Goal: Task Accomplishment & Management: Use online tool/utility

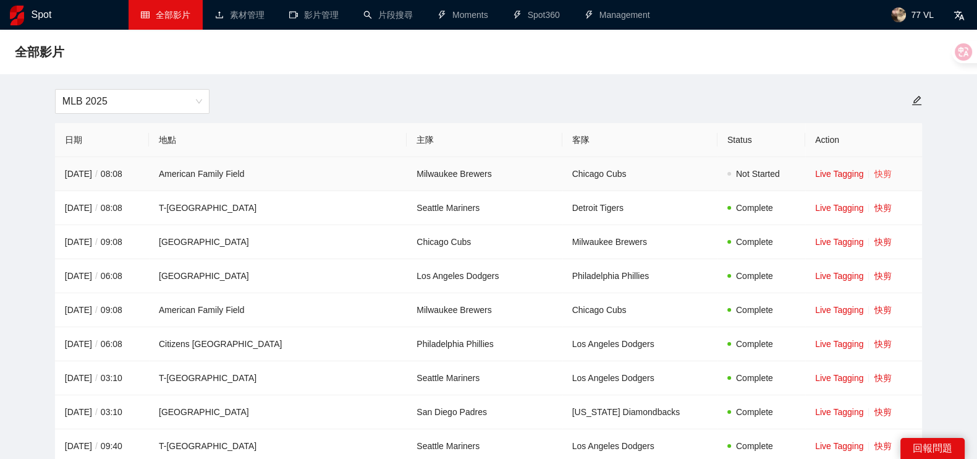
click at [874, 171] on link "快剪" at bounding box center [882, 174] width 17 height 10
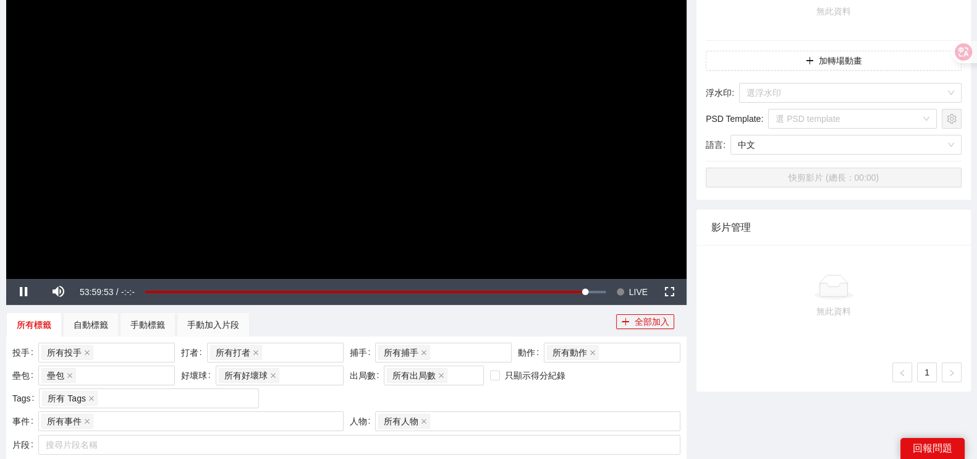
scroll to position [77, 0]
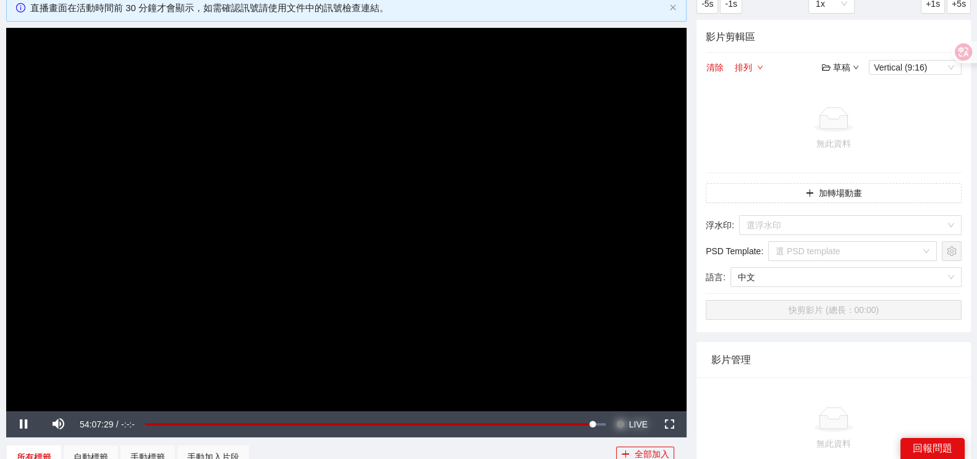
click at [645, 419] on span "LIVE" at bounding box center [638, 424] width 19 height 26
click at [65, 424] on span "Video Player" at bounding box center [58, 424] width 35 height 0
click at [59, 424] on span "Video Player" at bounding box center [58, 424] width 35 height 0
click at [70, 424] on span "Video Player" at bounding box center [58, 424] width 35 height 0
click at [61, 424] on span "Video Player" at bounding box center [58, 424] width 35 height 0
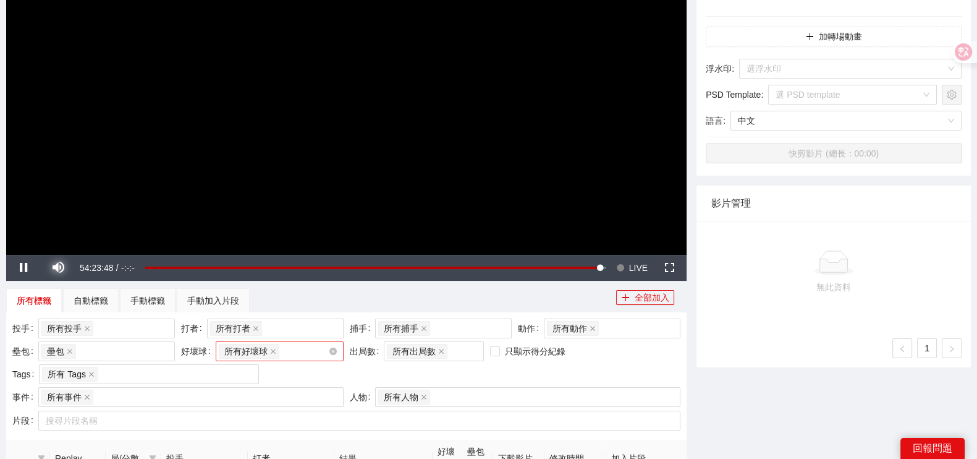
scroll to position [309, 0]
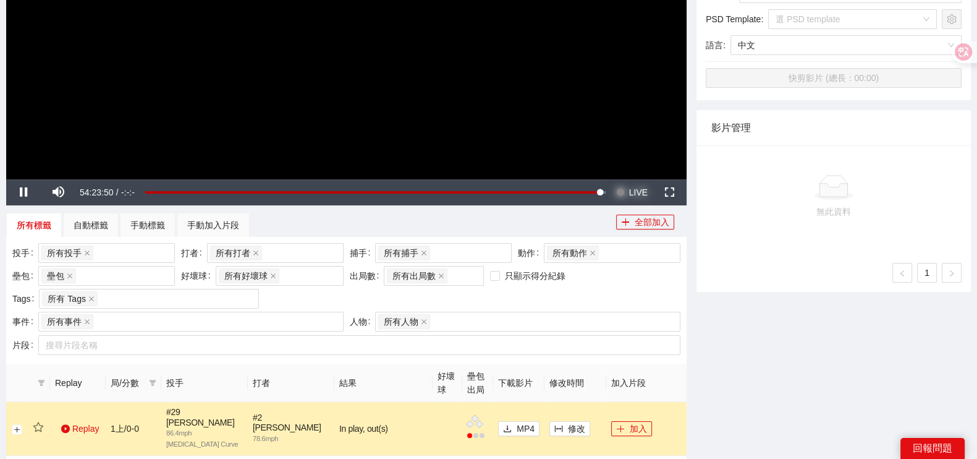
click at [633, 196] on span "LIVE" at bounding box center [638, 192] width 19 height 26
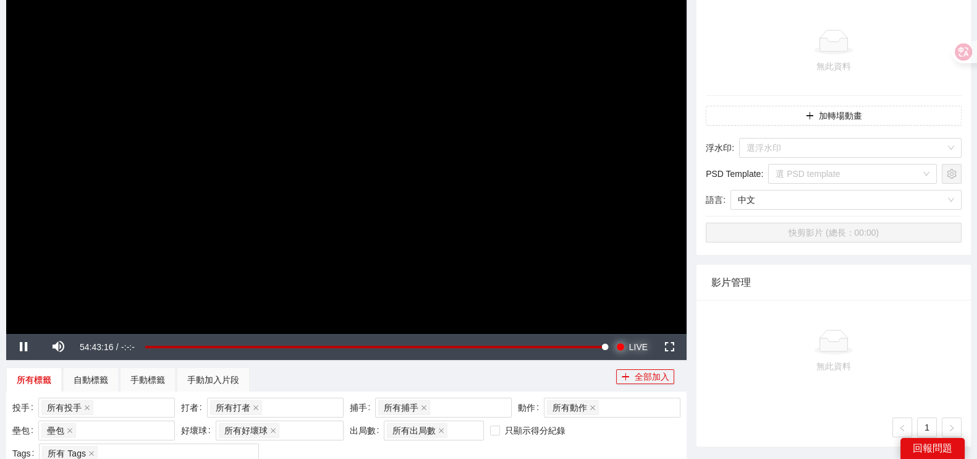
scroll to position [0, 0]
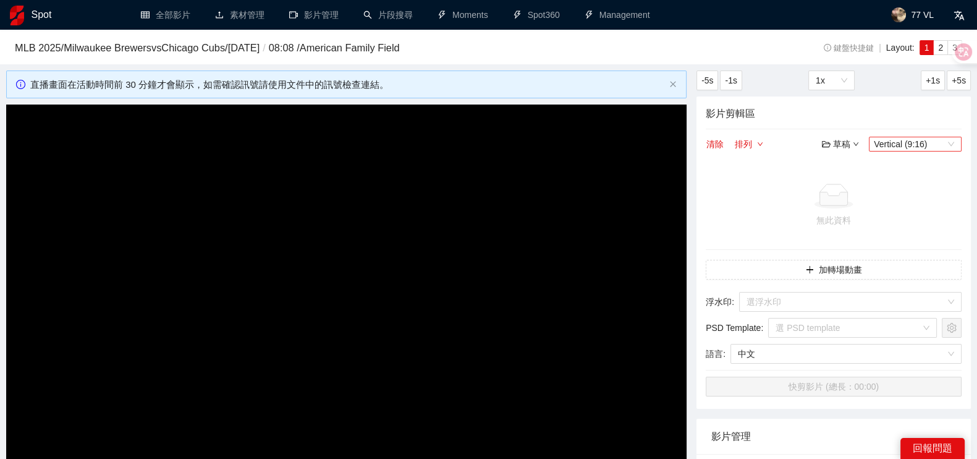
click at [906, 145] on span "Vertical (9:16)" at bounding box center [915, 144] width 83 height 14
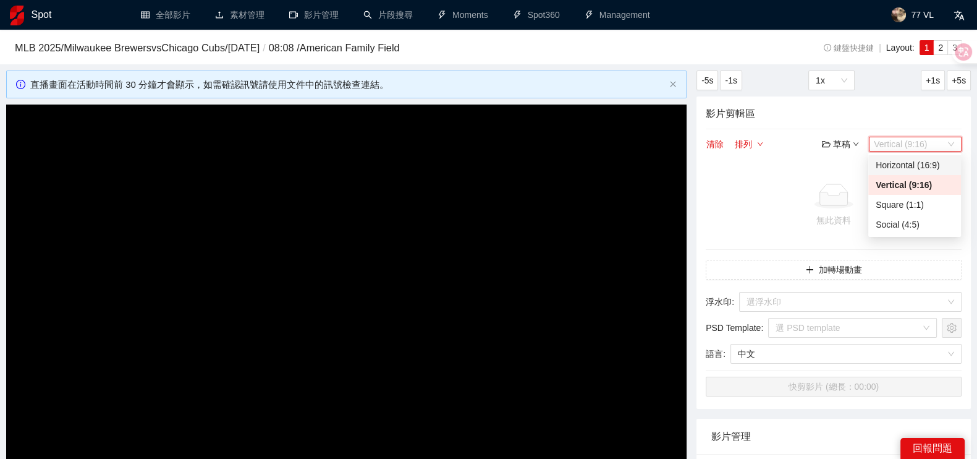
click at [895, 165] on div "Horizontal (16:9)" at bounding box center [915, 165] width 78 height 14
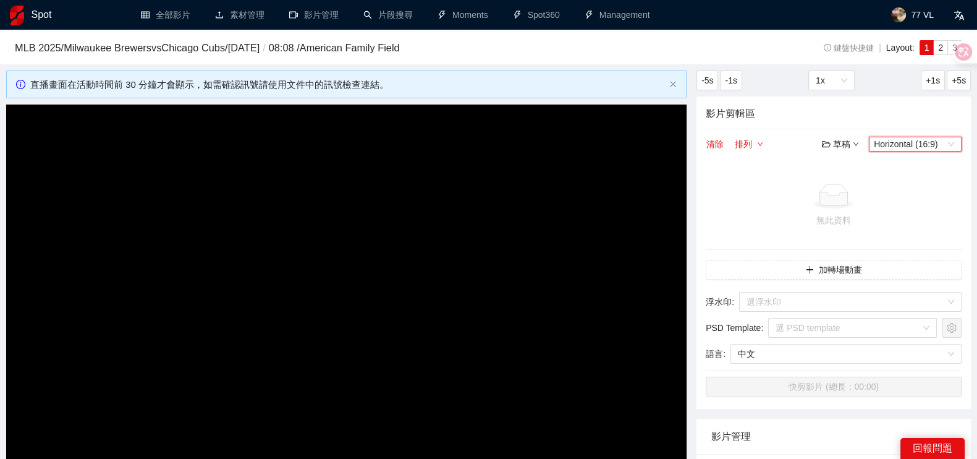
click at [796, 144] on div "清除 排列 草稿 Horizontal (16:9) Horizontal (16:9)" at bounding box center [834, 144] width 256 height 15
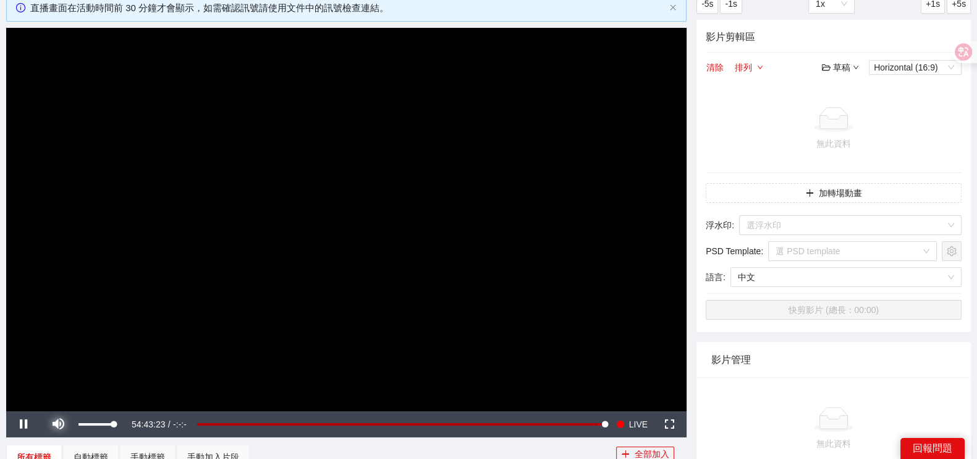
click at [56, 424] on span "Video Player" at bounding box center [58, 424] width 35 height 0
click at [825, 185] on button "加轉場動畫" at bounding box center [834, 193] width 256 height 20
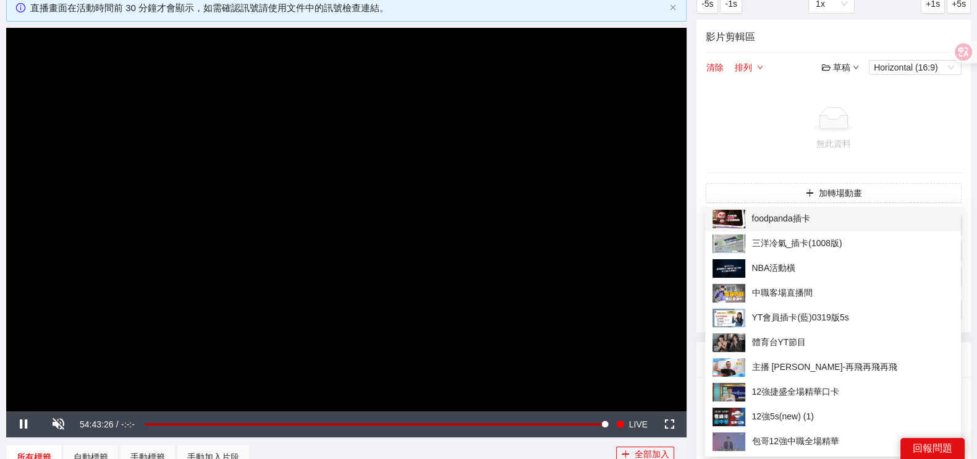
click at [785, 219] on span "foodpanda插卡" at bounding box center [833, 219] width 241 height 19
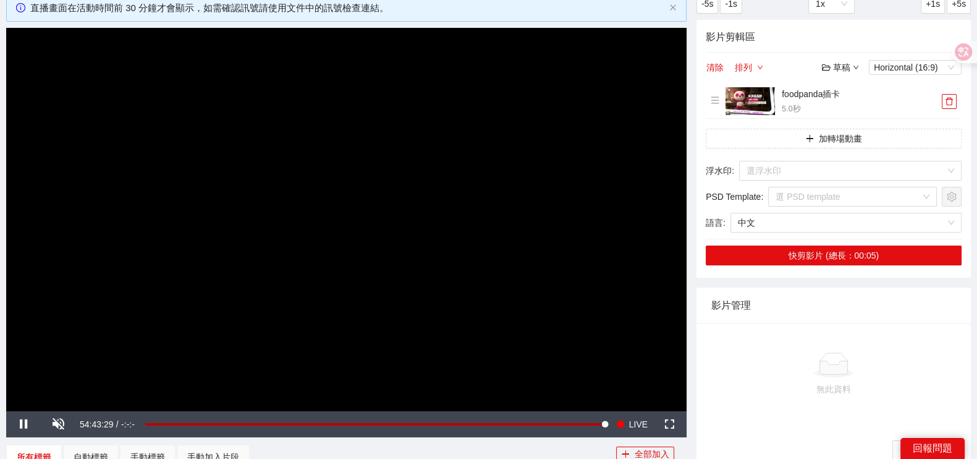
click at [853, 66] on icon "down" at bounding box center [856, 67] width 6 height 6
click at [846, 133] on link "儲存新檔" at bounding box center [853, 133] width 46 height 10
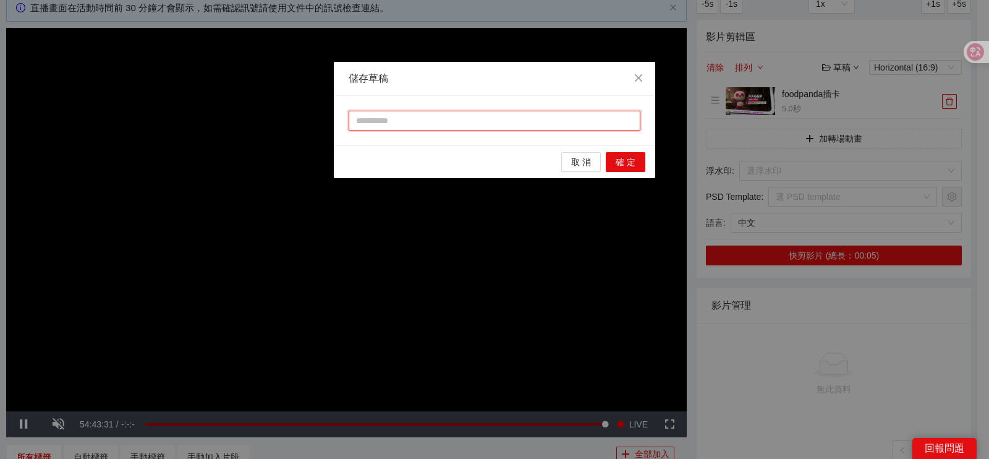
click at [429, 125] on input "text" at bounding box center [495, 121] width 292 height 20
type input "*"
type input "**"
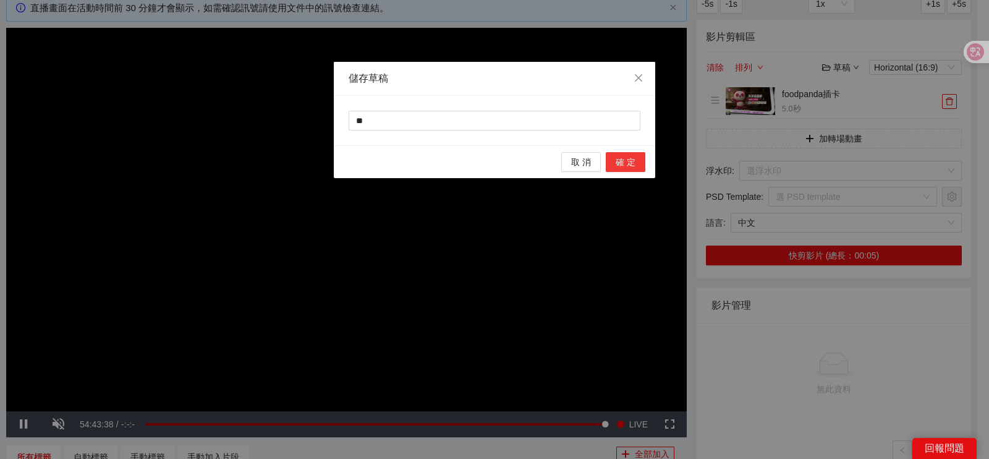
click at [616, 160] on span "確 定" at bounding box center [626, 162] width 20 height 14
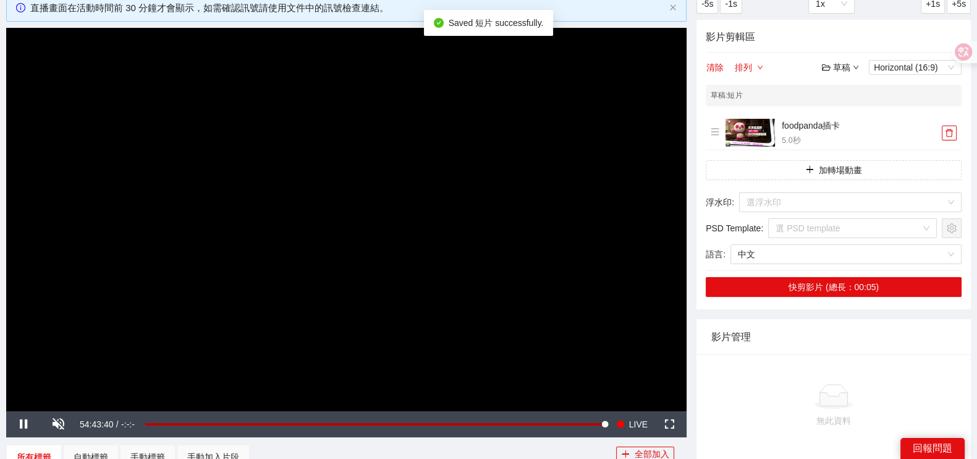
click at [851, 66] on div "草稿" at bounding box center [840, 68] width 37 height 14
click at [850, 137] on link "儲存新檔" at bounding box center [853, 133] width 46 height 10
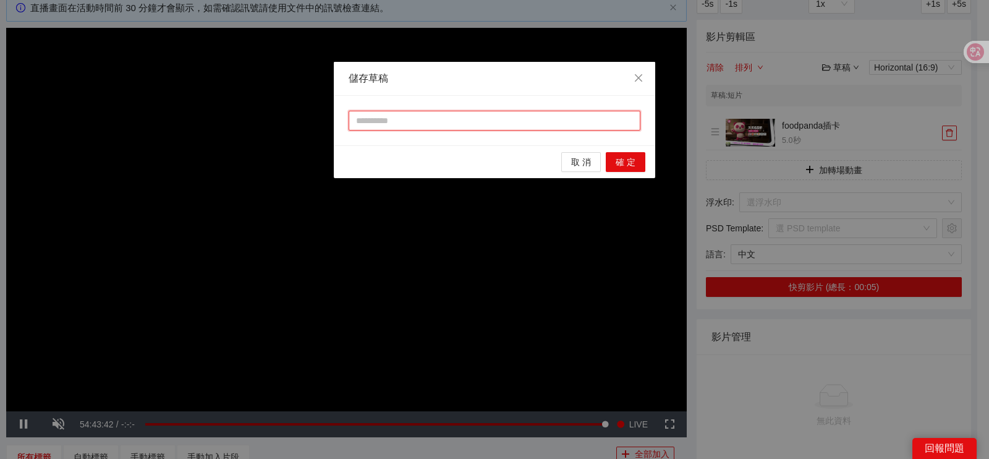
click at [398, 123] on input "text" at bounding box center [495, 121] width 292 height 20
type input "**"
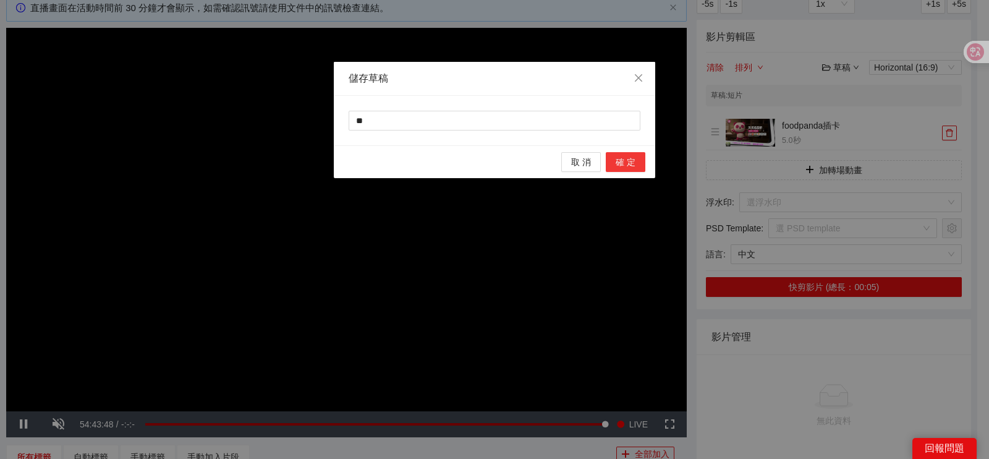
click at [639, 159] on button "確 定" at bounding box center [626, 162] width 40 height 20
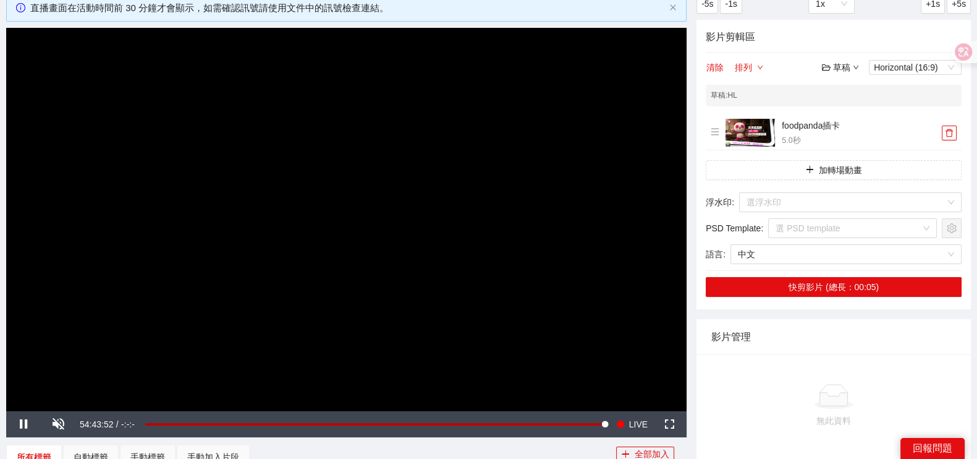
click at [835, 69] on div "草稿" at bounding box center [840, 68] width 37 height 14
click at [835, 83] on link "開啟" at bounding box center [844, 88] width 28 height 10
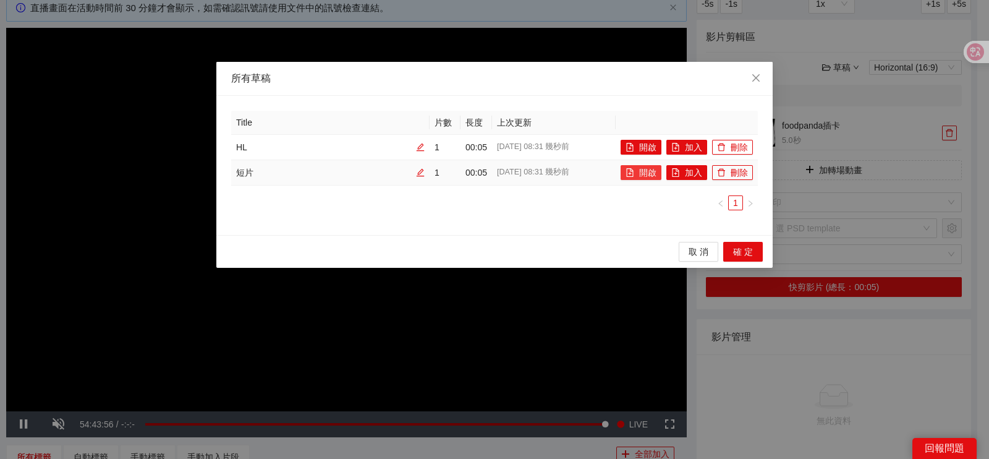
click at [636, 168] on button "開啟" at bounding box center [641, 172] width 41 height 15
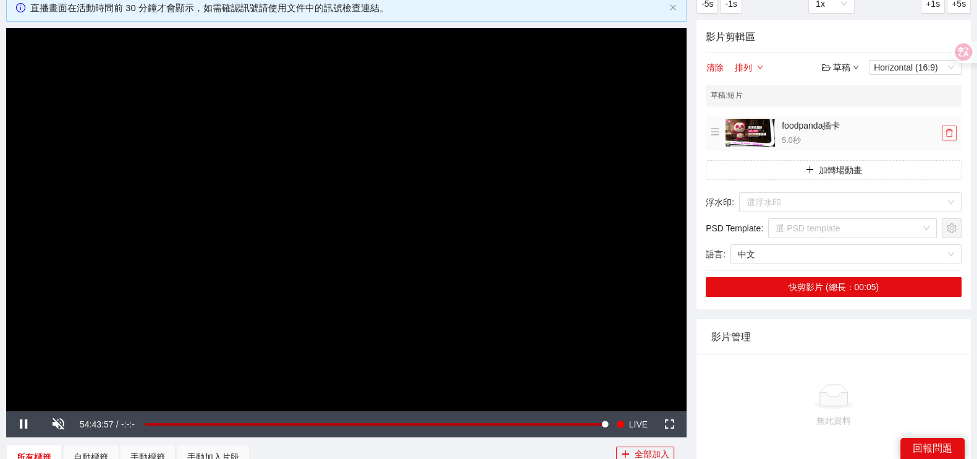
click at [949, 140] on li "foodpanda插卡 5.0 秒" at bounding box center [834, 133] width 246 height 28
click at [948, 131] on icon "delete" at bounding box center [949, 133] width 9 height 9
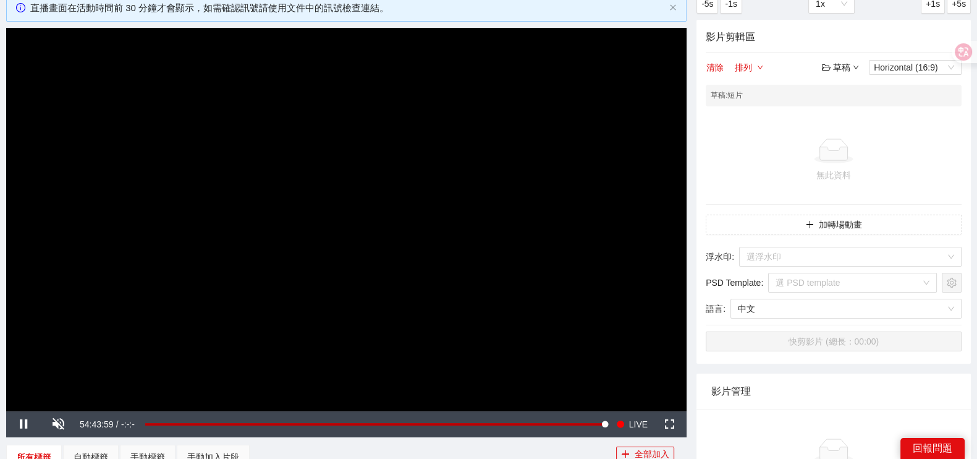
click at [844, 72] on div "草稿" at bounding box center [840, 68] width 37 height 14
click at [850, 108] on link "儲存" at bounding box center [844, 113] width 28 height 10
click at [847, 67] on div "草稿" at bounding box center [840, 68] width 37 height 14
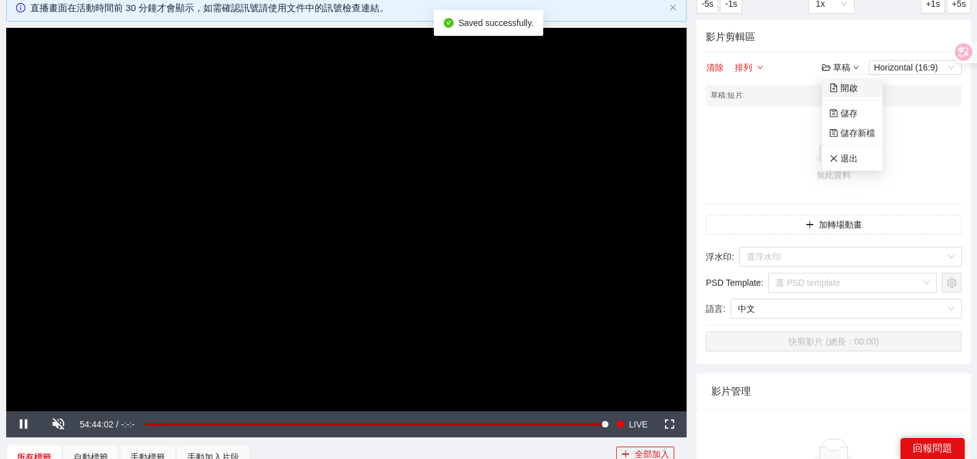
click at [849, 93] on link "開啟" at bounding box center [844, 88] width 28 height 10
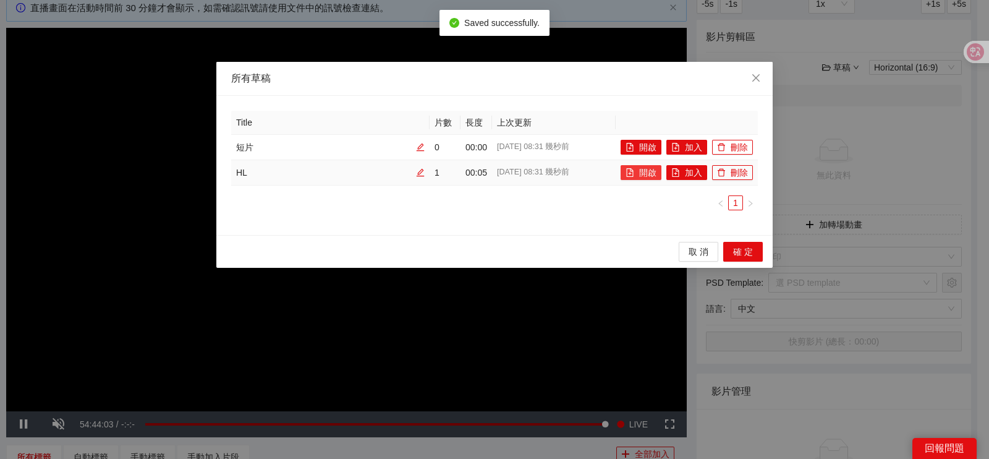
click at [639, 171] on button "開啟" at bounding box center [641, 172] width 41 height 15
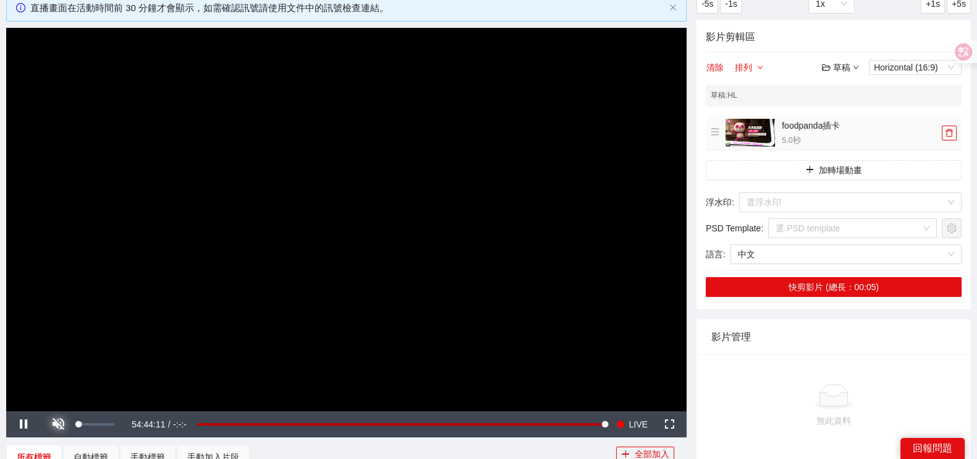
click at [53, 424] on span "Video Player" at bounding box center [58, 424] width 35 height 0
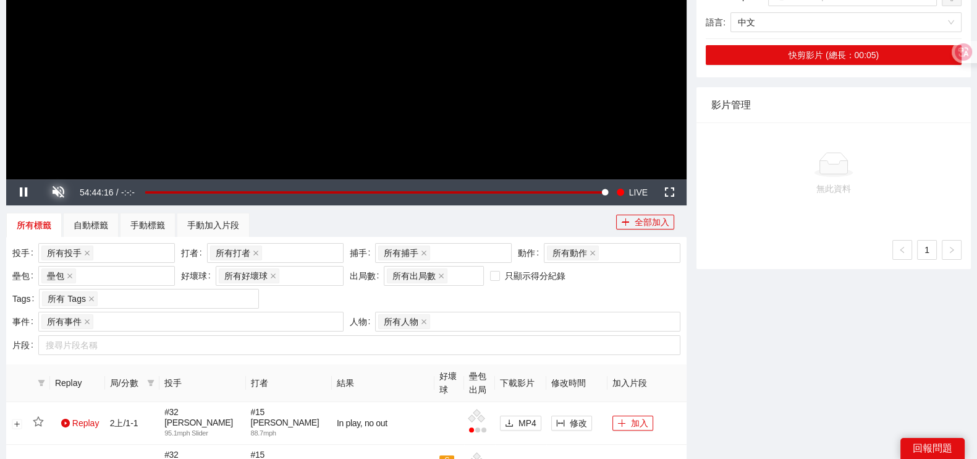
scroll to position [618, 0]
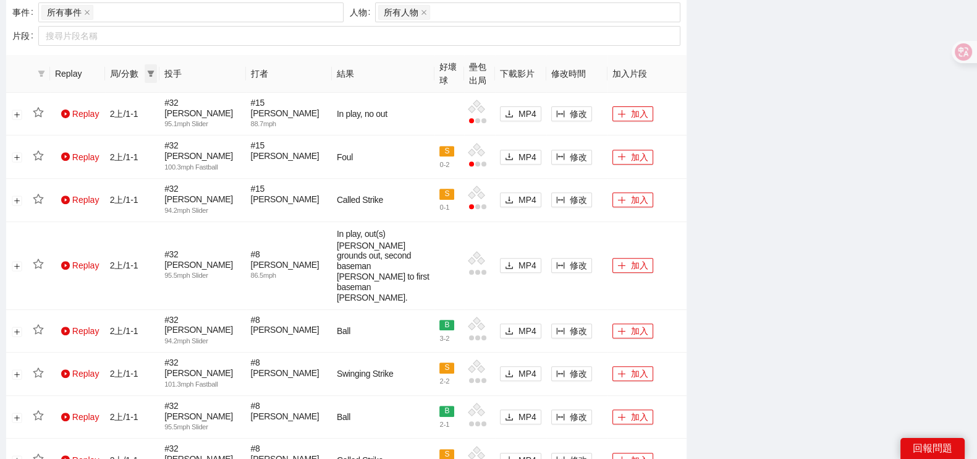
click at [150, 72] on icon "filter" at bounding box center [150, 73] width 7 height 7
click at [112, 111] on span "1下" at bounding box center [110, 116] width 19 height 10
click at [135, 177] on span "確 定" at bounding box center [138, 180] width 20 height 14
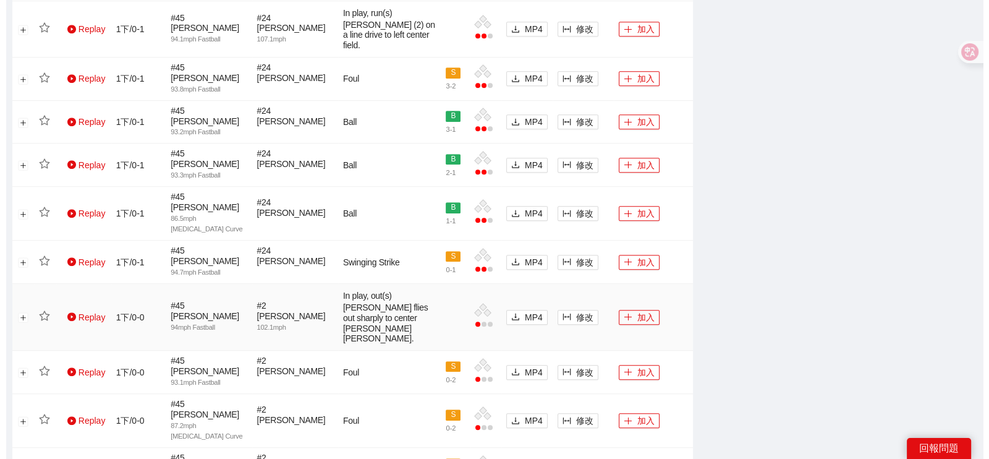
scroll to position [773, 0]
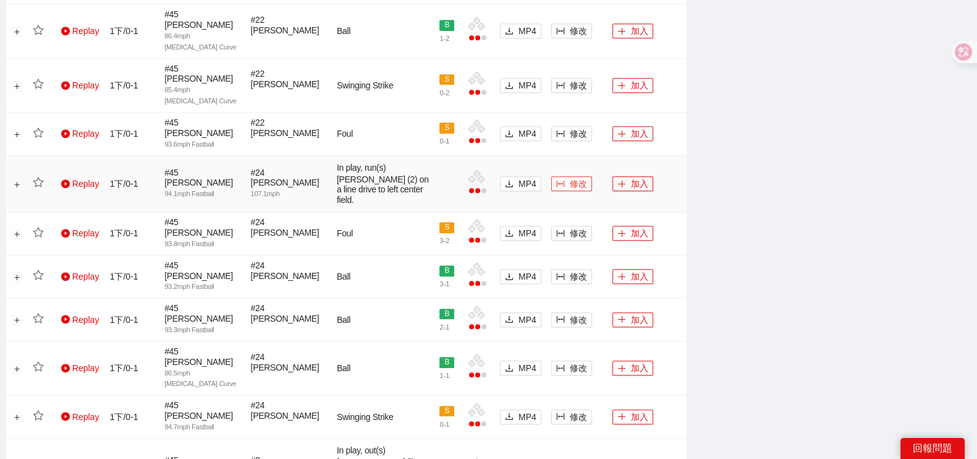
click at [575, 177] on span "修改" at bounding box center [578, 184] width 17 height 14
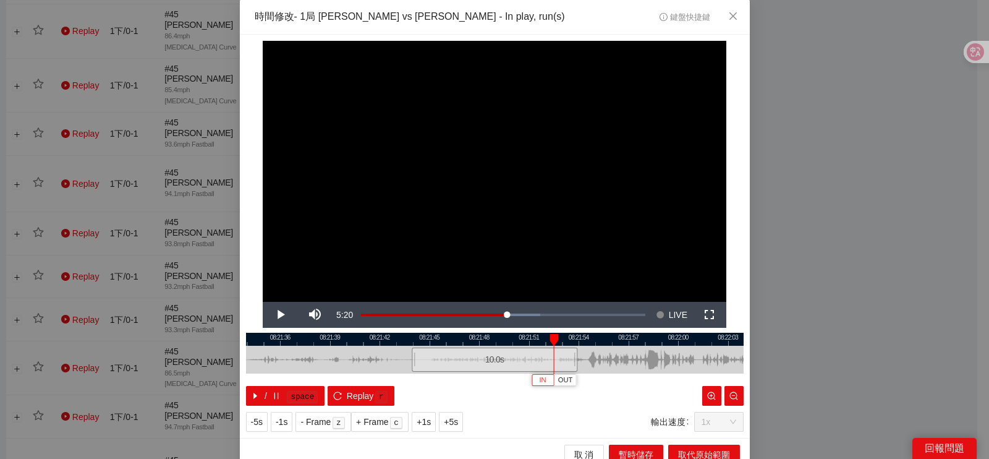
click at [532, 382] on button "IN" at bounding box center [543, 380] width 22 height 12
drag, startPoint x: 547, startPoint y: 358, endPoint x: 531, endPoint y: 358, distance: 15.5
click at [537, 358] on div at bounding box center [540, 360] width 7 height 28
drag, startPoint x: 566, startPoint y: 355, endPoint x: 441, endPoint y: 357, distance: 125.5
click at [443, 357] on div at bounding box center [392, 360] width 498 height 28
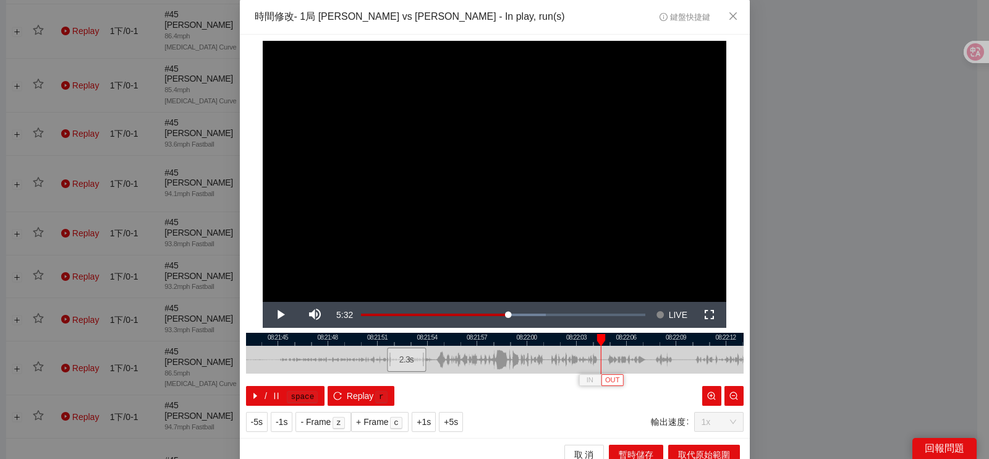
click at [613, 381] on span "OUT" at bounding box center [612, 380] width 15 height 11
click at [555, 343] on div at bounding box center [495, 339] width 498 height 13
click at [590, 339] on div at bounding box center [495, 339] width 498 height 13
click at [611, 383] on span "OUT" at bounding box center [617, 380] width 15 height 11
click at [573, 333] on div at bounding box center [495, 339] width 498 height 13
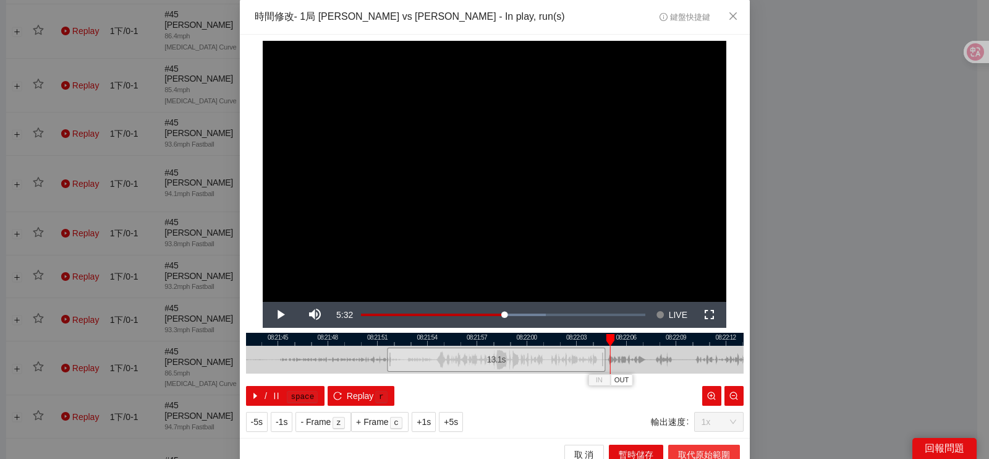
click at [681, 449] on span "取代原始範圍" at bounding box center [704, 455] width 52 height 14
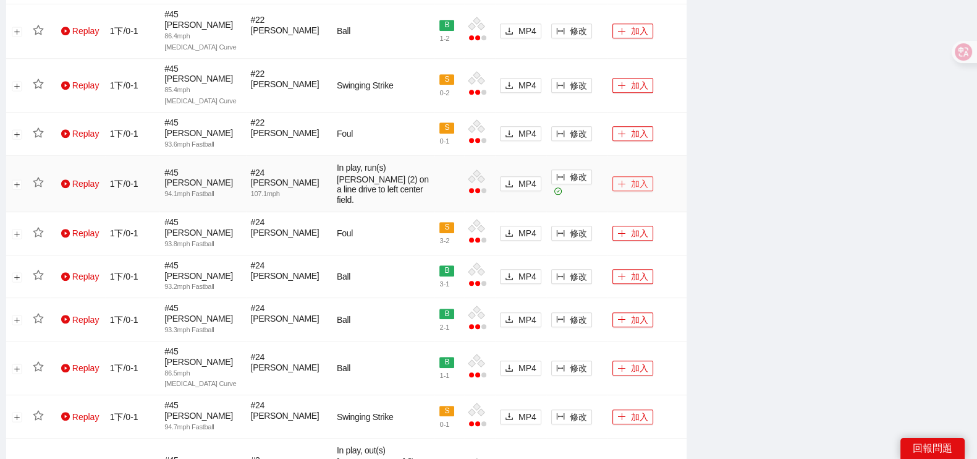
click at [618, 179] on icon "plus" at bounding box center [622, 183] width 9 height 9
click at [563, 126] on button "修改" at bounding box center [571, 133] width 41 height 15
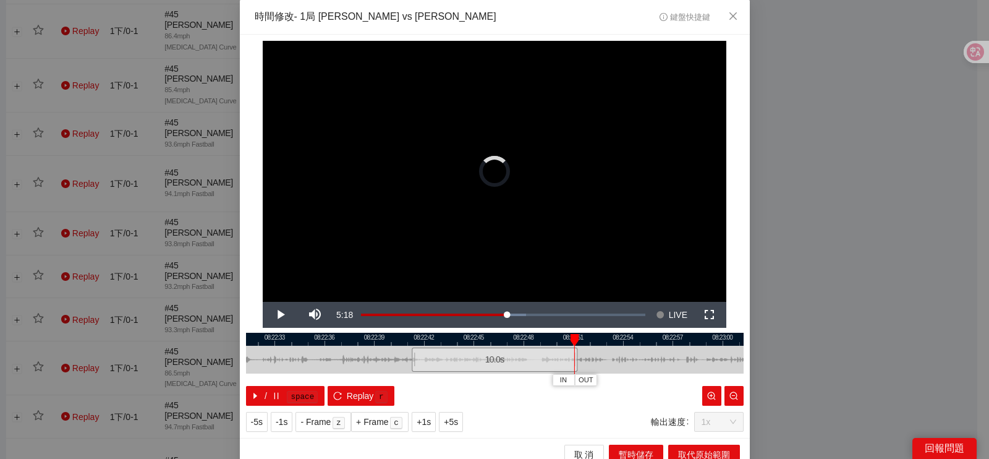
drag, startPoint x: 482, startPoint y: 338, endPoint x: 558, endPoint y: 349, distance: 76.9
click at [560, 347] on div "08:22:30 08:22:33 08:22:36 08:22:39 08:22:42 08:22:45 08:22:48 08:22:51 08:22:5…" at bounding box center [495, 369] width 498 height 73
drag, startPoint x: 597, startPoint y: 360, endPoint x: 605, endPoint y: 350, distance: 13.2
click at [726, 354] on div "08:22:30 08:22:33 08:22:36 08:22:39 08:22:42 08:22:45 08:22:48 08:22:51 08:22:5…" at bounding box center [495, 369] width 498 height 73
click at [565, 341] on div at bounding box center [495, 339] width 498 height 13
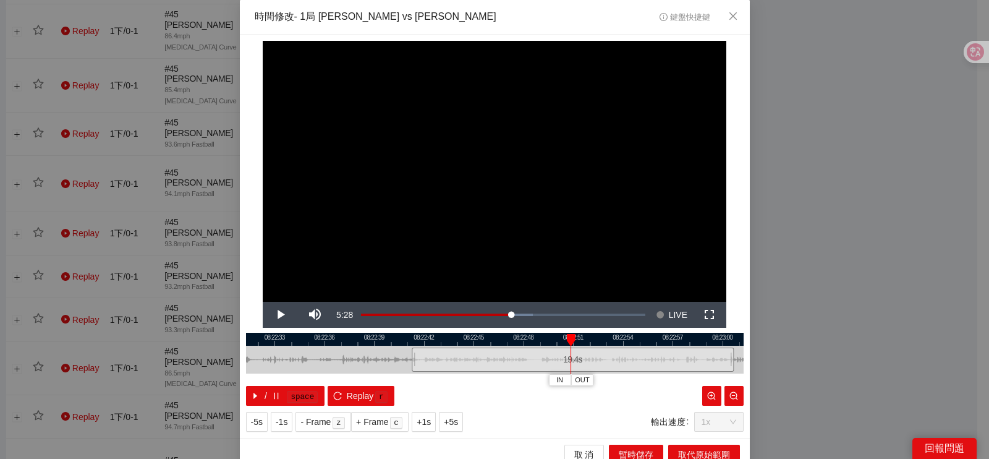
click at [567, 341] on div at bounding box center [571, 340] width 9 height 12
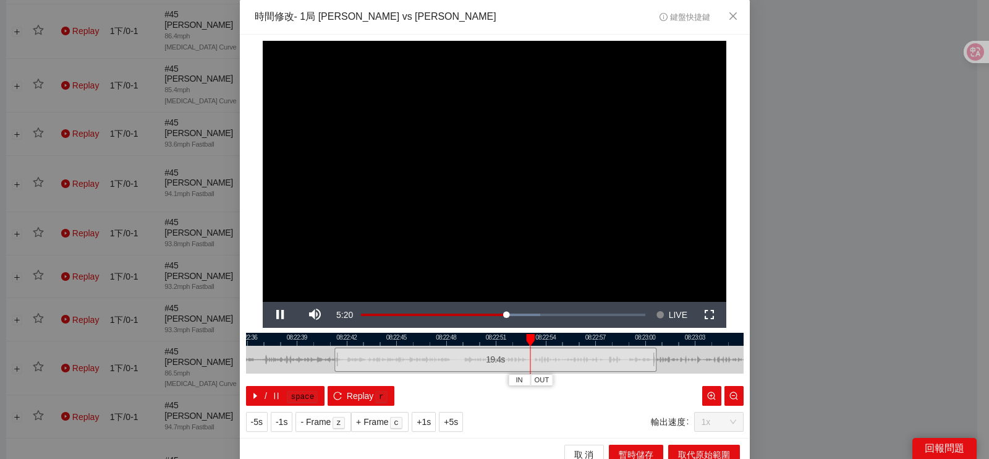
drag, startPoint x: 355, startPoint y: 359, endPoint x: 281, endPoint y: 360, distance: 74.8
click at [273, 362] on div at bounding box center [418, 360] width 498 height 28
click at [530, 380] on button "IN" at bounding box center [528, 380] width 22 height 12
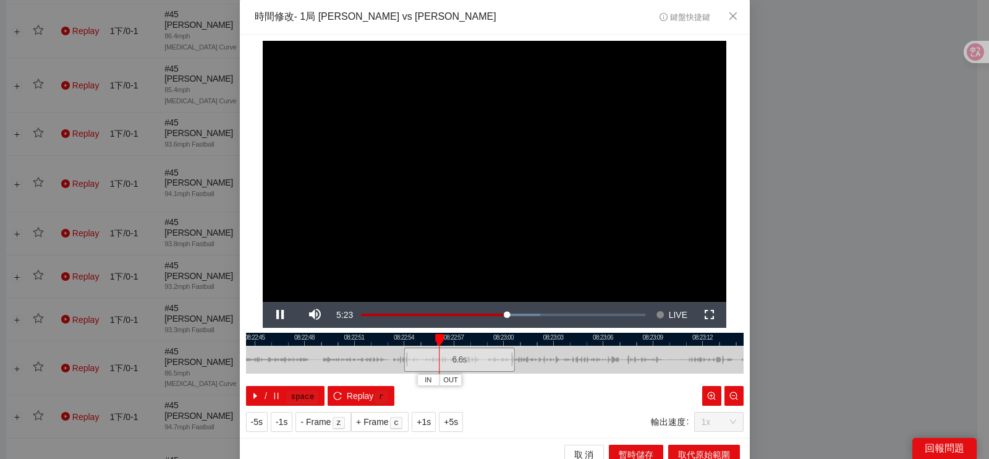
drag, startPoint x: 662, startPoint y: 357, endPoint x: 526, endPoint y: 365, distance: 136.3
click at [526, 365] on div at bounding box center [359, 360] width 498 height 28
click at [272, 315] on span "Video Player" at bounding box center [280, 315] width 35 height 0
click at [587, 339] on div at bounding box center [495, 339] width 498 height 13
click at [625, 378] on span "OUT" at bounding box center [628, 380] width 15 height 11
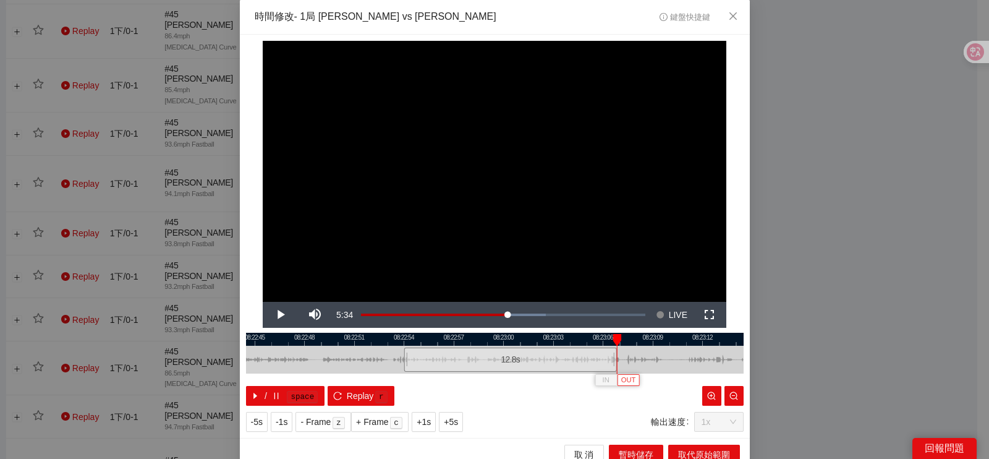
scroll to position [11, 0]
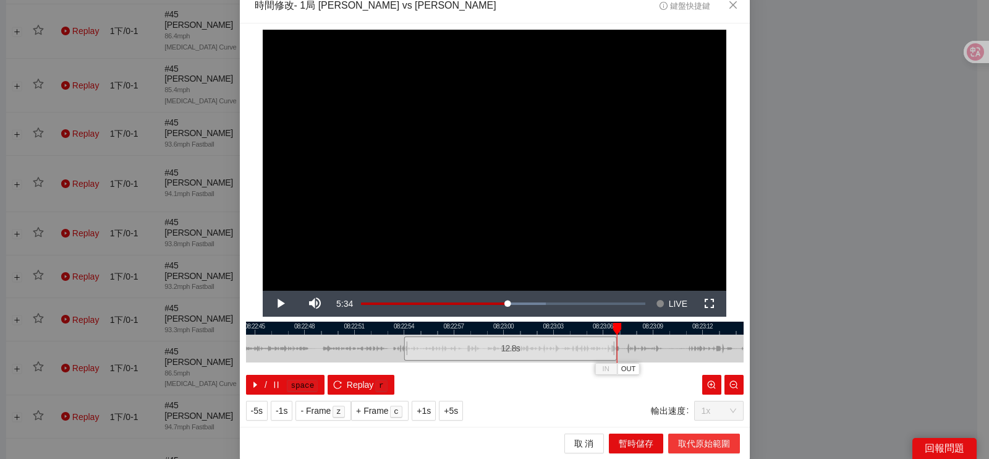
click at [678, 441] on span "取代原始範圍" at bounding box center [704, 443] width 52 height 14
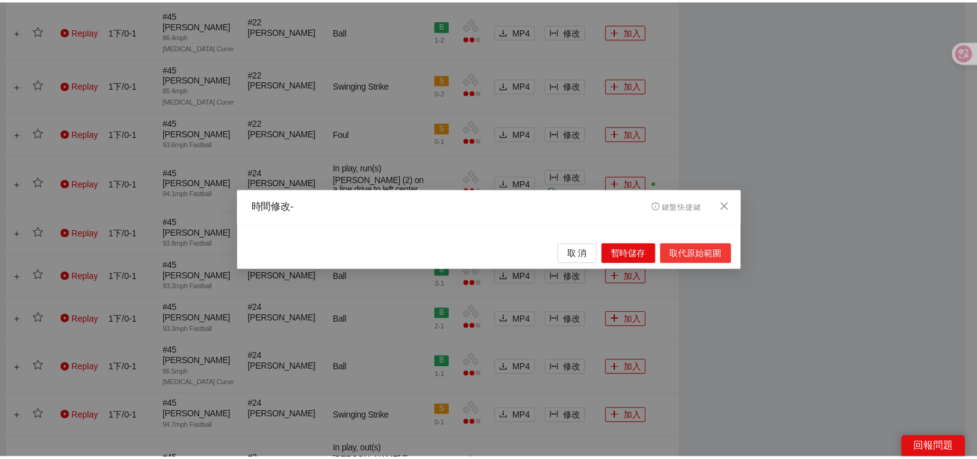
scroll to position [0, 0]
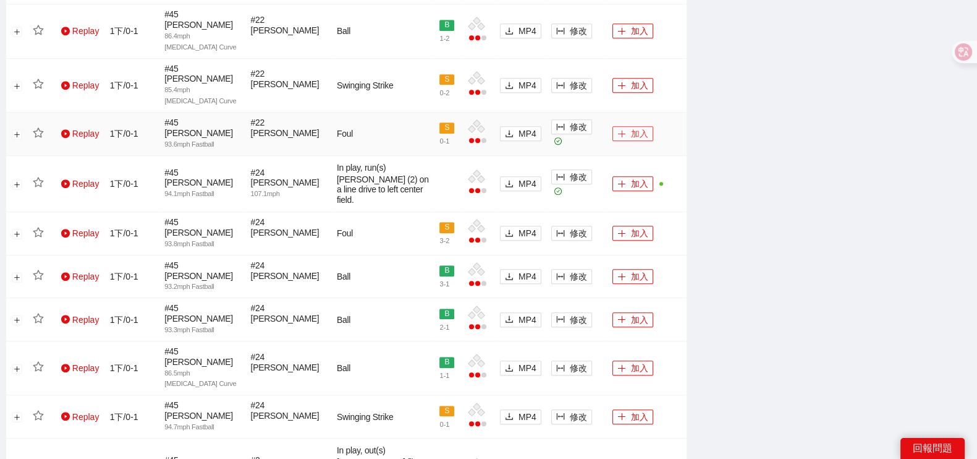
click at [626, 126] on button "加入" at bounding box center [633, 133] width 41 height 15
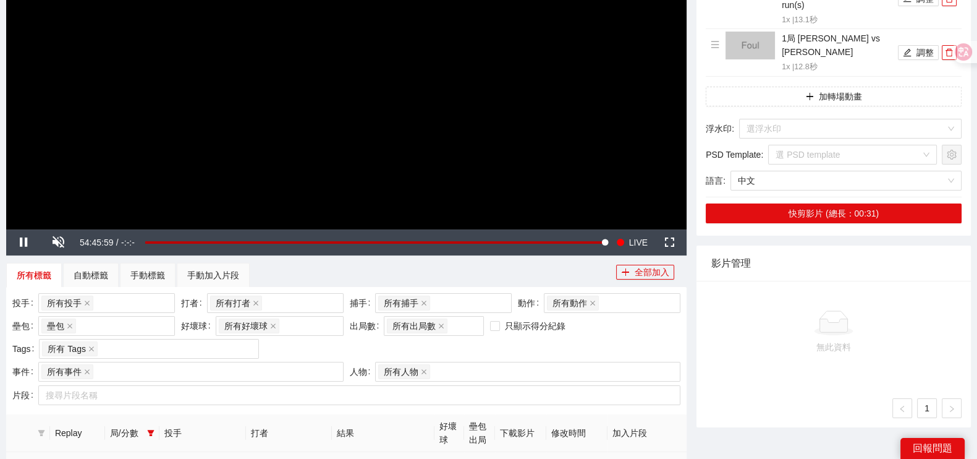
scroll to position [464, 0]
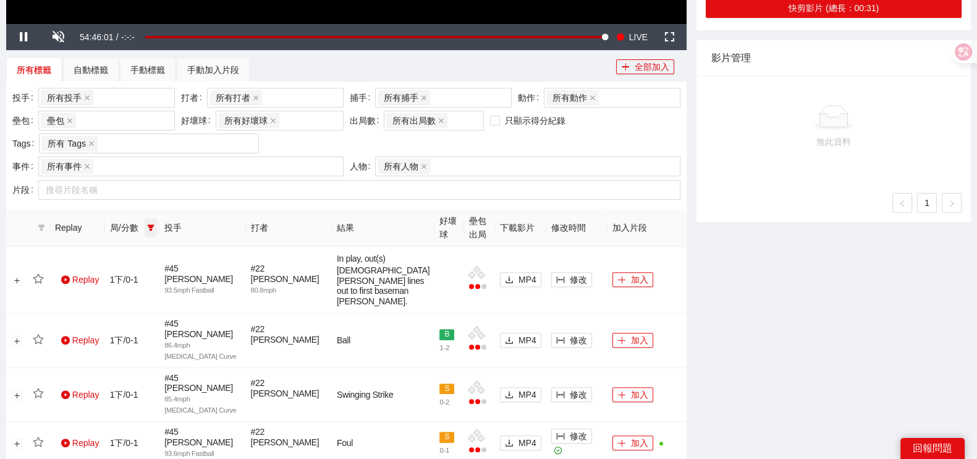
click at [153, 229] on icon "filter" at bounding box center [151, 227] width 7 height 6
click at [115, 297] on li "2上" at bounding box center [120, 289] width 74 height 20
click at [102, 274] on span "1下" at bounding box center [110, 270] width 19 height 10
click at [132, 330] on span "確 定" at bounding box center [138, 334] width 20 height 14
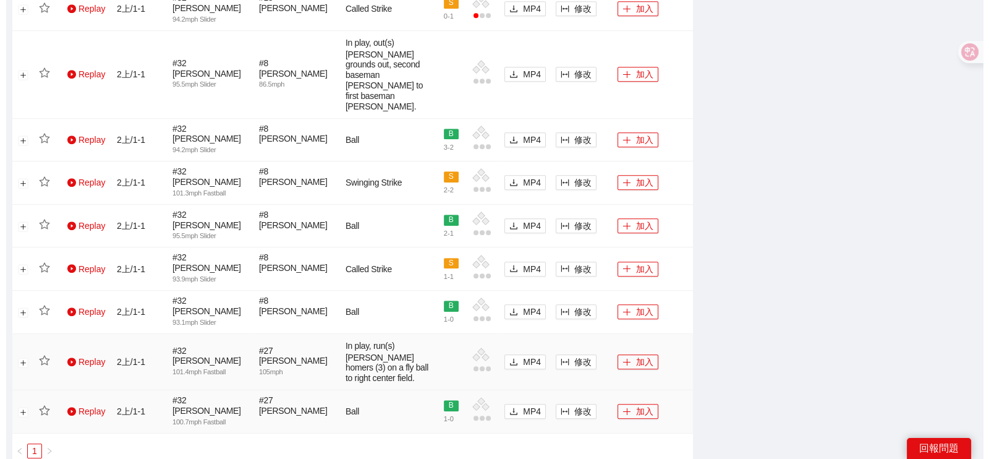
scroll to position [1004, 0]
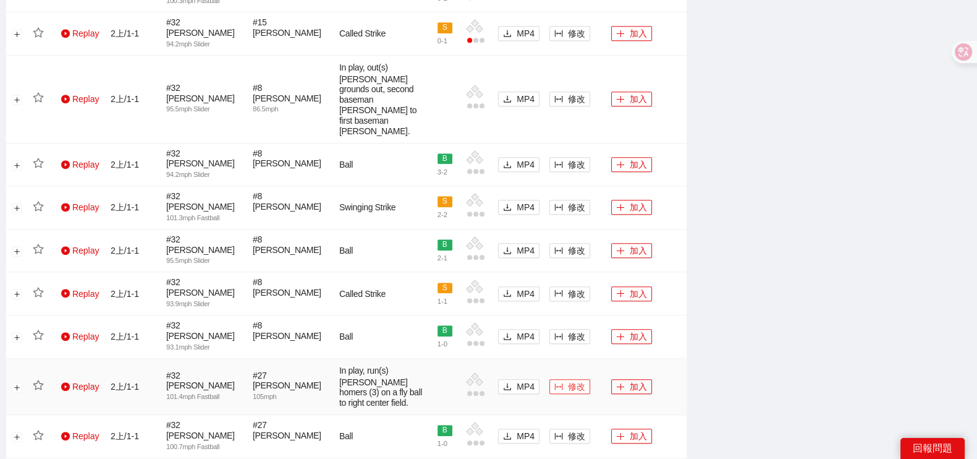
click at [577, 380] on span "修改" at bounding box center [576, 387] width 17 height 14
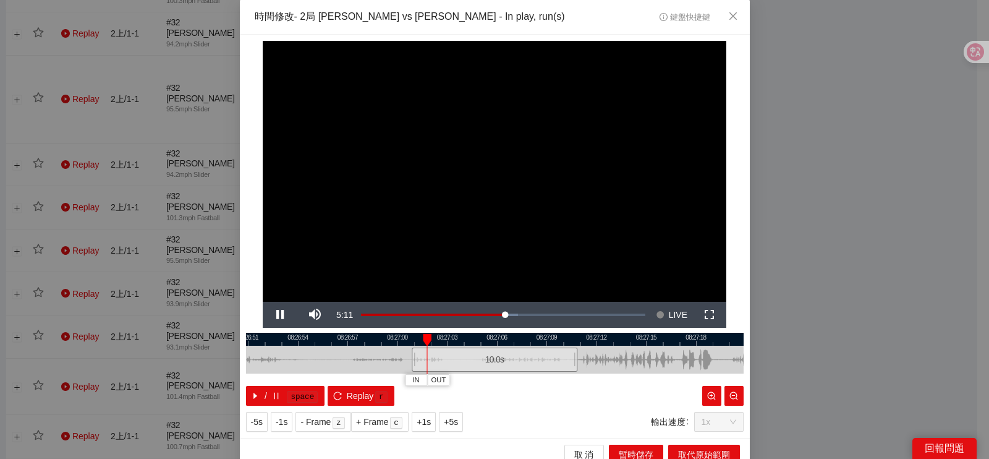
click at [556, 340] on div at bounding box center [495, 339] width 498 height 13
click at [544, 341] on div at bounding box center [495, 339] width 498 height 13
click at [535, 335] on div at bounding box center [495, 339] width 498 height 13
click at [530, 338] on div at bounding box center [495, 339] width 498 height 13
click at [521, 383] on span "IN" at bounding box center [524, 380] width 7 height 11
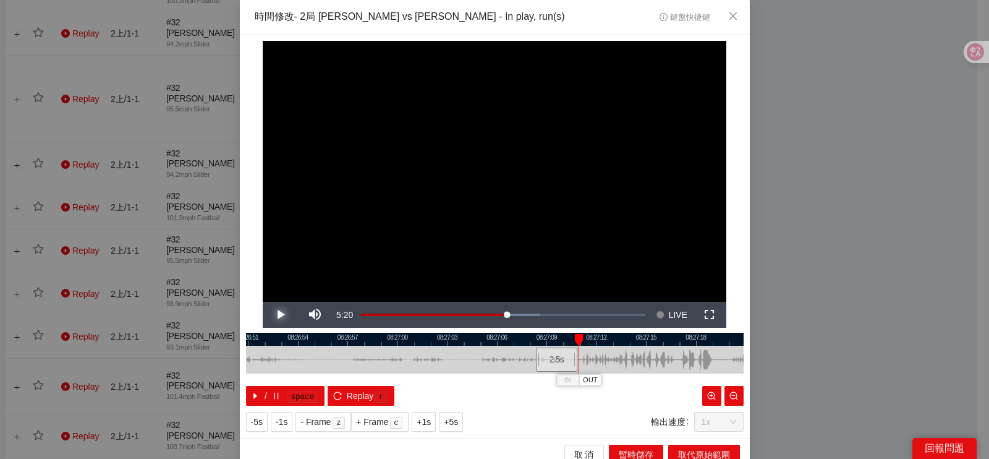
click at [265, 315] on span "Video Player" at bounding box center [280, 315] width 35 height 0
click at [263, 302] on button "Pause" at bounding box center [280, 315] width 35 height 26
click at [730, 382] on span "OUT" at bounding box center [737, 380] width 15 height 11
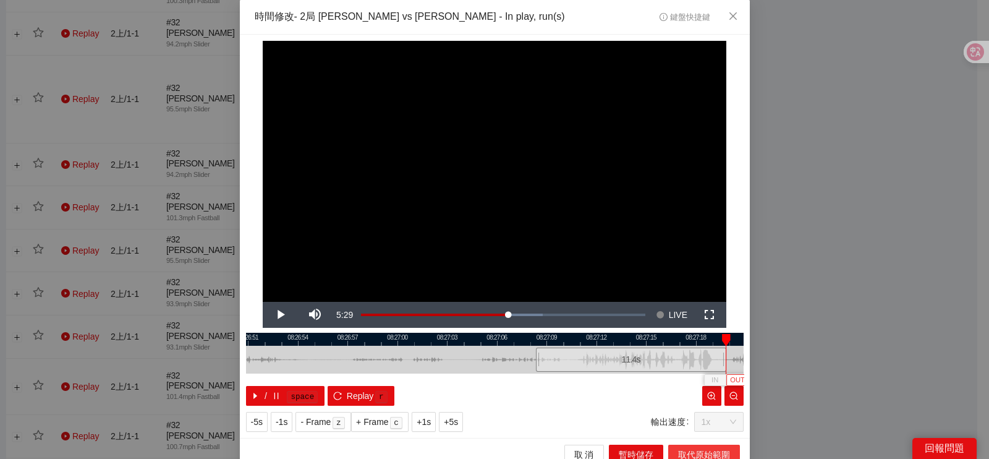
scroll to position [11, 0]
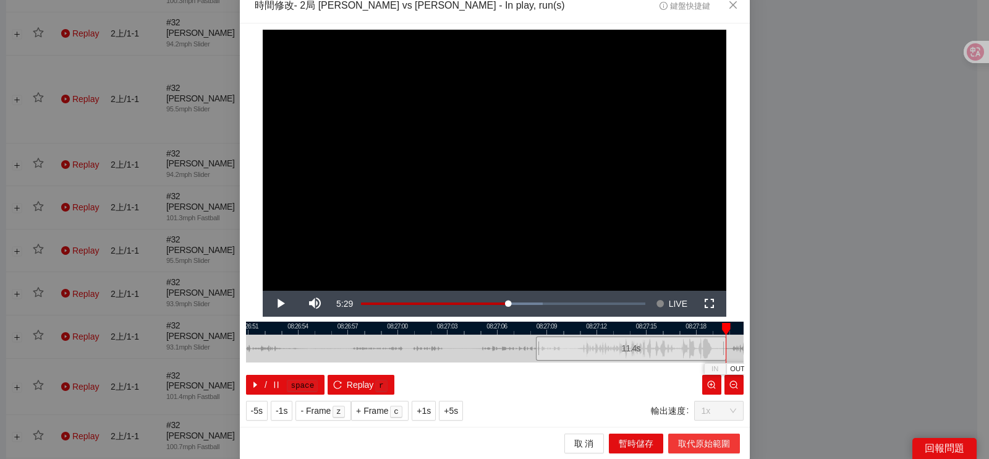
click at [692, 447] on span "取代原始範圍" at bounding box center [704, 443] width 52 height 14
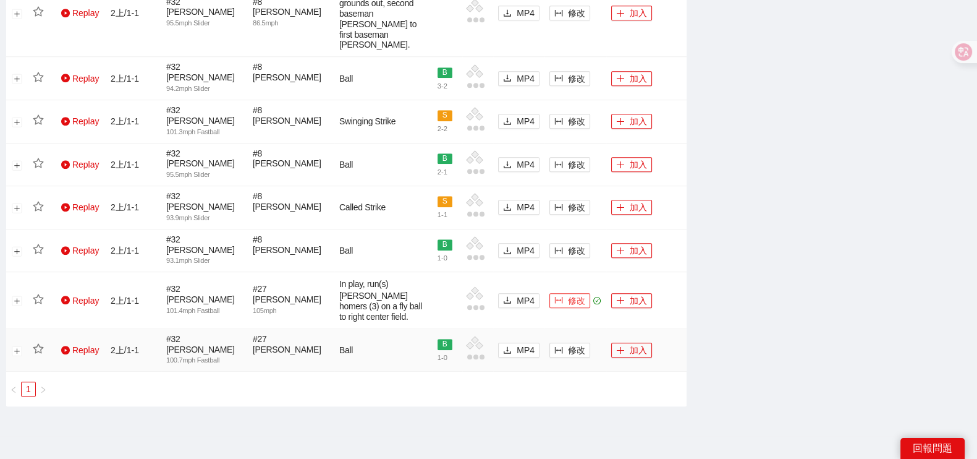
scroll to position [1151, 0]
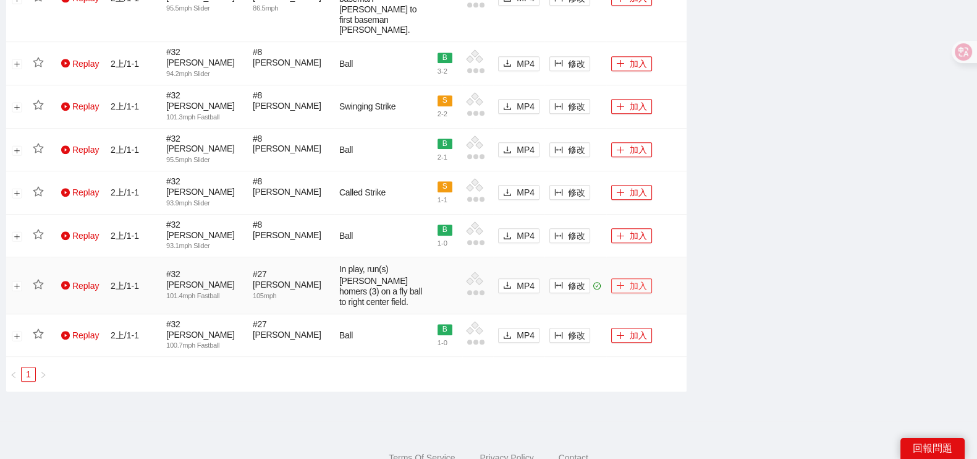
click at [634, 278] on button "加入" at bounding box center [631, 285] width 41 height 15
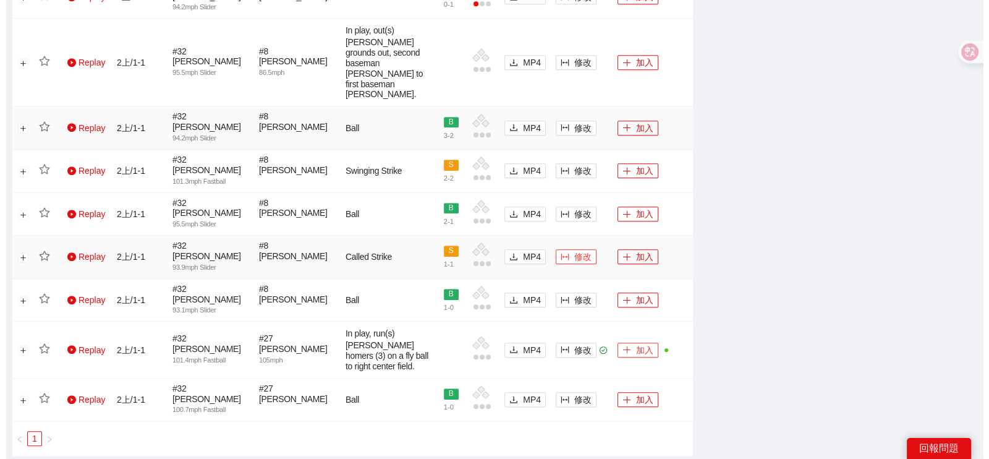
scroll to position [997, 0]
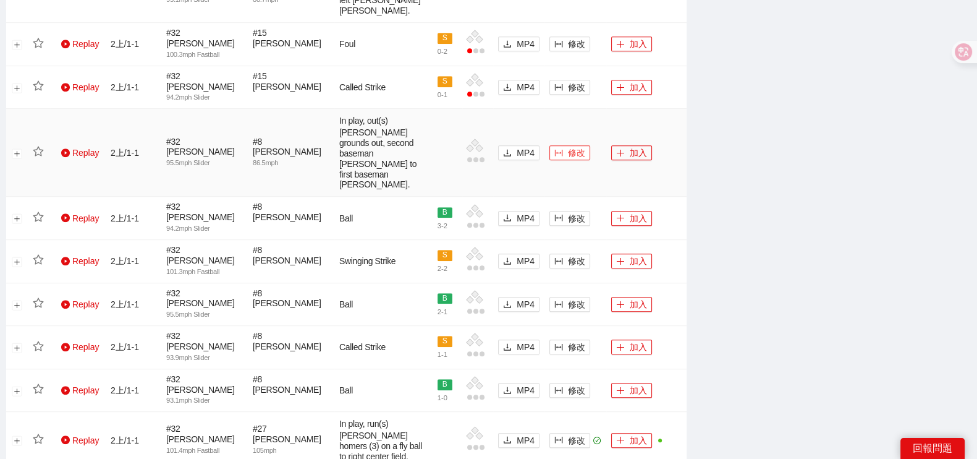
click at [569, 146] on span "修改" at bounding box center [576, 153] width 17 height 14
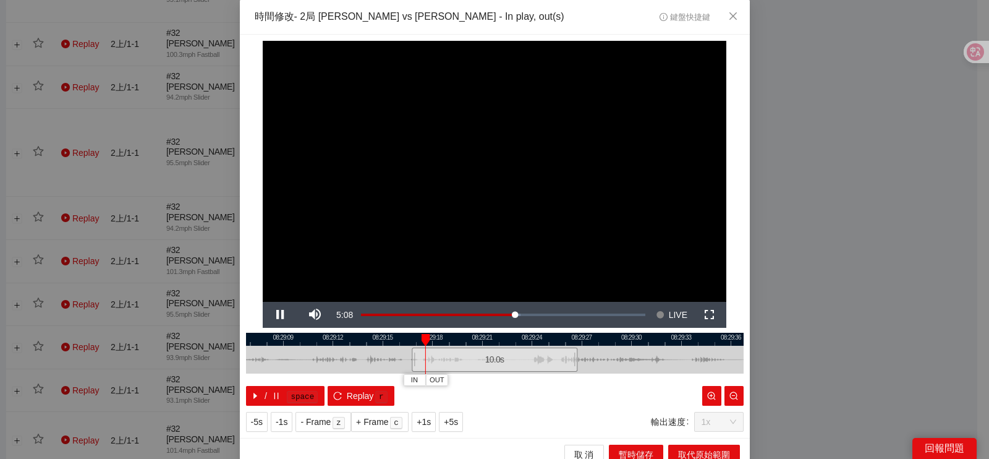
click at [520, 338] on div at bounding box center [495, 339] width 498 height 13
drag, startPoint x: 604, startPoint y: 362, endPoint x: 474, endPoint y: 359, distance: 129.9
click at [500, 362] on div at bounding box center [391, 360] width 498 height 28
click at [428, 378] on span "IN" at bounding box center [431, 380] width 7 height 11
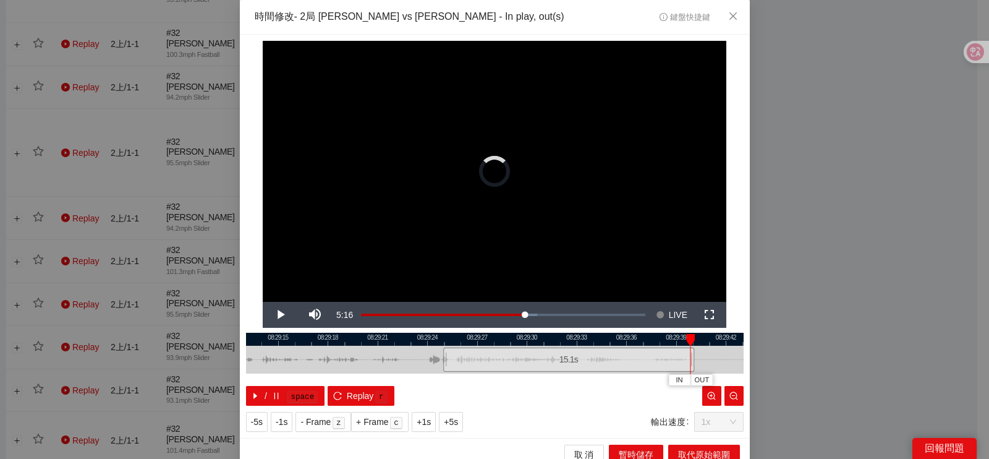
drag, startPoint x: 493, startPoint y: 359, endPoint x: 692, endPoint y: 349, distance: 198.7
click at [696, 353] on div at bounding box center [692, 360] width 7 height 28
click at [551, 339] on div at bounding box center [495, 339] width 498 height 13
click at [608, 384] on span "IN" at bounding box center [611, 380] width 7 height 11
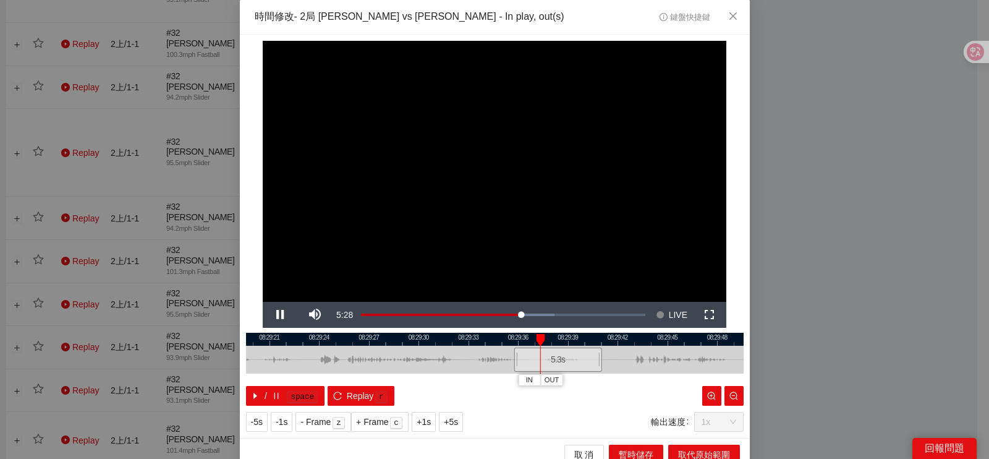
drag, startPoint x: 545, startPoint y: 357, endPoint x: 445, endPoint y: 370, distance: 100.5
click at [448, 370] on div at bounding box center [387, 360] width 498 height 28
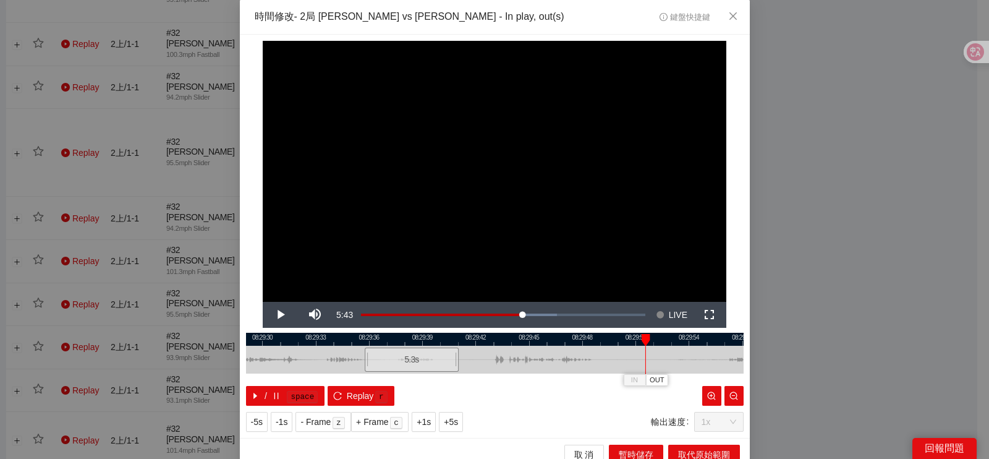
drag, startPoint x: 652, startPoint y: 367, endPoint x: 493, endPoint y: 372, distance: 159.6
click at [493, 372] on div at bounding box center [352, 360] width 498 height 28
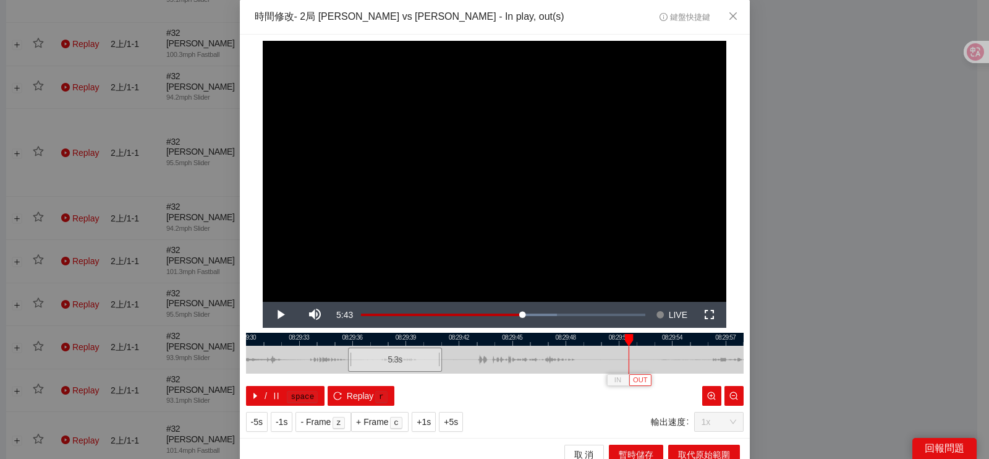
click at [634, 382] on span "OUT" at bounding box center [640, 380] width 15 height 11
click at [563, 344] on div at bounding box center [495, 339] width 498 height 13
click at [618, 381] on span "OUT" at bounding box center [625, 380] width 15 height 11
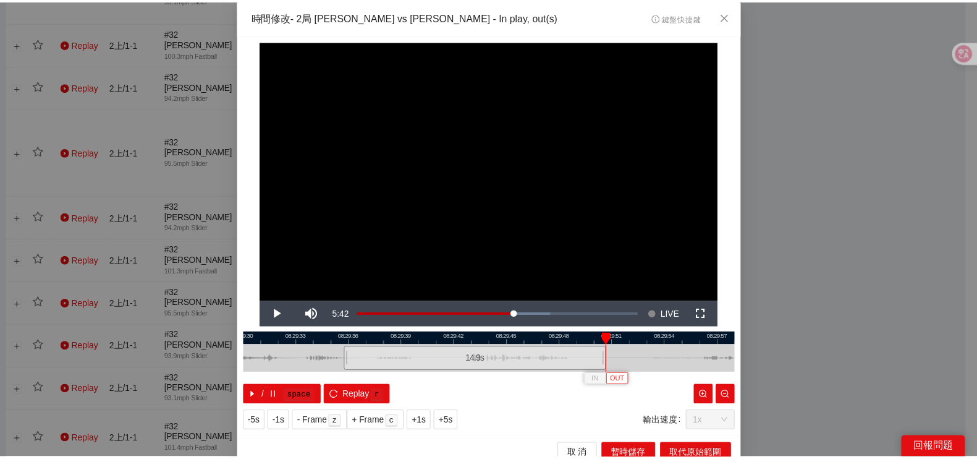
scroll to position [11, 0]
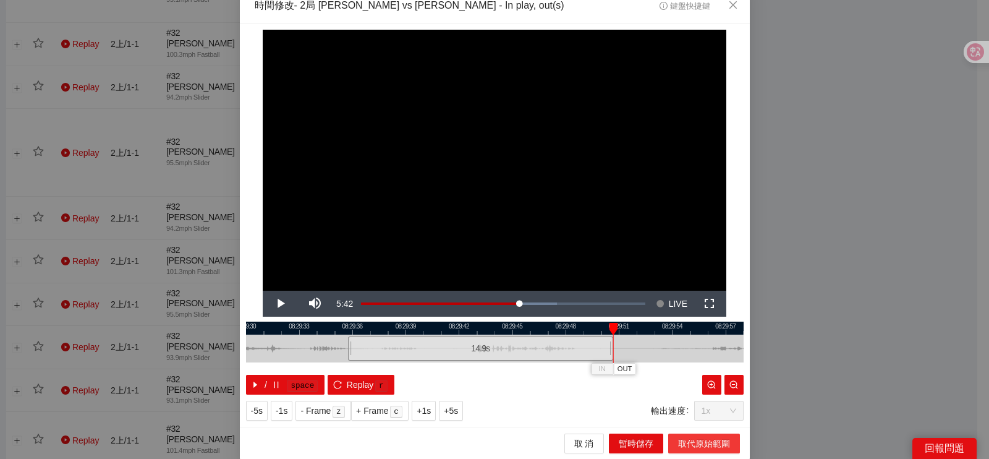
click at [678, 446] on span "取代原始範圍" at bounding box center [704, 443] width 52 height 14
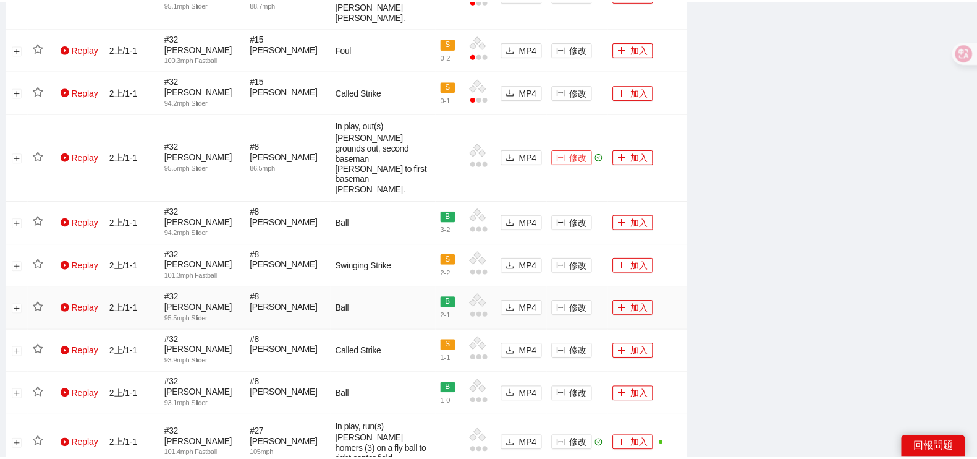
scroll to position [0, 0]
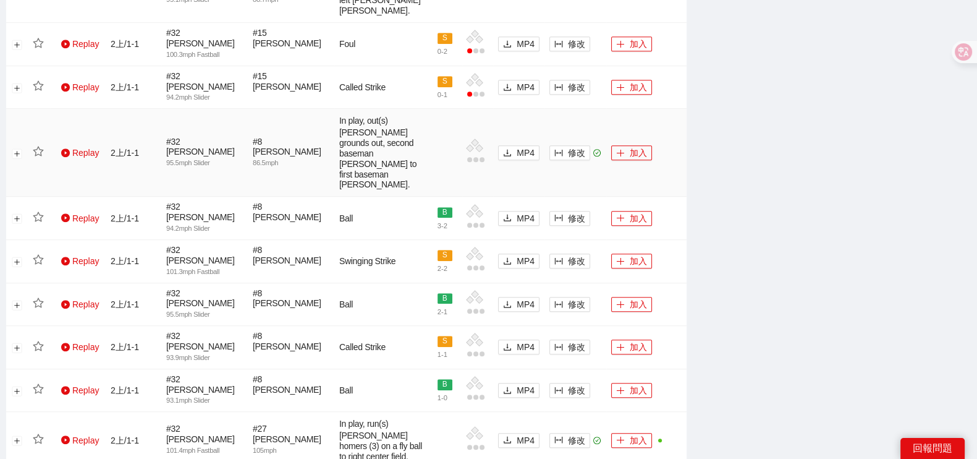
click at [629, 113] on td "加入" at bounding box center [646, 153] width 80 height 88
click at [634, 145] on button "加入" at bounding box center [631, 152] width 41 height 15
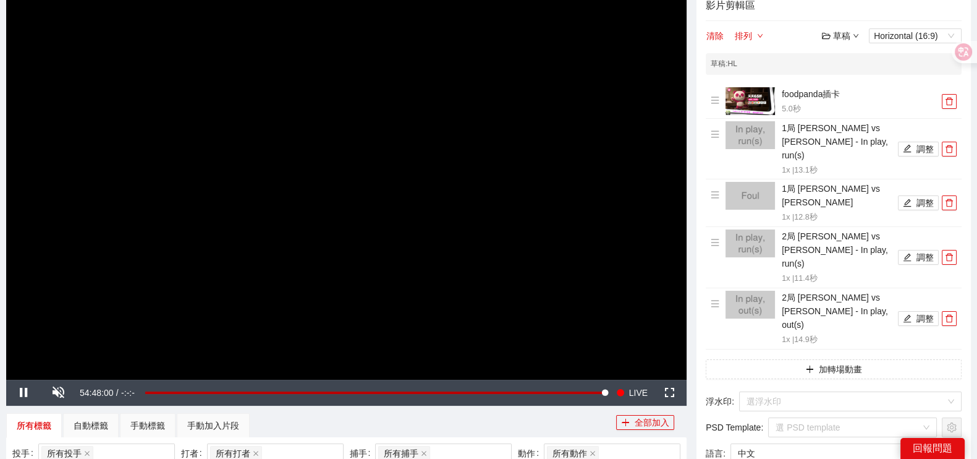
scroll to position [77, 0]
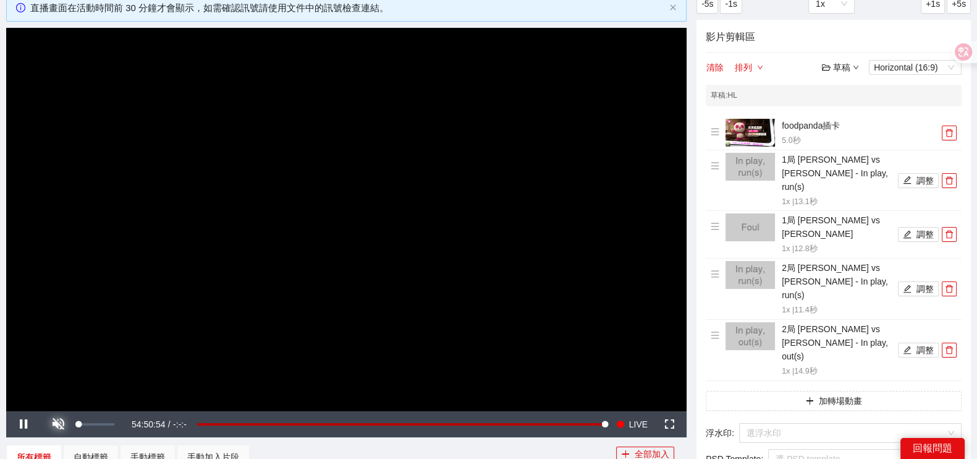
click at [54, 424] on span "Video Player" at bounding box center [58, 424] width 35 height 0
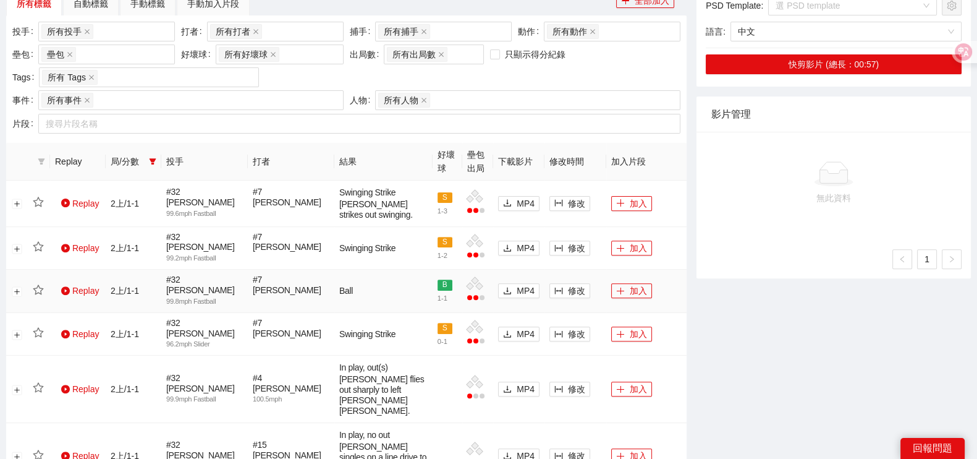
scroll to position [618, 0]
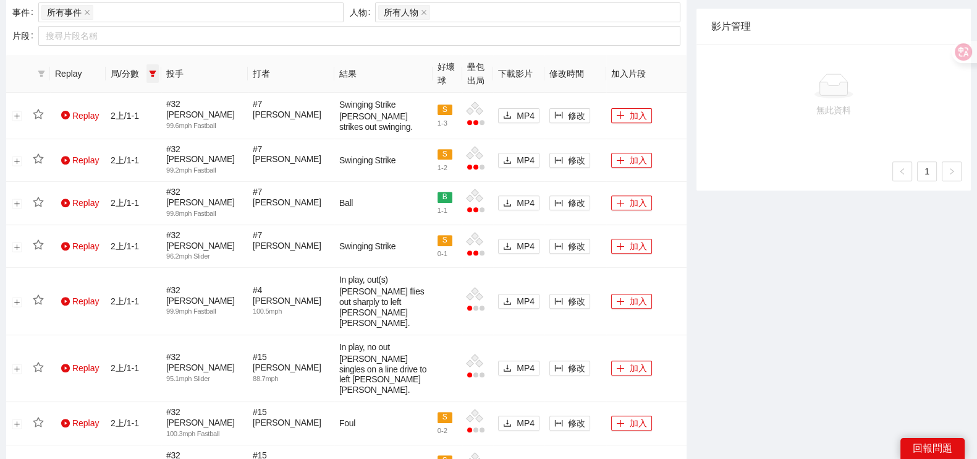
click at [150, 74] on icon "filter" at bounding box center [152, 73] width 7 height 7
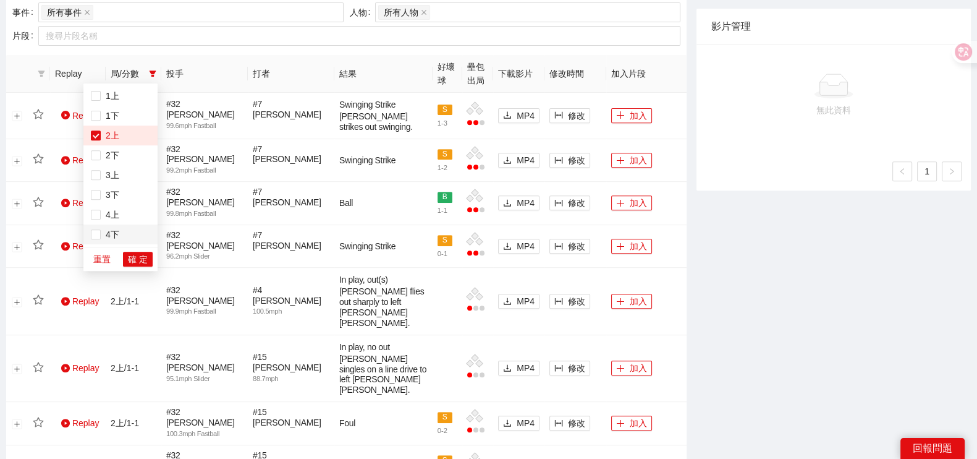
click at [106, 225] on li "4下" at bounding box center [120, 234] width 74 height 20
click at [101, 135] on span "2上" at bounding box center [110, 135] width 19 height 10
click at [139, 264] on span "確 定" at bounding box center [138, 259] width 20 height 14
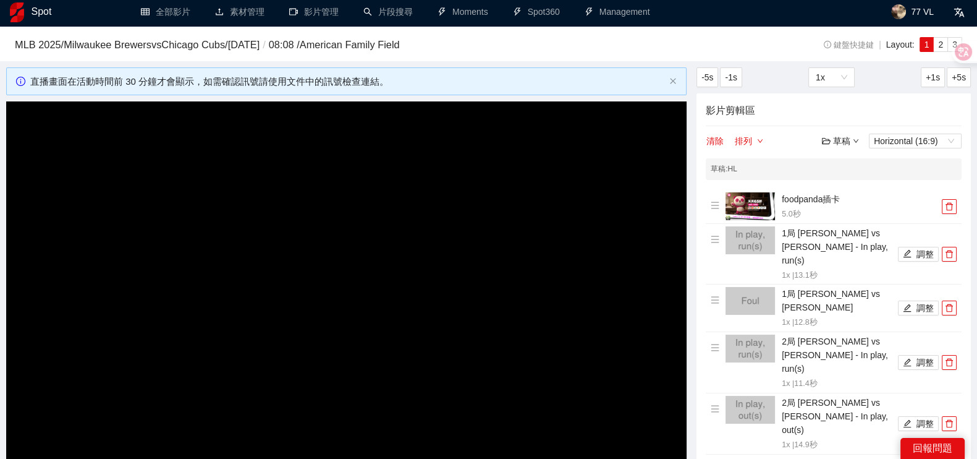
scroll to position [156, 0]
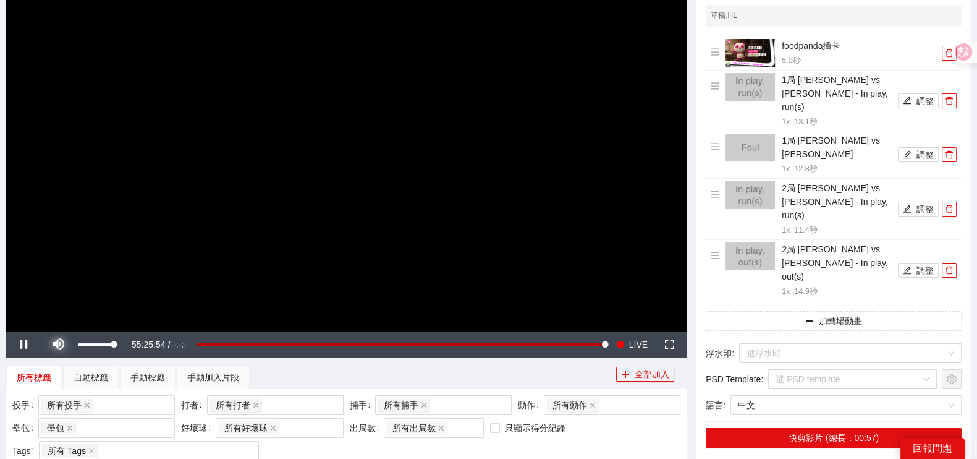
click at [67, 344] on span "Video Player" at bounding box center [58, 344] width 35 height 0
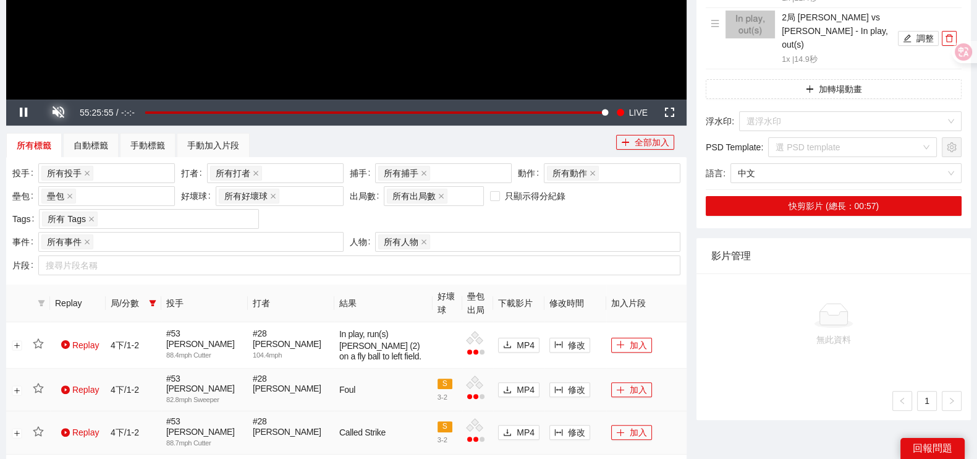
scroll to position [466, 0]
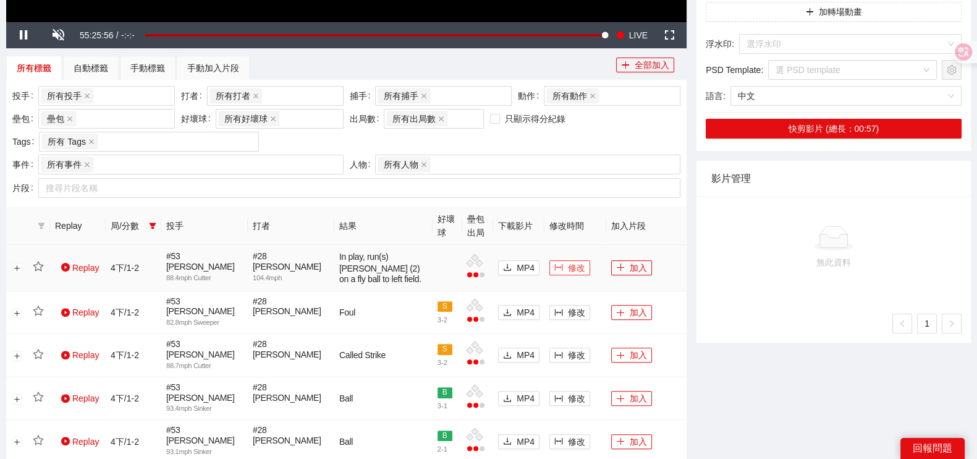
click at [573, 274] on span "修改" at bounding box center [576, 268] width 17 height 14
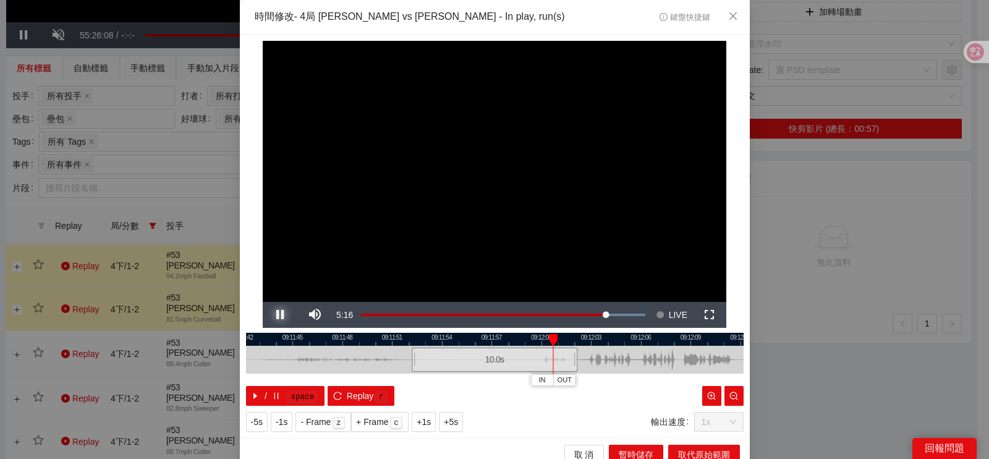
click at [273, 315] on span "Video Player" at bounding box center [280, 315] width 35 height 0
click at [533, 341] on div at bounding box center [495, 339] width 498 height 13
click at [525, 380] on span "IN" at bounding box center [527, 380] width 7 height 11
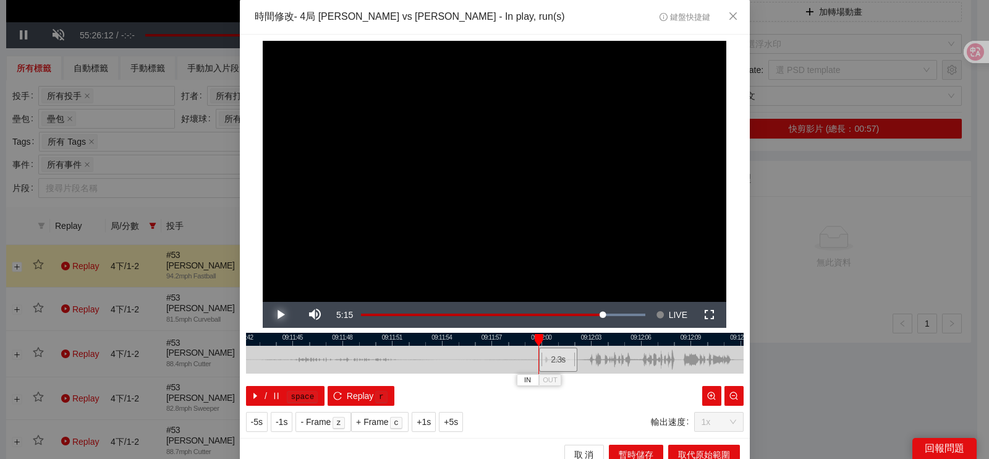
click at [283, 315] on span "Video Player" at bounding box center [280, 315] width 35 height 0
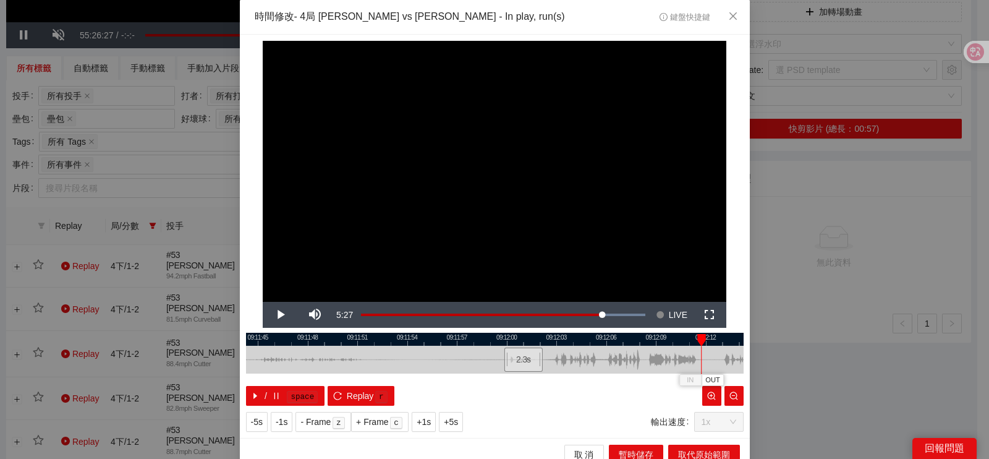
drag, startPoint x: 444, startPoint y: 362, endPoint x: 373, endPoint y: 363, distance: 70.5
click at [373, 363] on div at bounding box center [460, 360] width 498 height 28
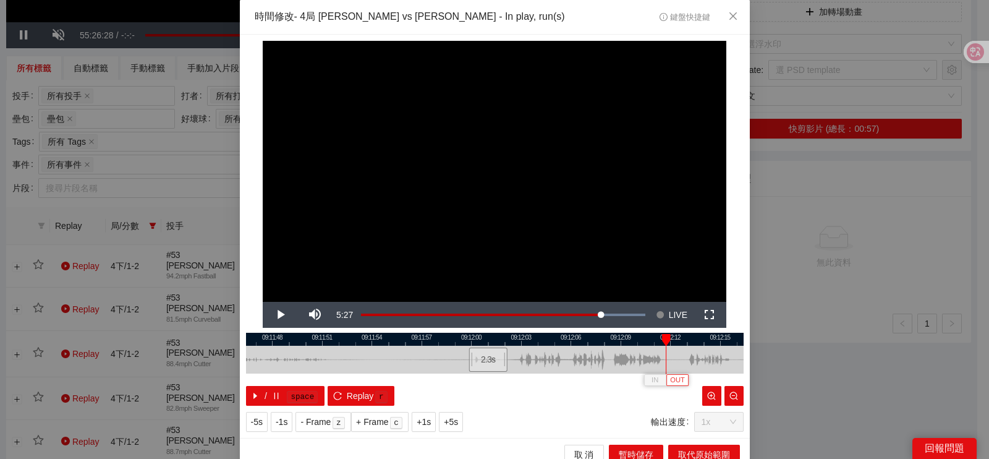
click at [675, 382] on span "OUT" at bounding box center [677, 380] width 15 height 11
click at [681, 456] on span "取代原始範圍" at bounding box center [704, 455] width 52 height 14
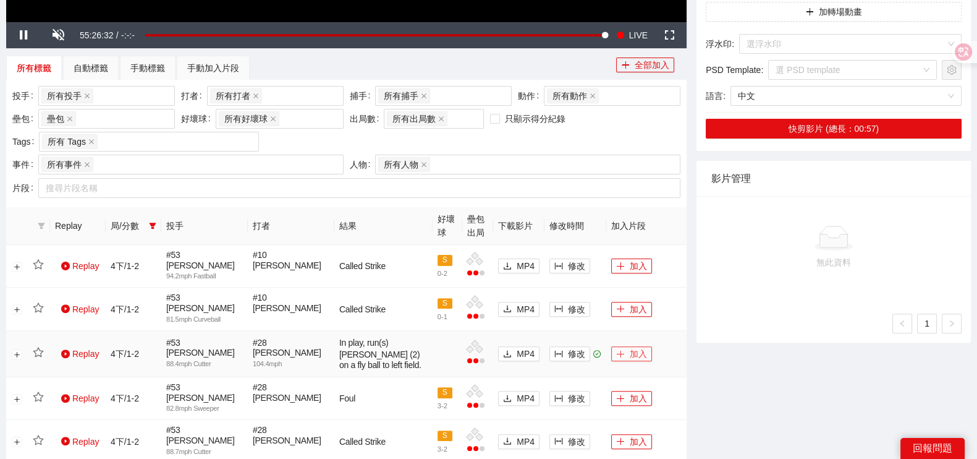
drag, startPoint x: 631, startPoint y: 347, endPoint x: 622, endPoint y: 344, distance: 9.0
click at [631, 347] on button "加入" at bounding box center [631, 353] width 41 height 15
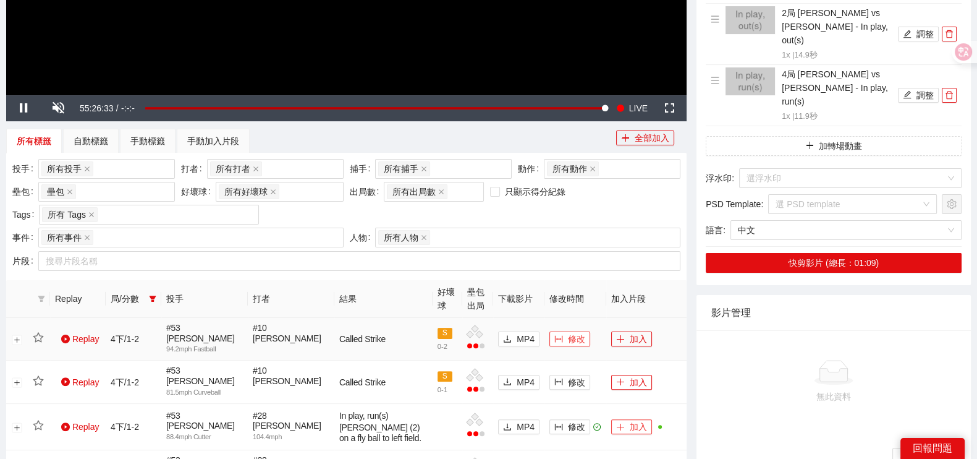
scroll to position [388, 0]
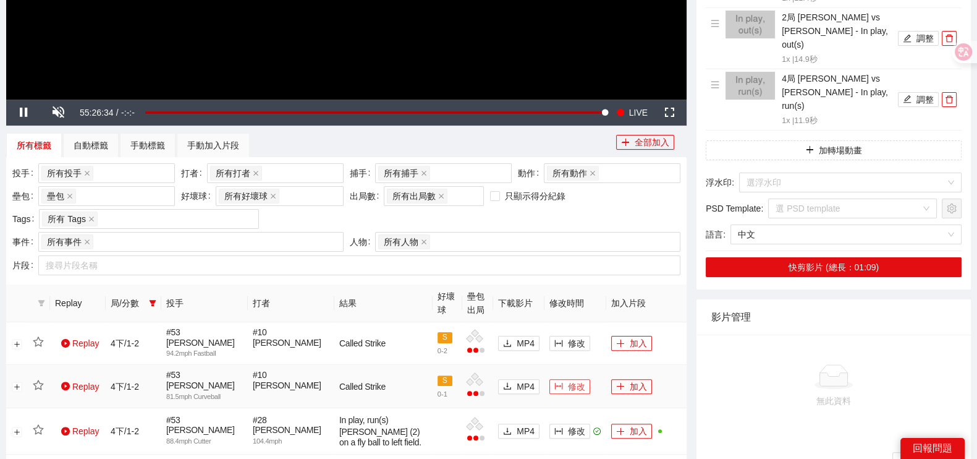
click at [569, 380] on span "修改" at bounding box center [576, 387] width 17 height 14
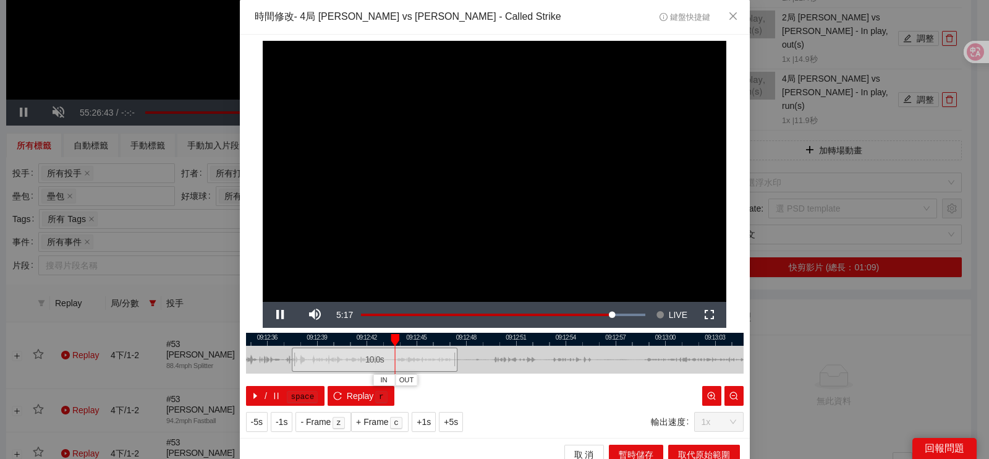
drag, startPoint x: 519, startPoint y: 335, endPoint x: 369, endPoint y: 338, distance: 150.3
click at [370, 340] on div at bounding box center [375, 339] width 498 height 13
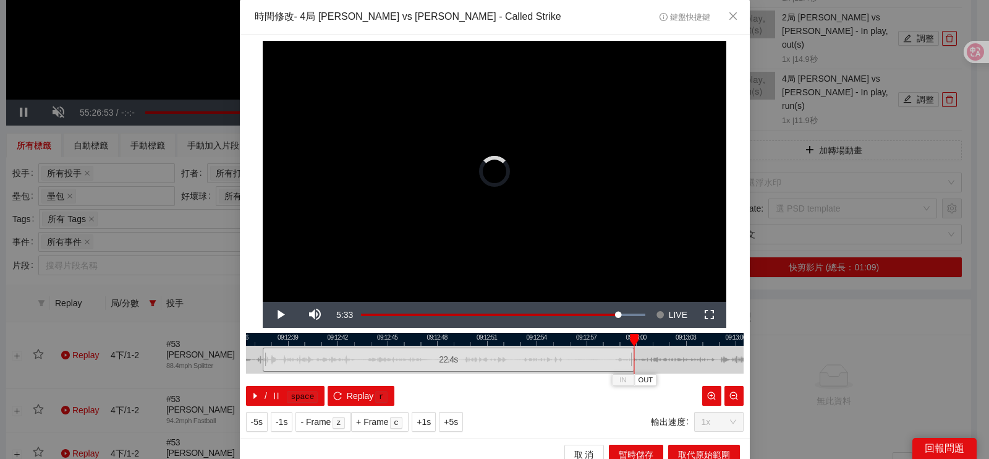
drag, startPoint x: 422, startPoint y: 360, endPoint x: 628, endPoint y: 367, distance: 206.0
click at [628, 367] on div "09:12:36 09:12:39 09:12:42 09:12:45 09:12:48 09:12:51 09:12:54 09:12:57 09:13:0…" at bounding box center [495, 369] width 498 height 73
click at [531, 339] on div at bounding box center [495, 339] width 498 height 13
click at [507, 336] on div at bounding box center [495, 339] width 498 height 13
click at [498, 336] on div at bounding box center [495, 339] width 498 height 13
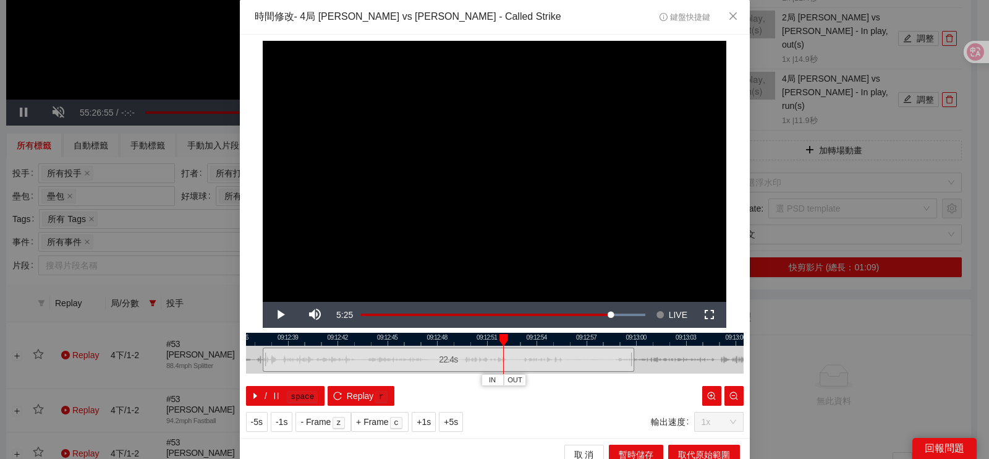
click at [471, 338] on div at bounding box center [495, 339] width 498 height 13
click at [453, 340] on div at bounding box center [495, 339] width 498 height 13
click at [436, 375] on button "IN" at bounding box center [447, 380] width 22 height 12
click at [282, 315] on span "Video Player" at bounding box center [280, 315] width 35 height 0
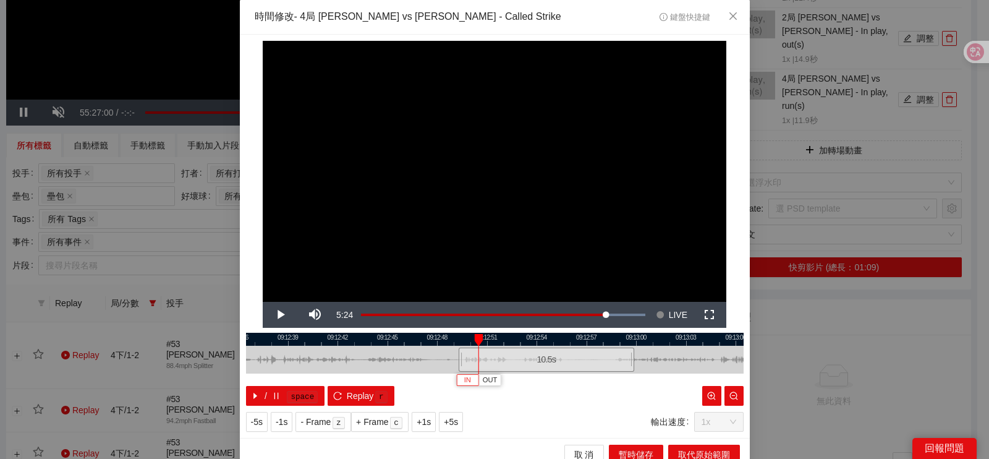
drag, startPoint x: 458, startPoint y: 382, endPoint x: 325, endPoint y: 337, distance: 141.0
click at [464, 383] on span "IN" at bounding box center [467, 380] width 7 height 11
click at [268, 315] on span "Video Player" at bounding box center [280, 315] width 35 height 0
click at [479, 331] on div "**********" at bounding box center [495, 236] width 510 height 403
click at [477, 334] on div at bounding box center [495, 339] width 498 height 13
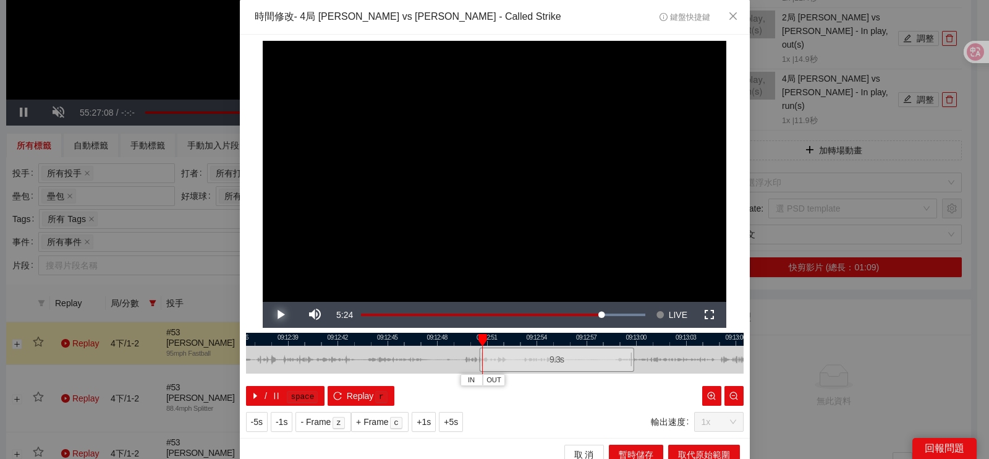
click at [276, 315] on span "Video Player" at bounding box center [280, 315] width 35 height 0
click at [568, 333] on div at bounding box center [495, 339] width 498 height 13
click at [266, 315] on span "Video Player" at bounding box center [280, 315] width 35 height 0
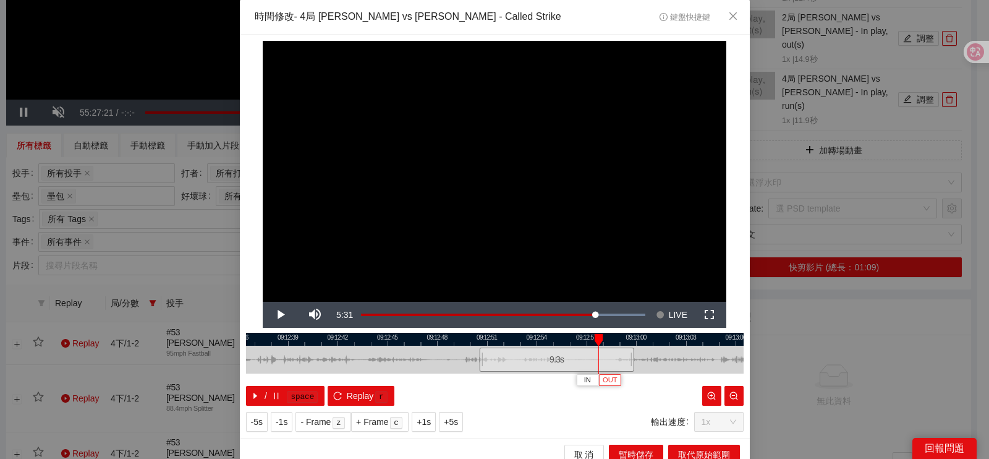
click at [603, 381] on span "OUT" at bounding box center [610, 380] width 15 height 11
click at [678, 450] on span "取代原始範圍" at bounding box center [704, 455] width 52 height 14
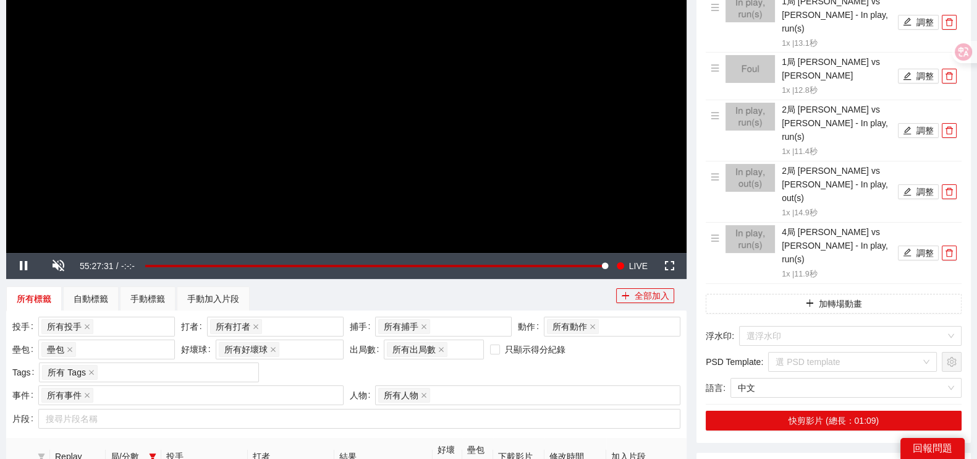
scroll to position [311, 0]
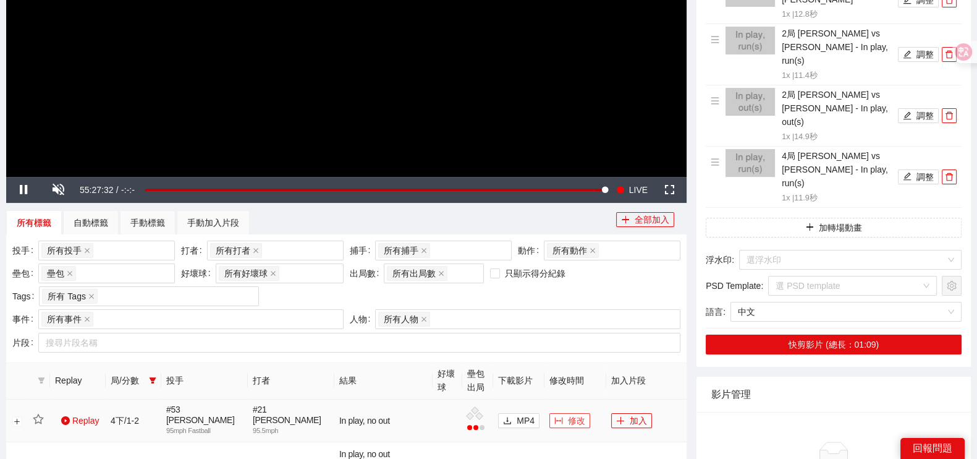
click at [566, 413] on button "修改" at bounding box center [570, 420] width 41 height 15
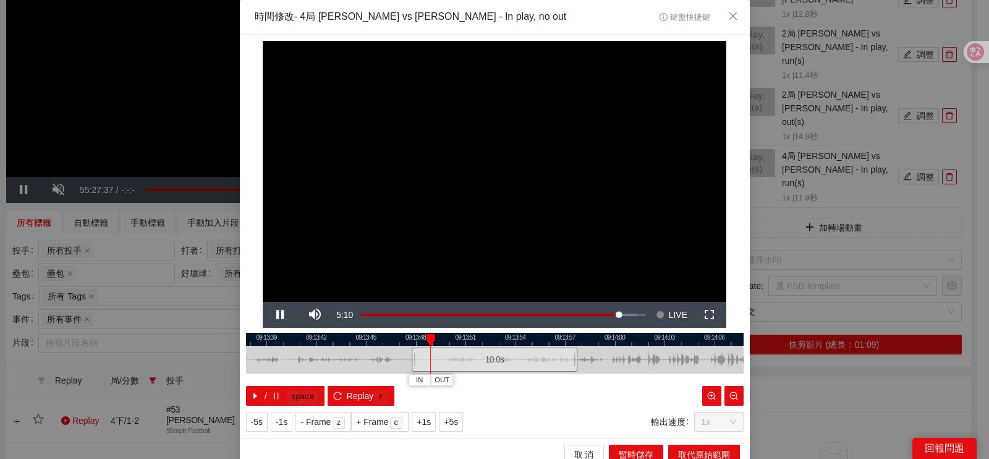
drag, startPoint x: 783, startPoint y: 393, endPoint x: 754, endPoint y: 378, distance: 32.4
click at [783, 393] on div "**********" at bounding box center [494, 229] width 989 height 459
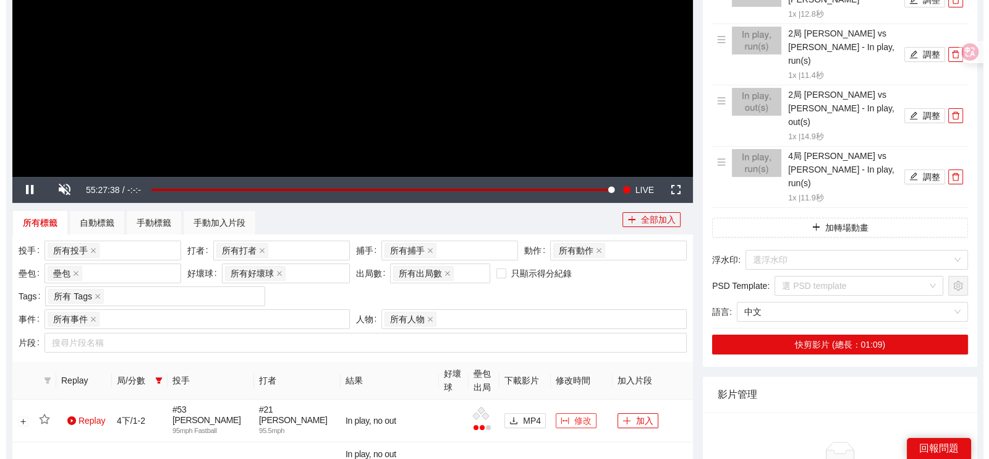
scroll to position [543, 0]
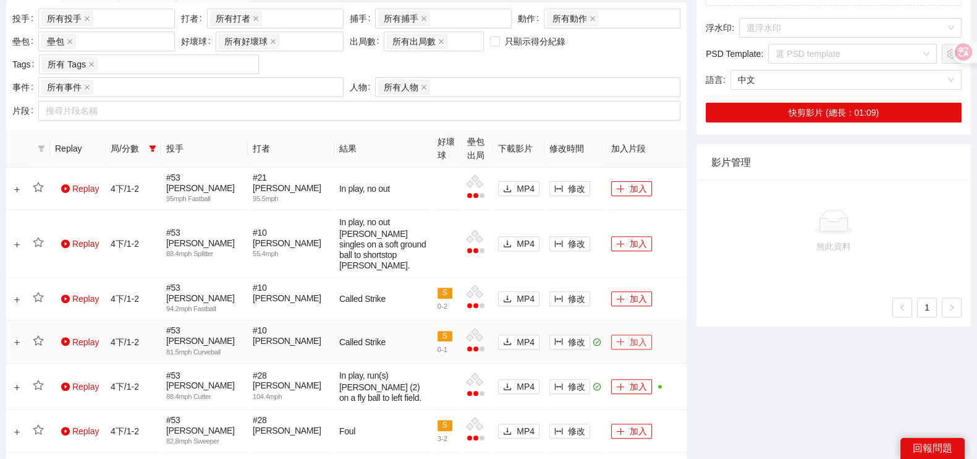
click at [624, 337] on span "plus" at bounding box center [620, 342] width 9 height 10
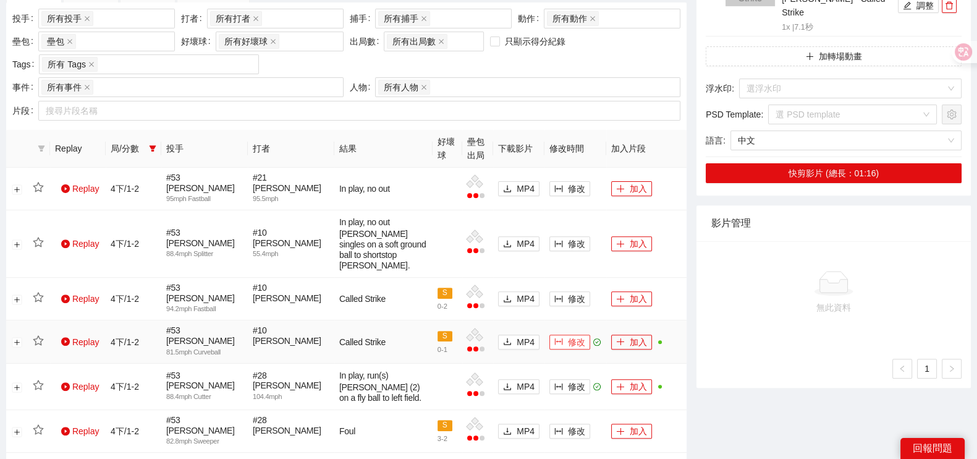
click at [569, 335] on span "修改" at bounding box center [576, 342] width 17 height 14
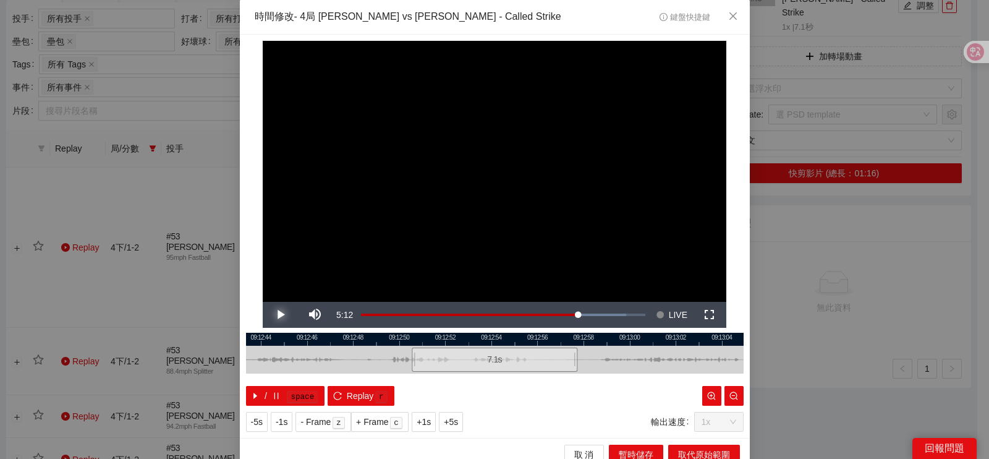
click at [282, 315] on span "Video Player" at bounding box center [280, 315] width 35 height 0
click at [417, 378] on span "IN" at bounding box center [420, 380] width 7 height 11
click at [430, 349] on div at bounding box center [433, 360] width 7 height 28
click at [438, 347] on div "6.3 s" at bounding box center [505, 359] width 146 height 24
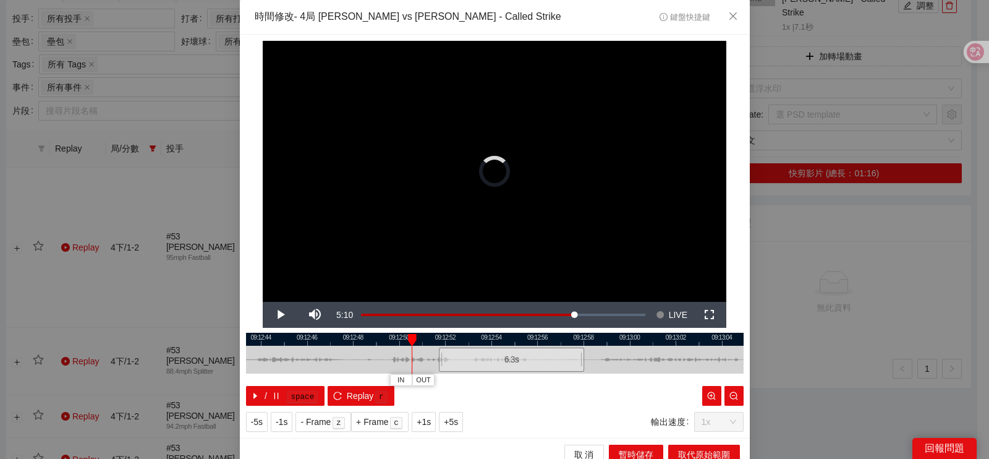
drag, startPoint x: 495, startPoint y: 347, endPoint x: 504, endPoint y: 352, distance: 10.0
click at [504, 352] on div "6.3 s" at bounding box center [512, 359] width 146 height 24
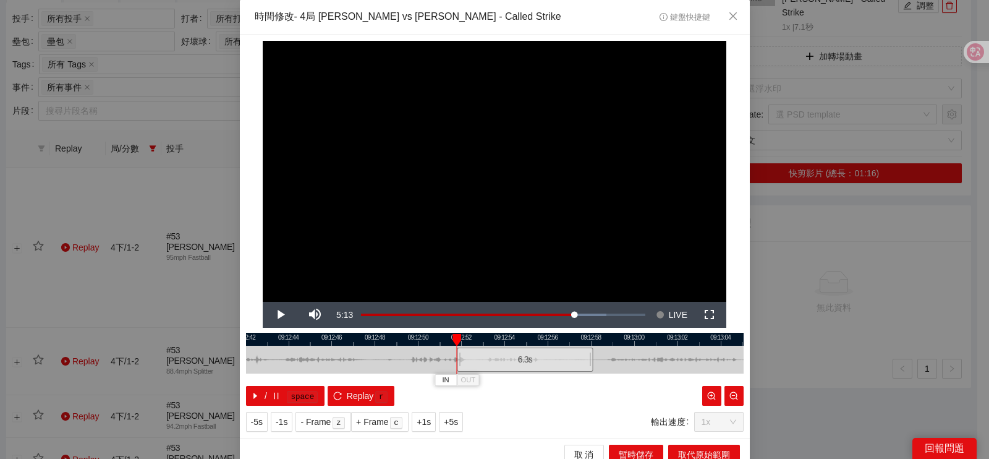
scroll to position [11, 0]
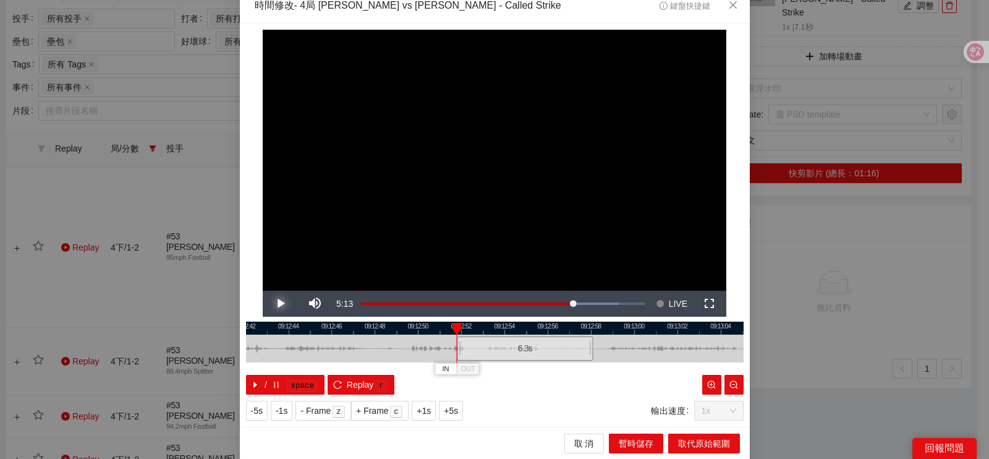
click at [282, 304] on span "Video Player" at bounding box center [280, 304] width 35 height 0
click at [467, 325] on div at bounding box center [495, 327] width 498 height 13
click at [460, 324] on div at bounding box center [495, 327] width 498 height 13
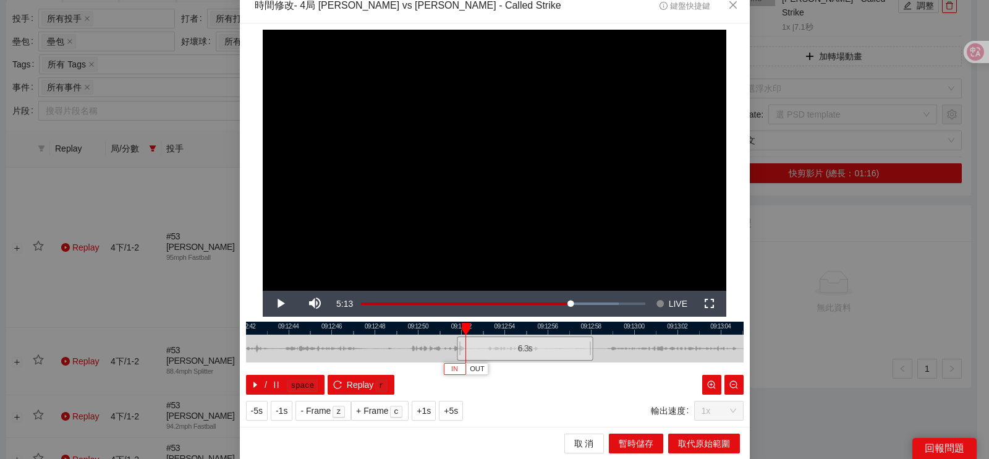
click at [458, 368] on button "IN" at bounding box center [455, 369] width 22 height 12
click at [272, 304] on span "Video Player" at bounding box center [280, 304] width 35 height 0
click at [571, 326] on div at bounding box center [496, 327] width 498 height 13
click at [571, 326] on div at bounding box center [495, 327] width 498 height 13
click at [552, 326] on div at bounding box center [495, 327] width 498 height 13
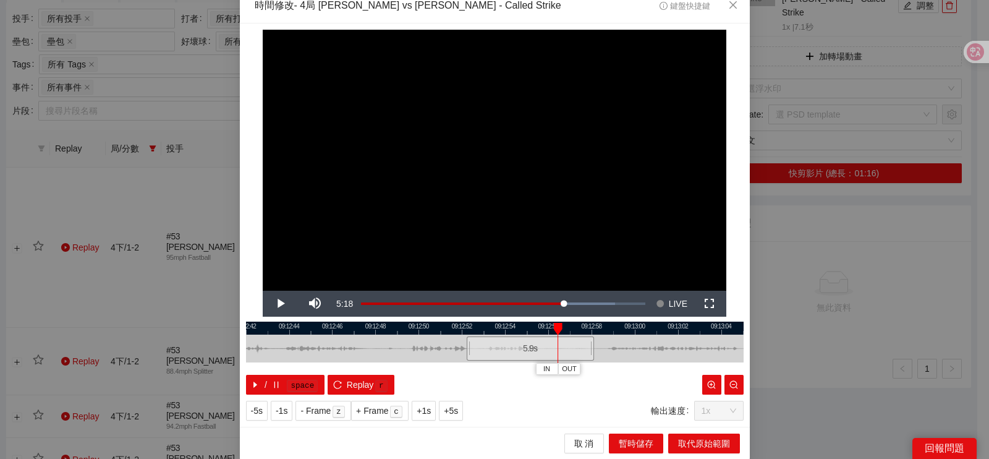
drag, startPoint x: 538, startPoint y: 345, endPoint x: 536, endPoint y: 380, distance: 34.7
drag, startPoint x: 536, startPoint y: 380, endPoint x: 492, endPoint y: 357, distance: 50.0
click at [439, 378] on div "/ space Replay r" at bounding box center [495, 385] width 498 height 20
click at [266, 304] on span "Video Player" at bounding box center [280, 304] width 35 height 0
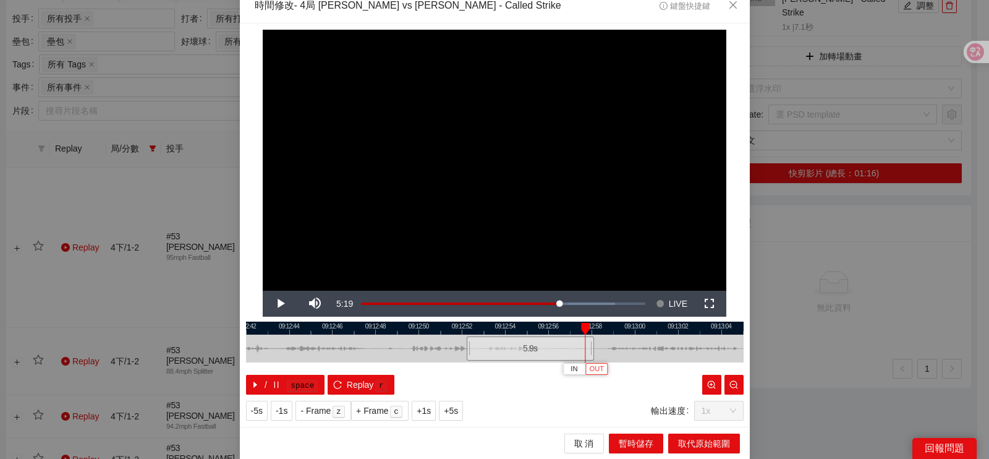
click at [591, 369] on span "OUT" at bounding box center [596, 369] width 15 height 11
click at [678, 439] on span "取代原始範圍" at bounding box center [704, 443] width 52 height 14
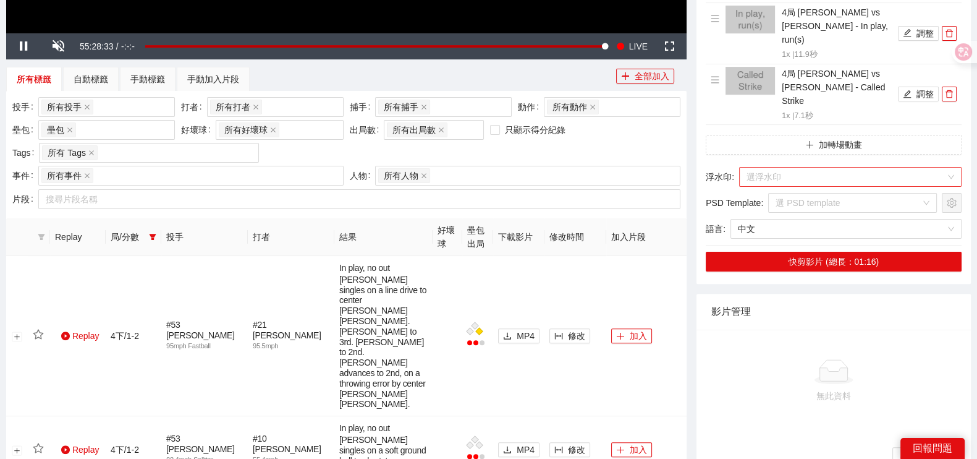
scroll to position [388, 0]
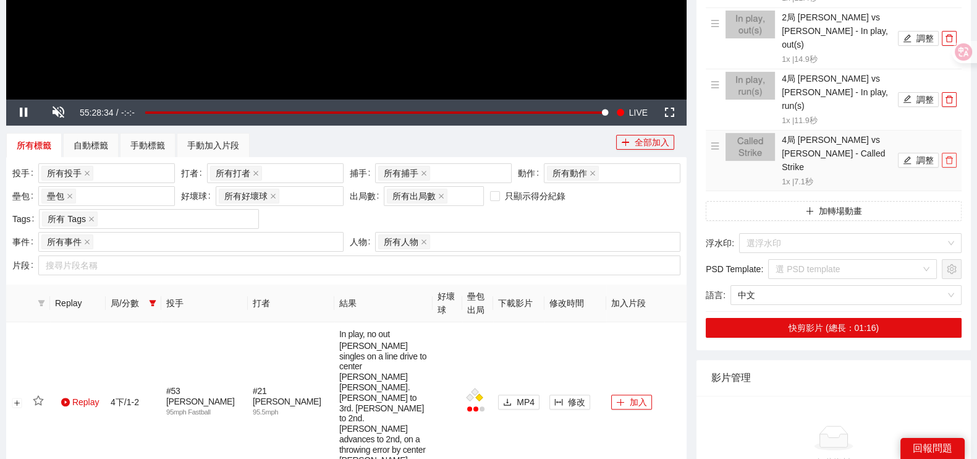
click at [955, 153] on button "button" at bounding box center [949, 160] width 15 height 15
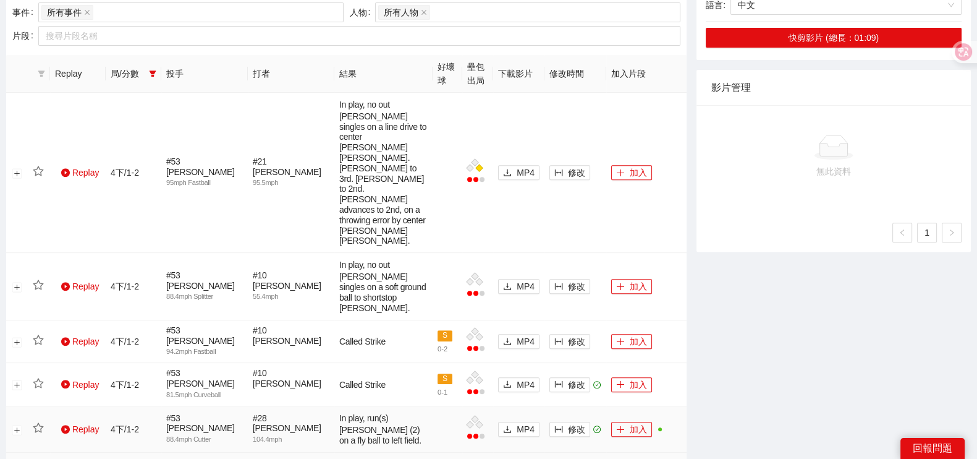
scroll to position [697, 0]
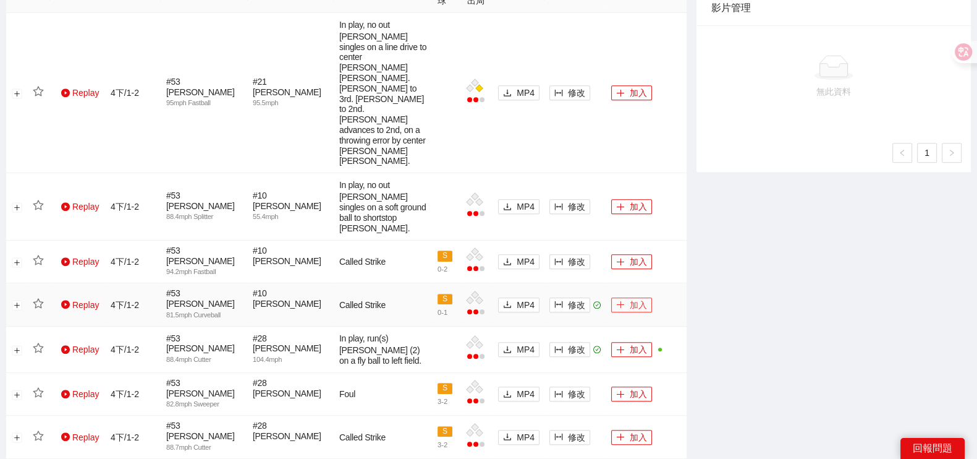
click at [637, 297] on button "加入" at bounding box center [631, 304] width 41 height 15
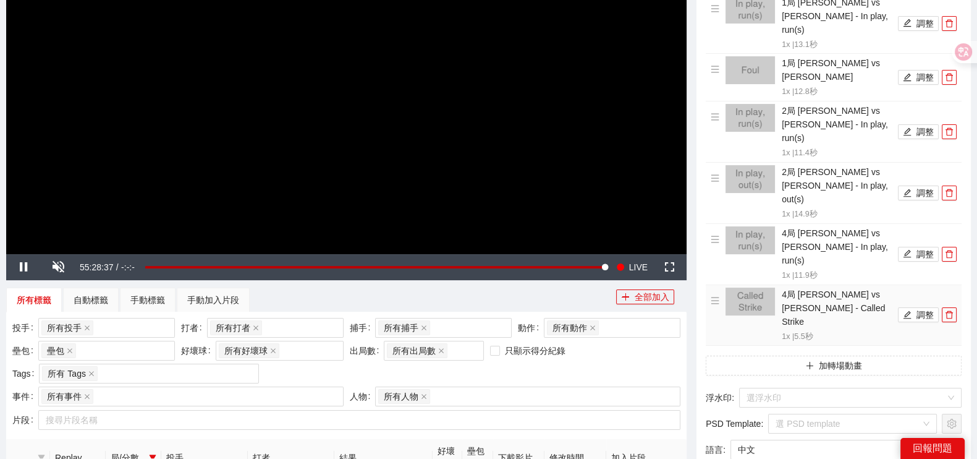
scroll to position [79, 0]
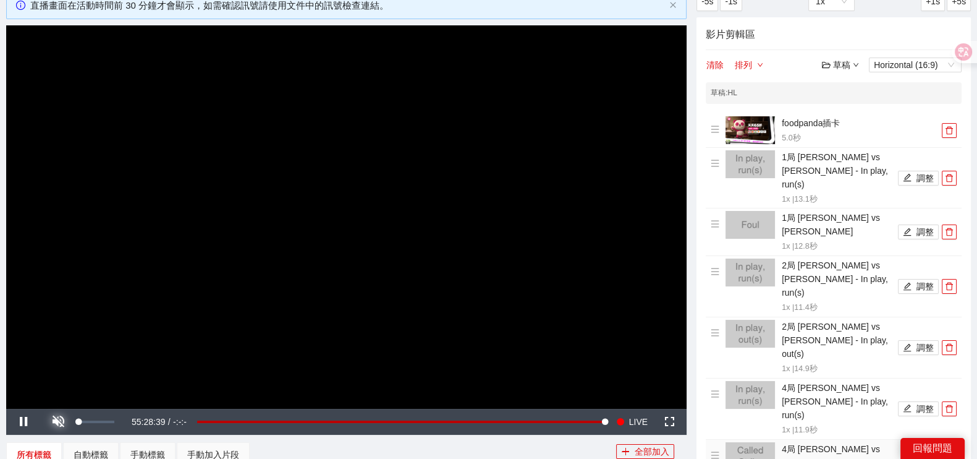
click at [54, 422] on span "Video Player" at bounding box center [58, 422] width 35 height 0
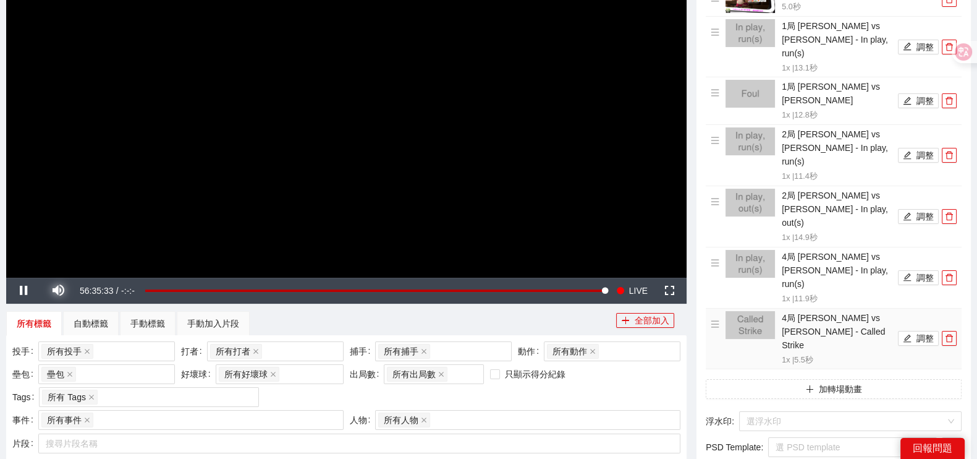
scroll to position [388, 0]
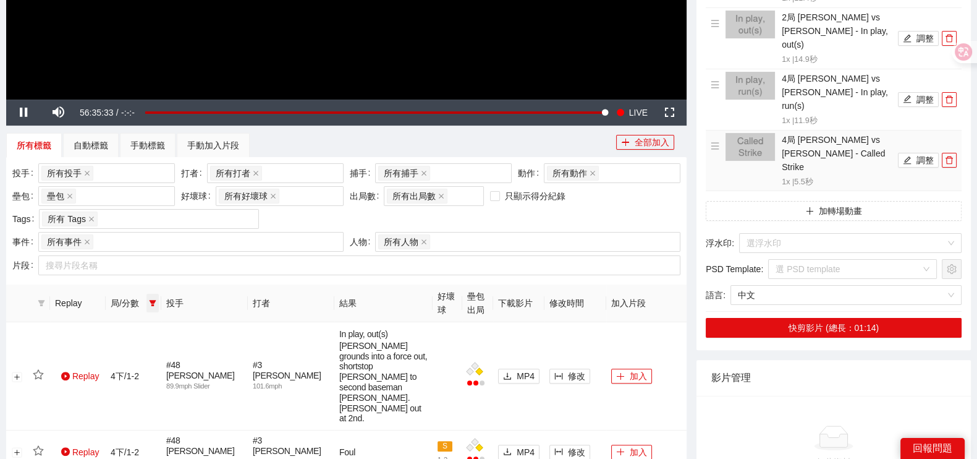
click at [148, 297] on span at bounding box center [153, 303] width 12 height 19
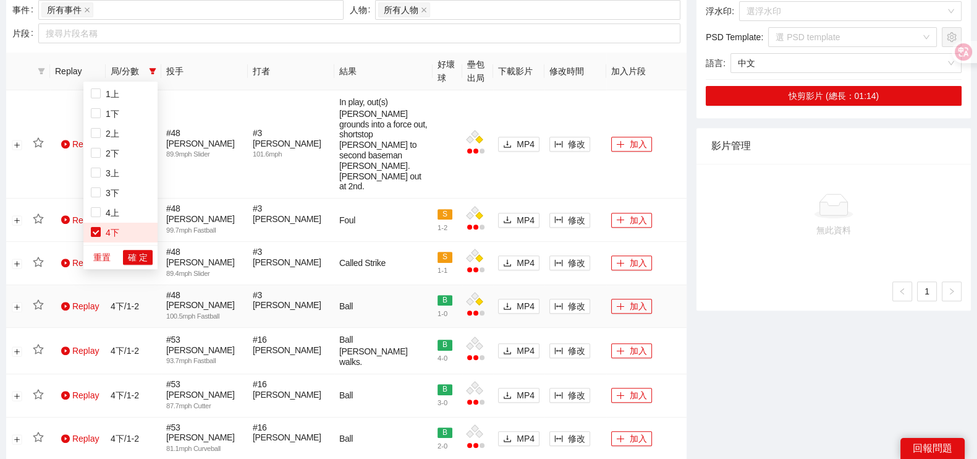
scroll to position [118, 0]
click at [112, 116] on span "4下" at bounding box center [110, 114] width 19 height 10
click at [141, 255] on span "確 定" at bounding box center [138, 257] width 20 height 14
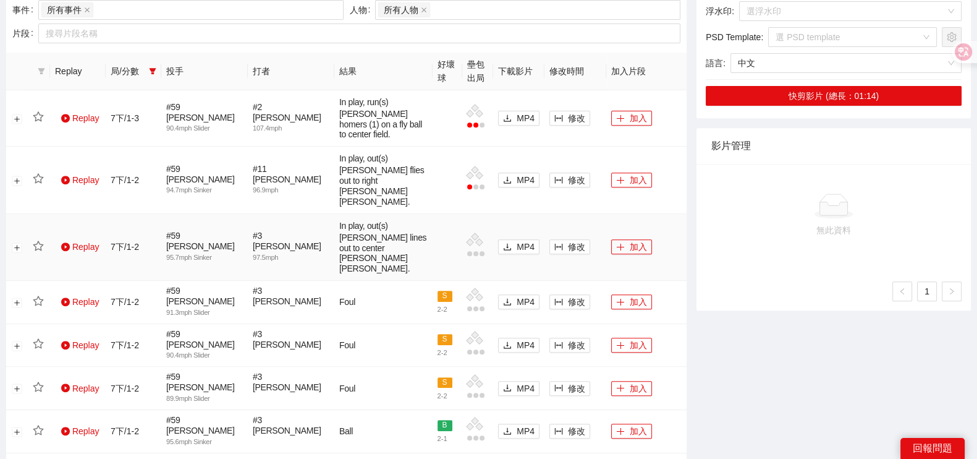
scroll to position [543, 0]
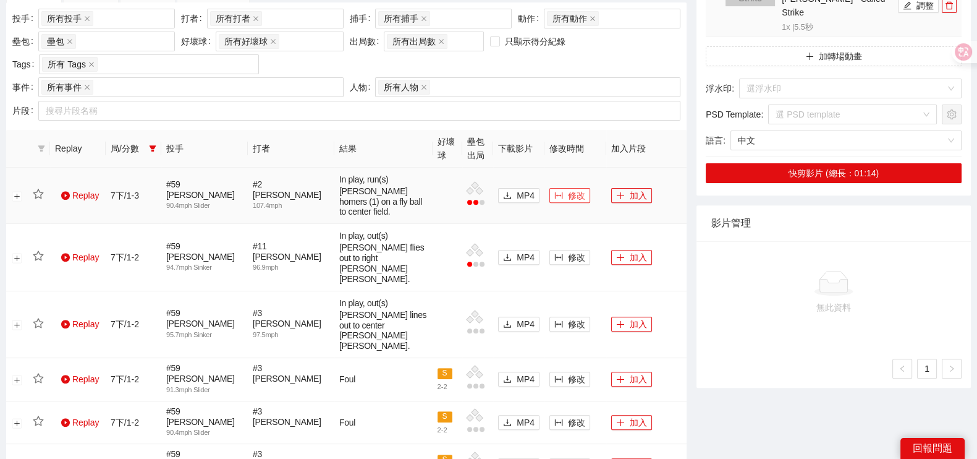
click at [569, 194] on span "修改" at bounding box center [576, 196] width 17 height 14
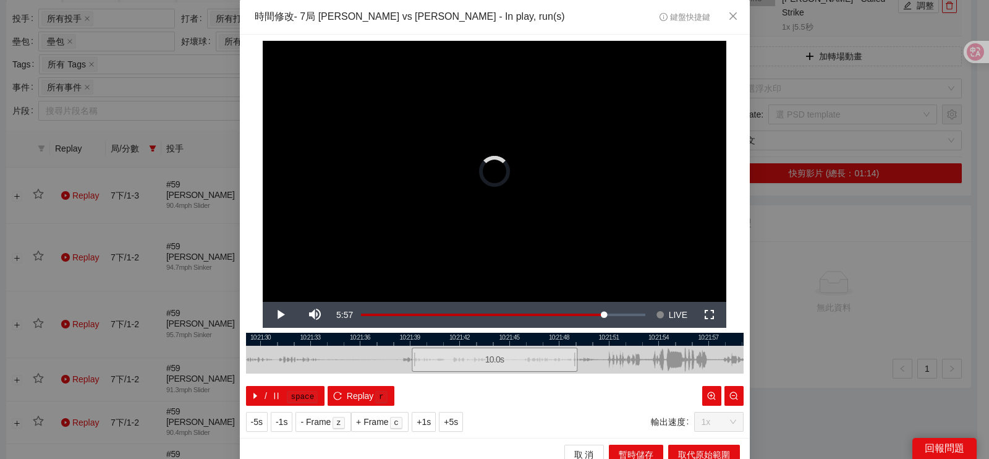
click at [819, 295] on div "**********" at bounding box center [494, 229] width 989 height 459
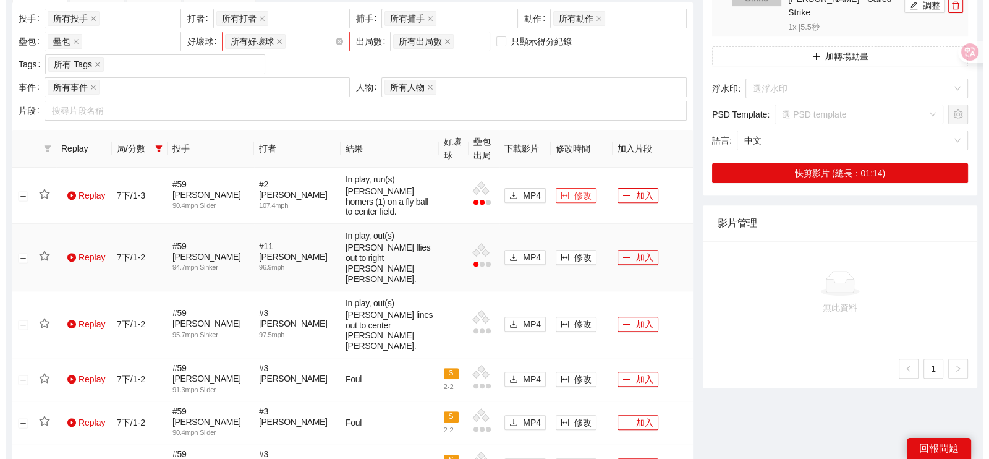
scroll to position [388, 0]
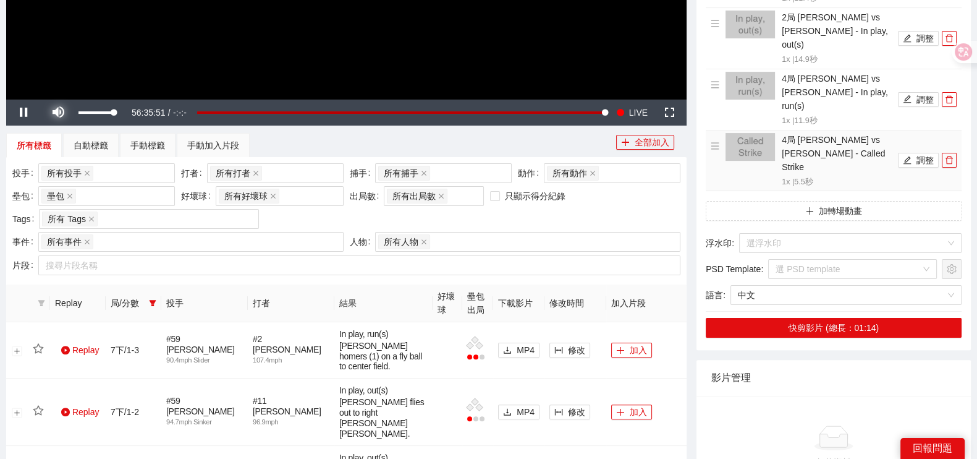
click at [57, 113] on span "Video Player" at bounding box center [58, 113] width 35 height 0
click at [578, 349] on span "修改" at bounding box center [576, 350] width 17 height 14
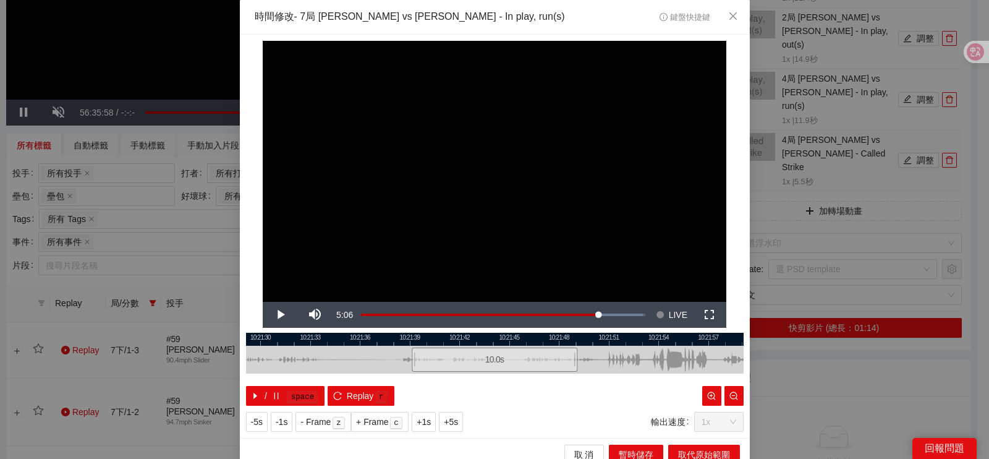
click at [584, 343] on div at bounding box center [495, 339] width 498 height 13
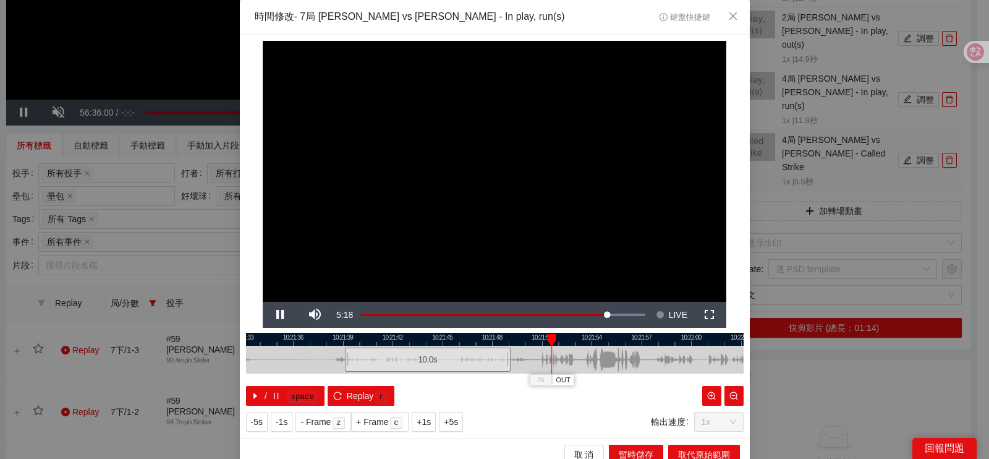
drag, startPoint x: 574, startPoint y: 354, endPoint x: 507, endPoint y: 360, distance: 67.1
click at [507, 360] on div at bounding box center [428, 360] width 498 height 28
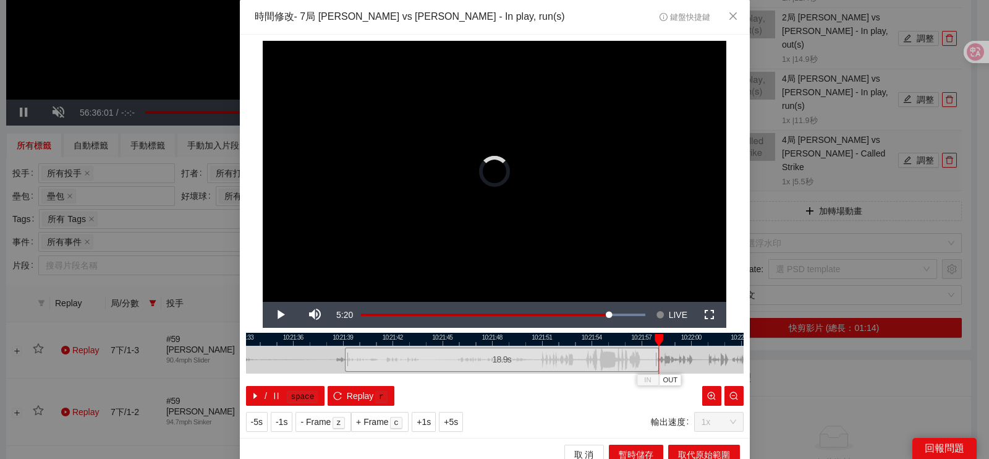
drag, startPoint x: 501, startPoint y: 355, endPoint x: 674, endPoint y: 349, distance: 173.2
click at [661, 357] on div at bounding box center [656, 360] width 7 height 28
click at [489, 339] on div at bounding box center [496, 339] width 498 height 13
click at [516, 349] on div "21.6 s" at bounding box center [525, 359] width 359 height 24
click at [513, 344] on div at bounding box center [495, 339] width 498 height 13
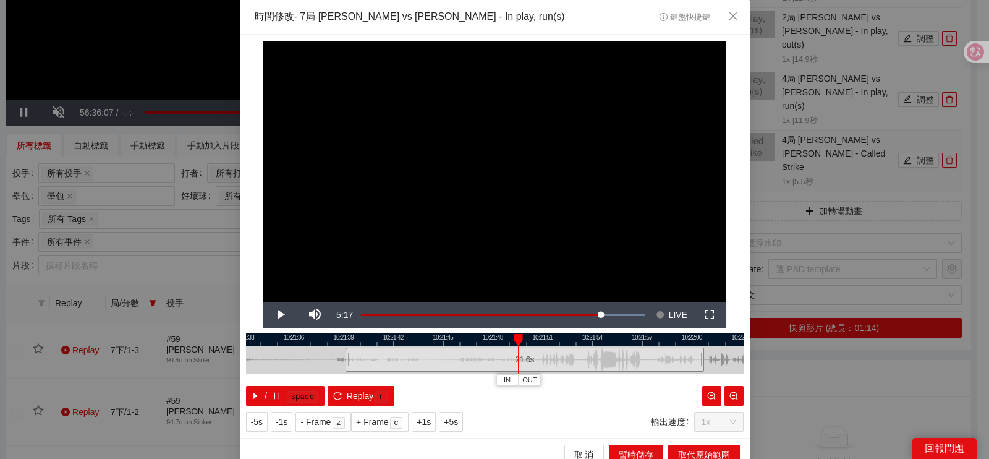
click at [448, 341] on div at bounding box center [495, 339] width 498 height 13
click at [273, 315] on span "Video Player" at bounding box center [280, 315] width 35 height 0
click at [443, 343] on div at bounding box center [495, 339] width 498 height 13
click at [280, 315] on span "Video Player" at bounding box center [280, 315] width 35 height 0
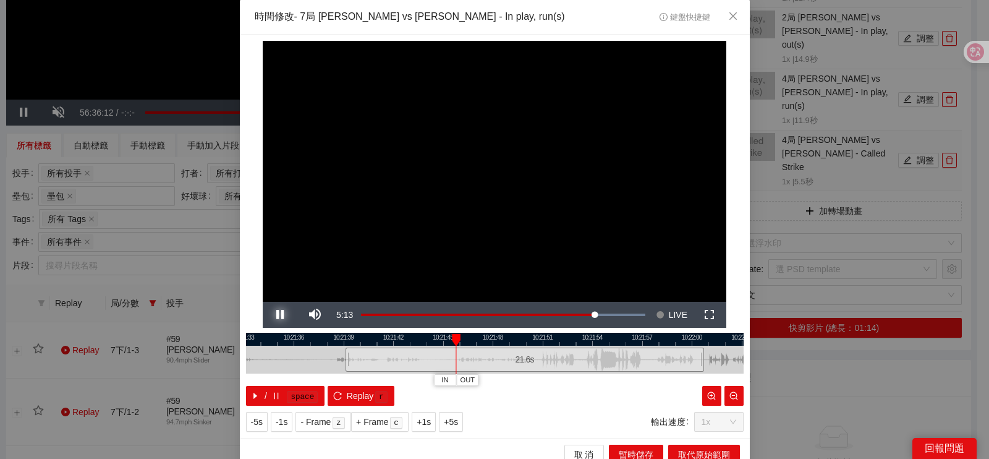
click at [281, 315] on span "Video Player" at bounding box center [280, 315] width 35 height 0
click at [436, 381] on button "IN" at bounding box center [447, 380] width 22 height 12
click at [275, 315] on span "Video Player" at bounding box center [280, 315] width 35 height 0
drag, startPoint x: 562, startPoint y: 394, endPoint x: 513, endPoint y: 398, distance: 49.0
click at [514, 400] on div "/ space Replay r" at bounding box center [495, 396] width 498 height 20
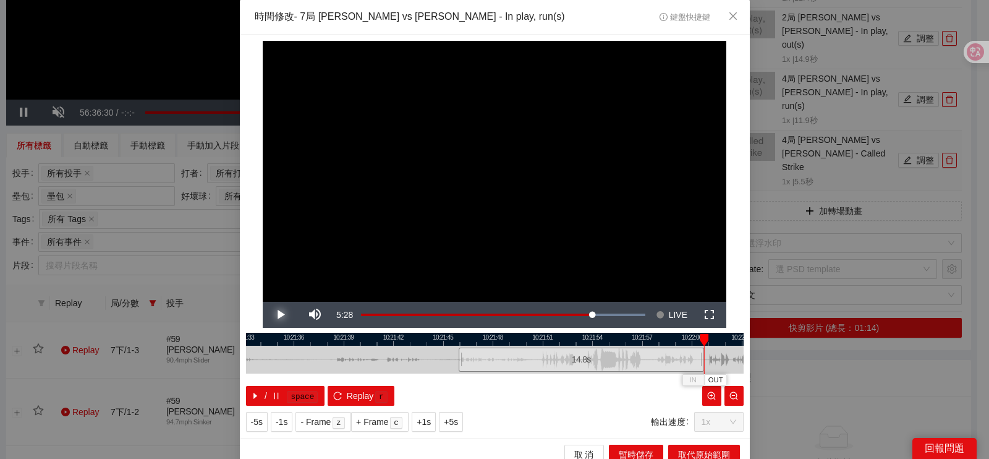
click at [273, 315] on span "Video Player" at bounding box center [280, 315] width 35 height 0
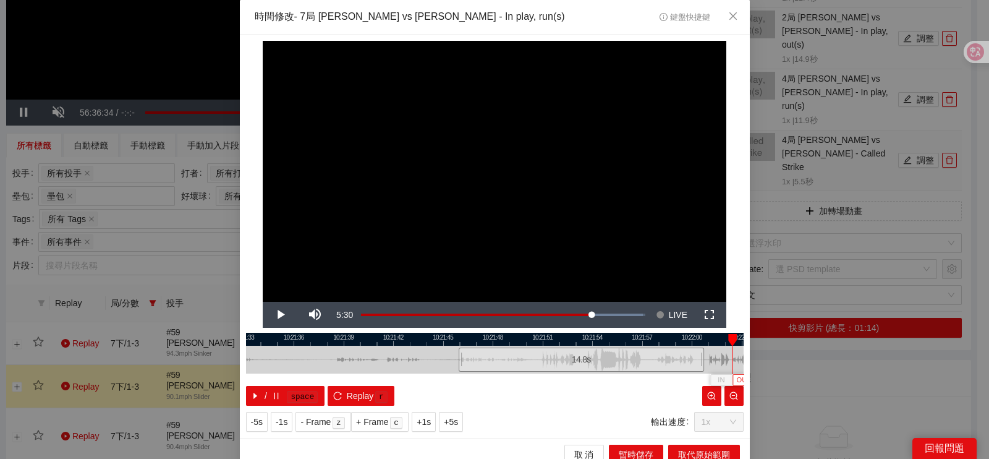
click at [736, 376] on span "OUT" at bounding box center [743, 380] width 15 height 11
click at [678, 452] on span "取代原始範圍" at bounding box center [704, 455] width 52 height 14
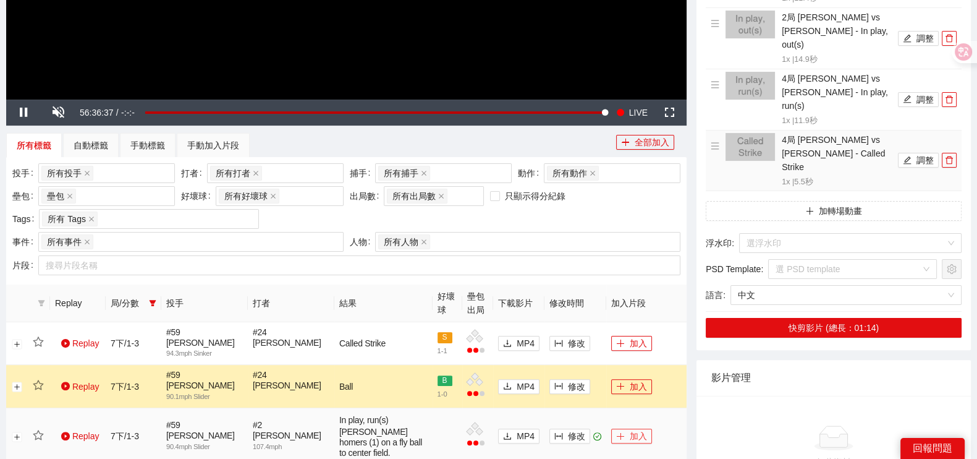
click at [632, 439] on button "加入" at bounding box center [631, 435] width 41 height 15
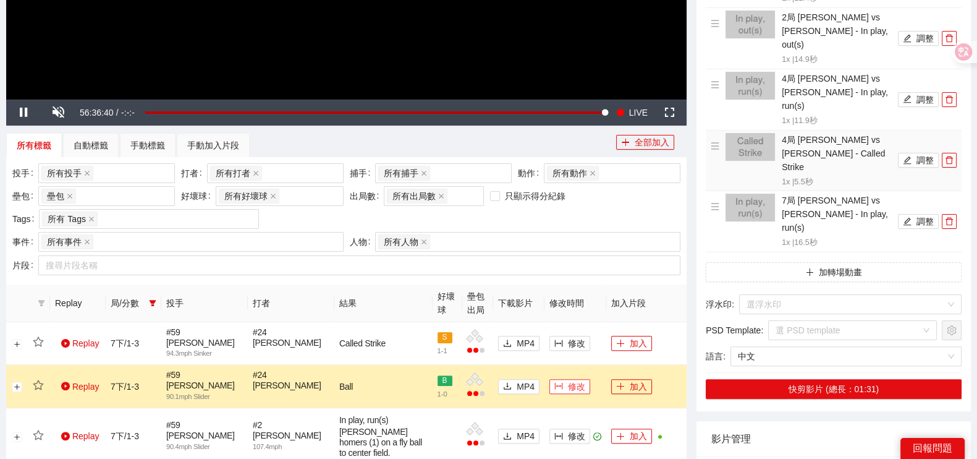
click at [569, 388] on span "修改" at bounding box center [576, 387] width 17 height 14
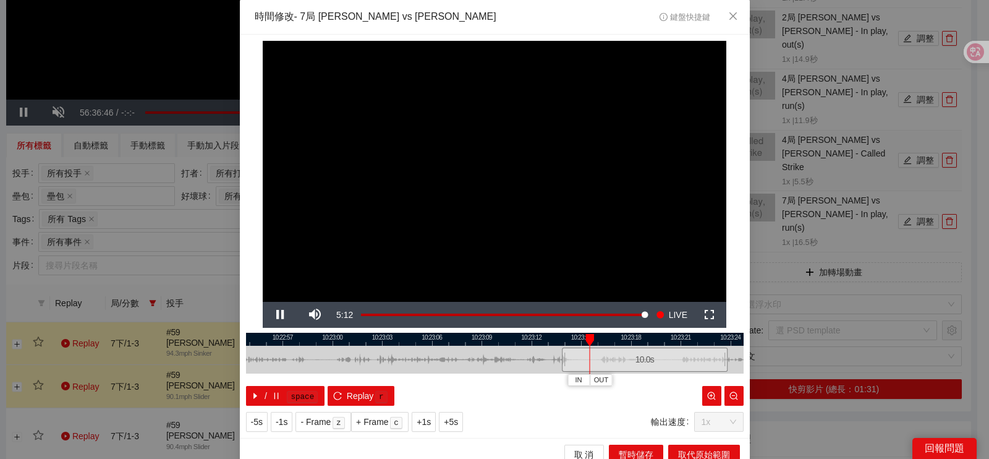
drag, startPoint x: 461, startPoint y: 357, endPoint x: 534, endPoint y: 357, distance: 73.0
click at [534, 357] on div at bounding box center [645, 360] width 498 height 28
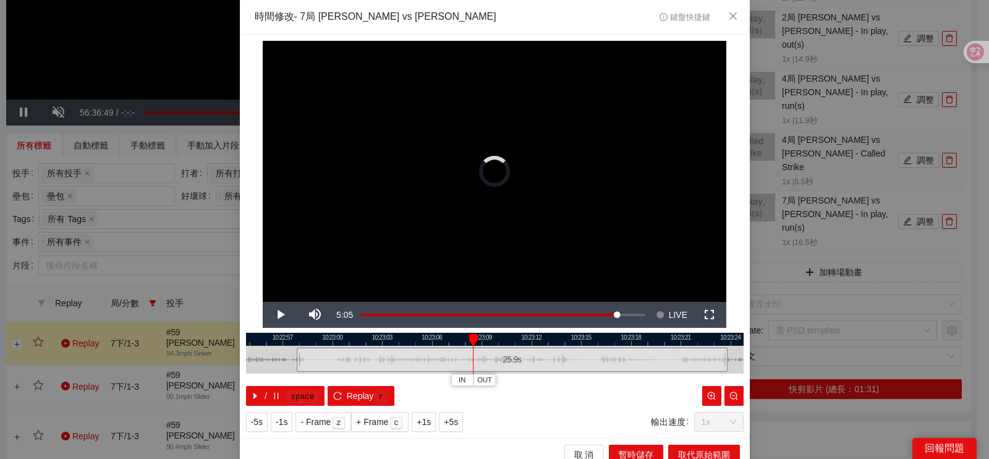
drag, startPoint x: 559, startPoint y: 358, endPoint x: 291, endPoint y: 360, distance: 267.7
click at [295, 360] on div at bounding box center [298, 360] width 7 height 28
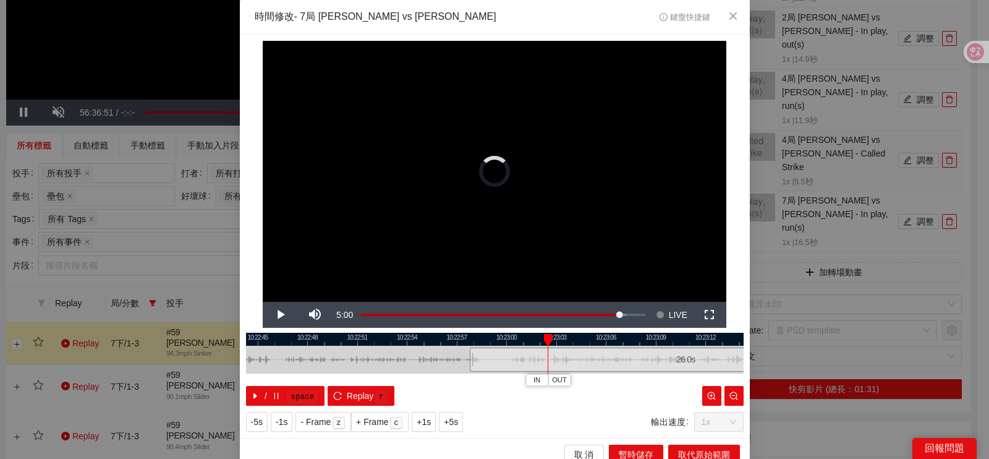
drag, startPoint x: 265, startPoint y: 357, endPoint x: 438, endPoint y: 355, distance: 173.7
click at [438, 355] on div at bounding box center [669, 360] width 498 height 28
drag, startPoint x: 461, startPoint y: 354, endPoint x: 516, endPoint y: 360, distance: 56.0
click at [516, 360] on div "26.0 s" at bounding box center [495, 360] width 498 height 28
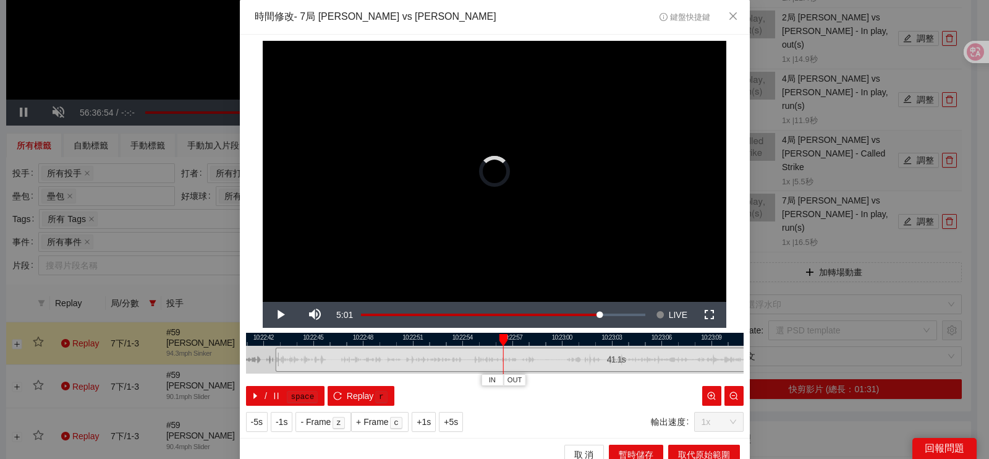
drag, startPoint x: 473, startPoint y: 360, endPoint x: 291, endPoint y: 357, distance: 181.8
click at [273, 360] on div at bounding box center [276, 360] width 7 height 28
drag, startPoint x: 529, startPoint y: 399, endPoint x: 705, endPoint y: 396, distance: 176.2
click at [705, 396] on div "/ space Replay r" at bounding box center [495, 396] width 498 height 20
drag, startPoint x: 519, startPoint y: 354, endPoint x: 684, endPoint y: 358, distance: 165.1
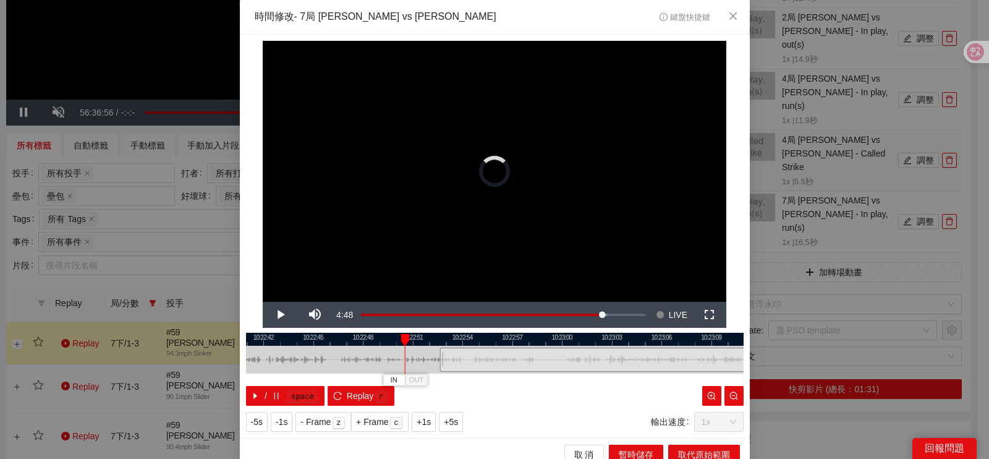
click at [684, 358] on div "41.1 s" at bounding box center [781, 359] width 683 height 24
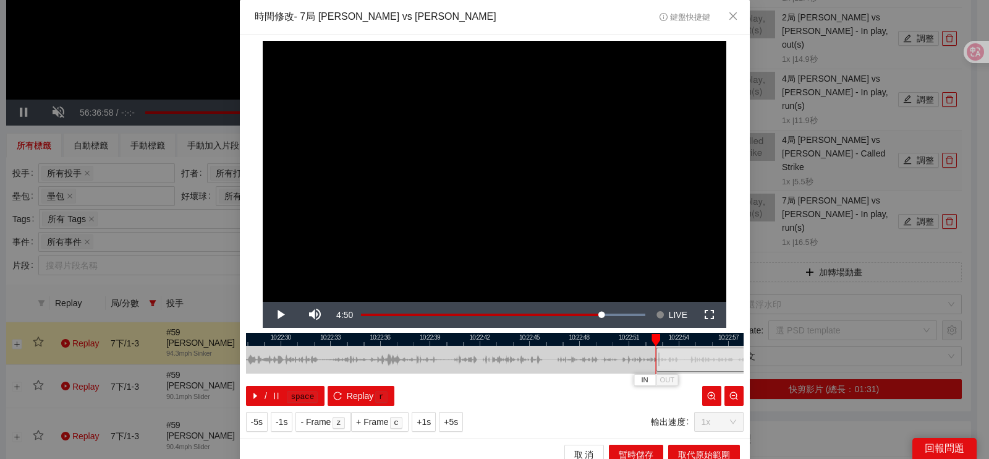
drag, startPoint x: 360, startPoint y: 357, endPoint x: 577, endPoint y: 360, distance: 216.4
click at [577, 360] on div at bounding box center [711, 360] width 498 height 28
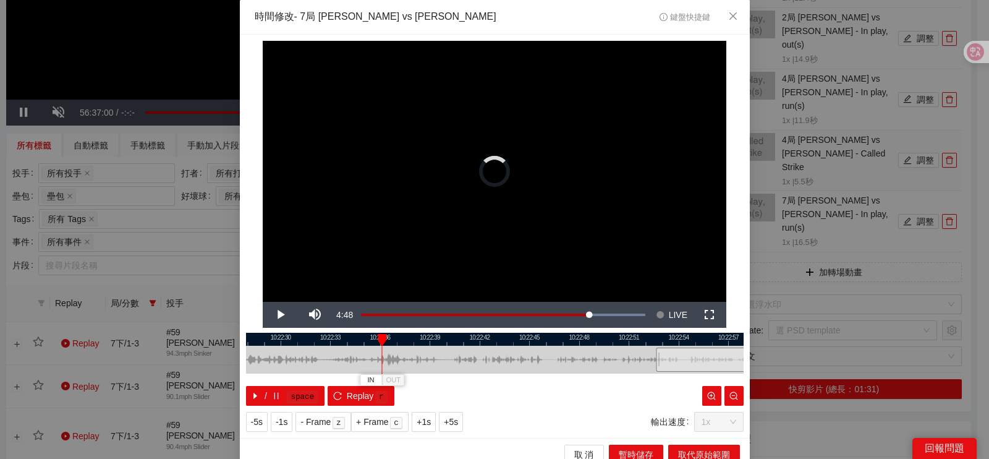
drag, startPoint x: 649, startPoint y: 357, endPoint x: 355, endPoint y: 352, distance: 293.7
click at [381, 354] on div at bounding box center [381, 360] width 1 height 28
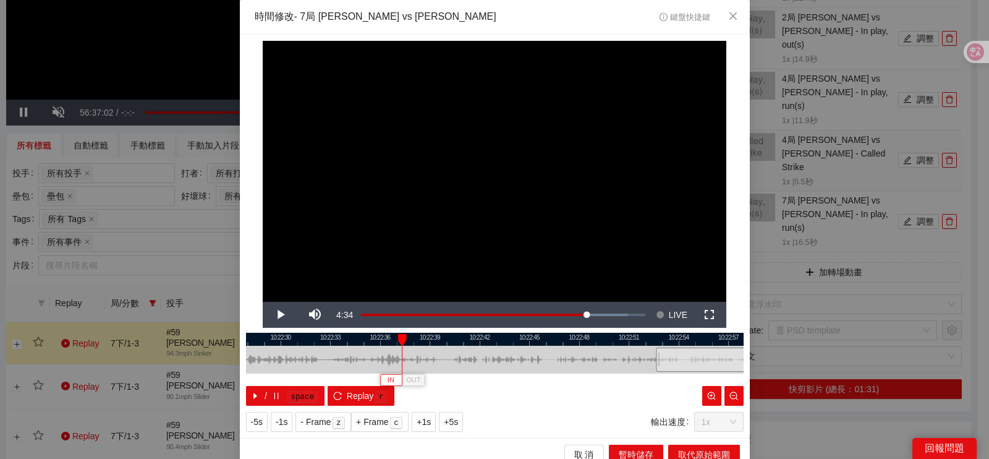
click at [388, 378] on span "IN" at bounding box center [391, 380] width 7 height 11
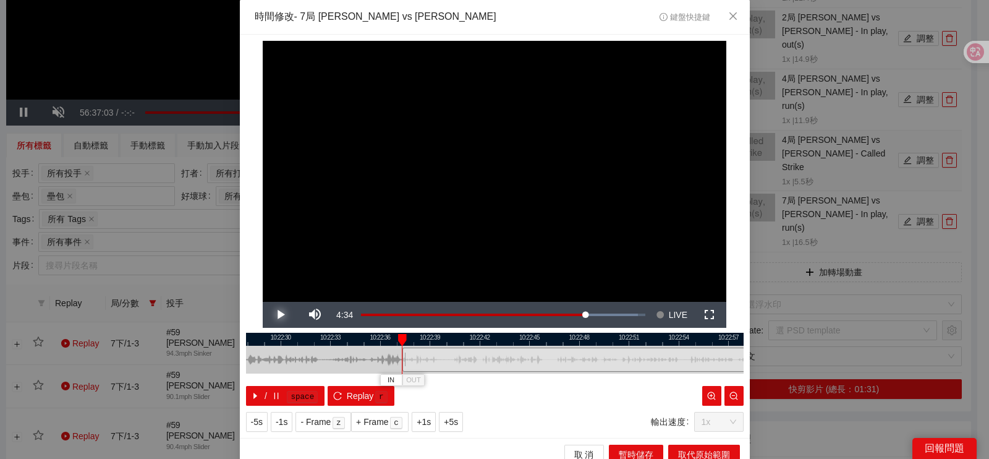
click at [279, 315] on span "Video Player" at bounding box center [280, 315] width 35 height 0
click at [278, 315] on span "Video Player" at bounding box center [280, 315] width 35 height 0
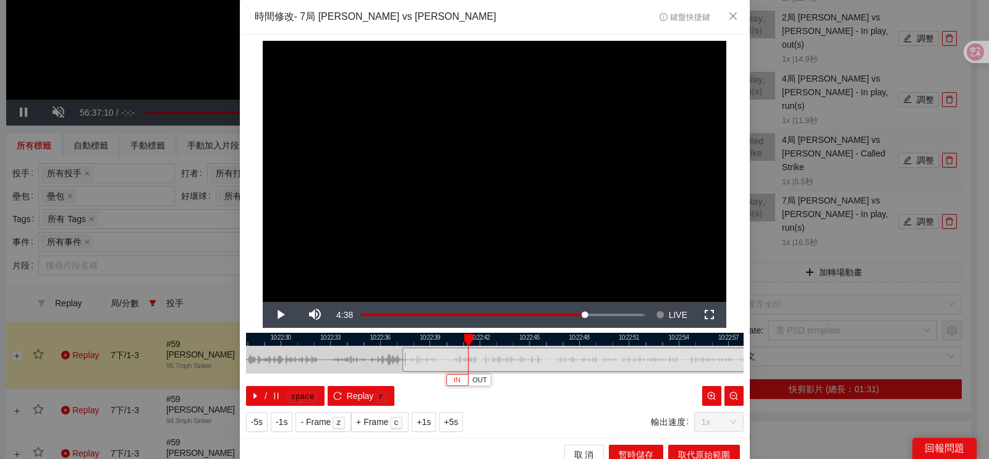
click at [454, 376] on span "IN" at bounding box center [457, 380] width 7 height 11
click at [278, 315] on span "Video Player" at bounding box center [280, 315] width 35 height 0
click at [466, 382] on span "IN" at bounding box center [469, 380] width 7 height 11
click at [276, 315] on span "Video Player" at bounding box center [280, 315] width 35 height 0
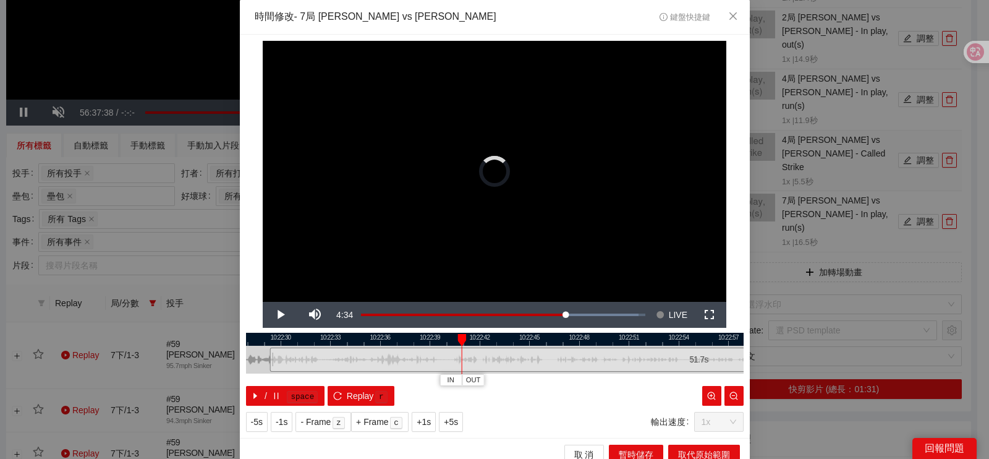
drag, startPoint x: 572, startPoint y: 368, endPoint x: 409, endPoint y: 367, distance: 163.2
click at [401, 368] on div "51.7 s" at bounding box center [699, 359] width 858 height 24
click at [385, 344] on div at bounding box center [495, 339] width 498 height 13
click at [448, 341] on div at bounding box center [495, 339] width 498 height 13
click at [266, 315] on span "Video Player" at bounding box center [280, 315] width 35 height 0
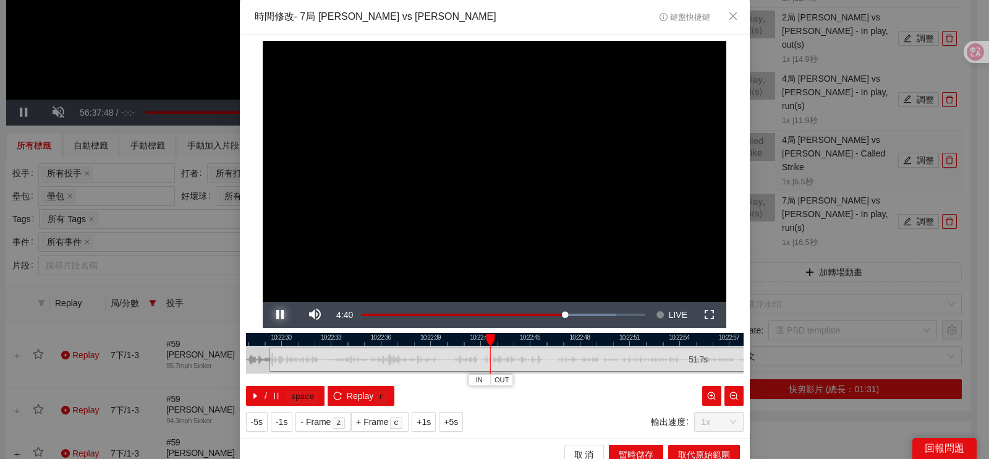
click at [263, 302] on button "Pause" at bounding box center [280, 315] width 35 height 26
click at [472, 341] on div at bounding box center [495, 339] width 498 height 13
click at [456, 384] on button "IN" at bounding box center [467, 380] width 22 height 12
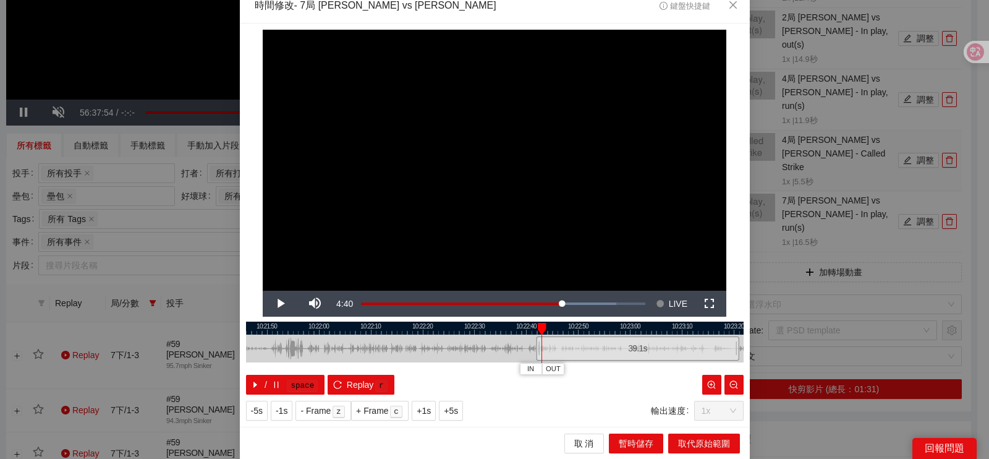
click at [597, 329] on div at bounding box center [495, 327] width 498 height 13
click at [649, 373] on span "OUT" at bounding box center [656, 369] width 15 height 11
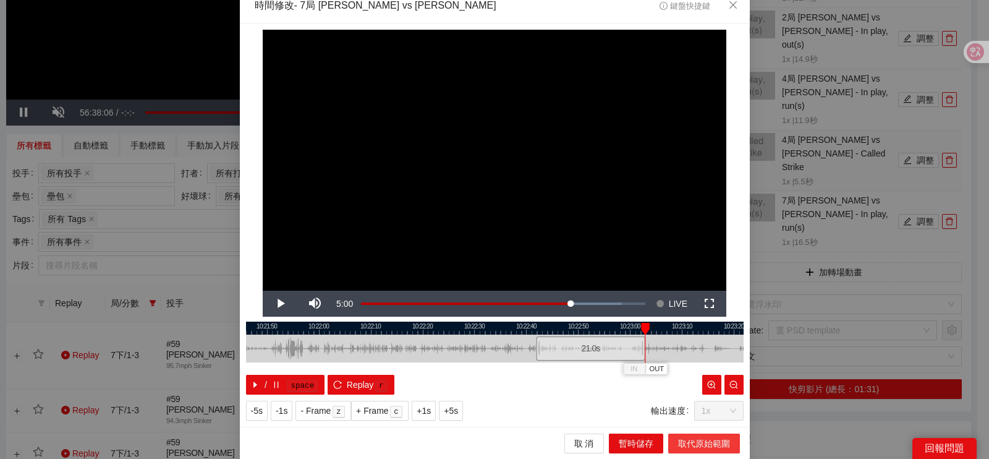
click at [678, 444] on span "取代原始範圍" at bounding box center [704, 443] width 52 height 14
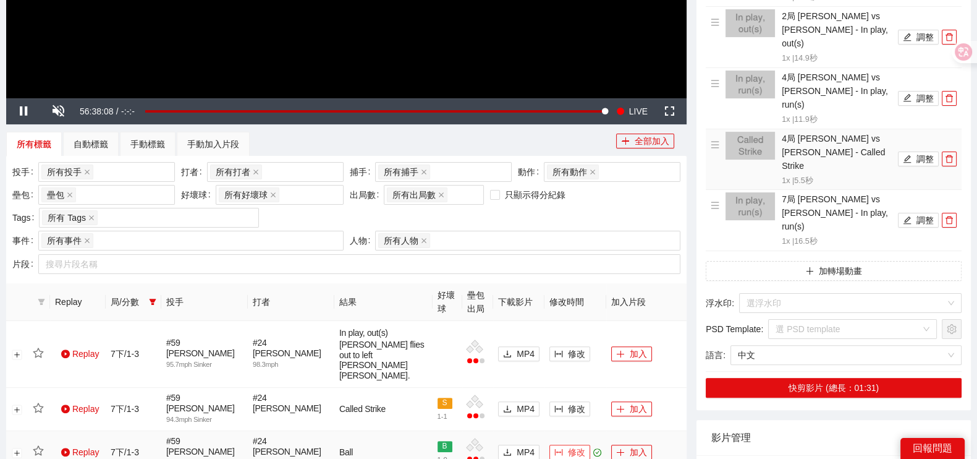
scroll to position [543, 0]
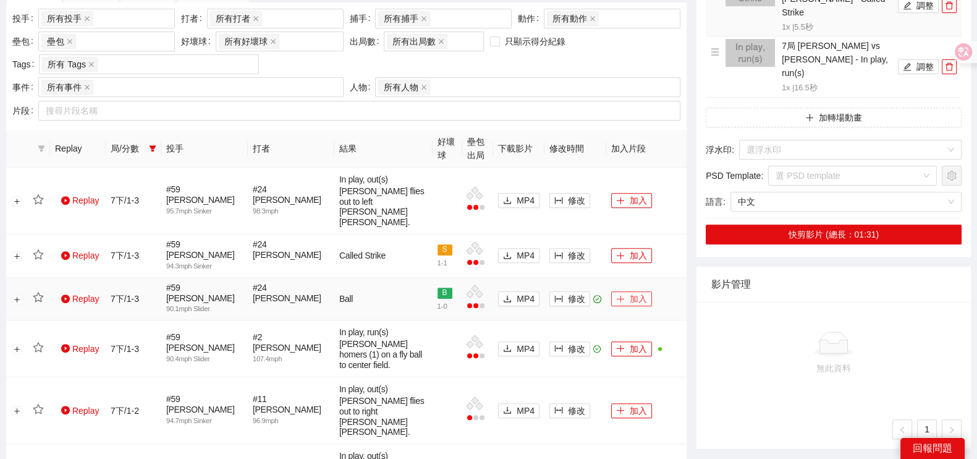
click at [633, 293] on button "加入" at bounding box center [631, 298] width 41 height 15
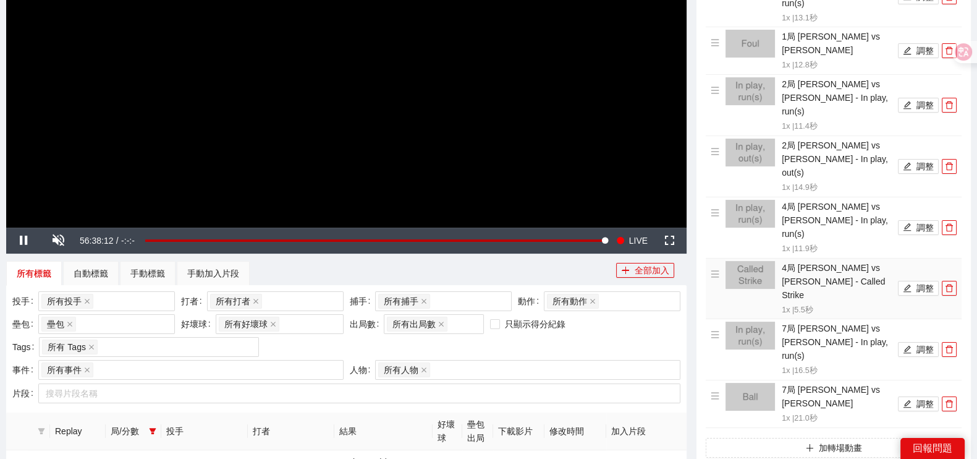
scroll to position [234, 0]
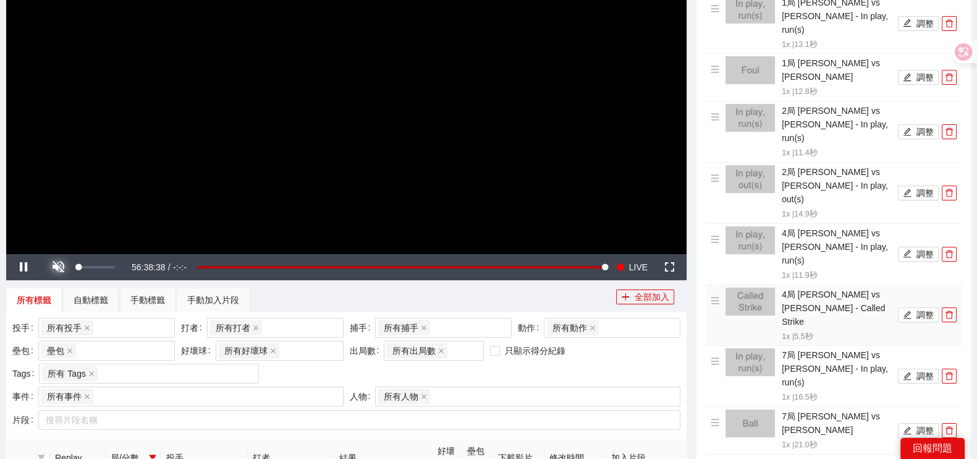
click at [65, 267] on span "Video Player" at bounding box center [58, 267] width 35 height 0
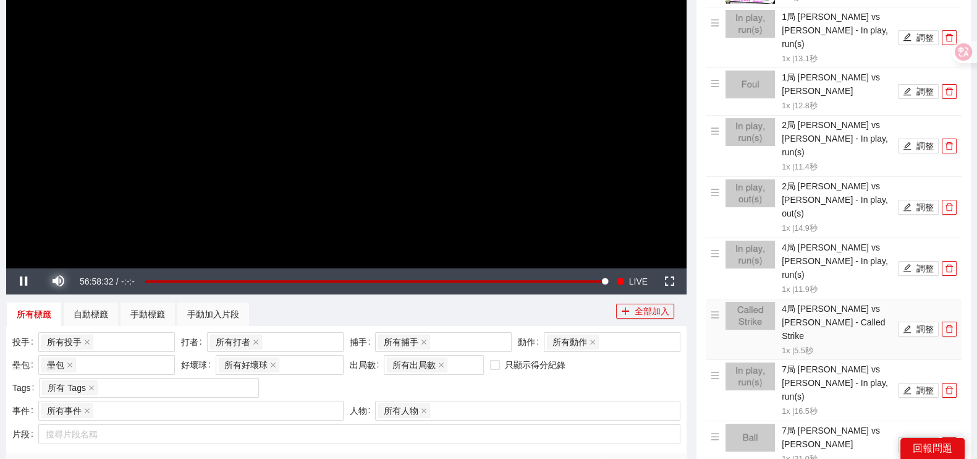
scroll to position [620, 0]
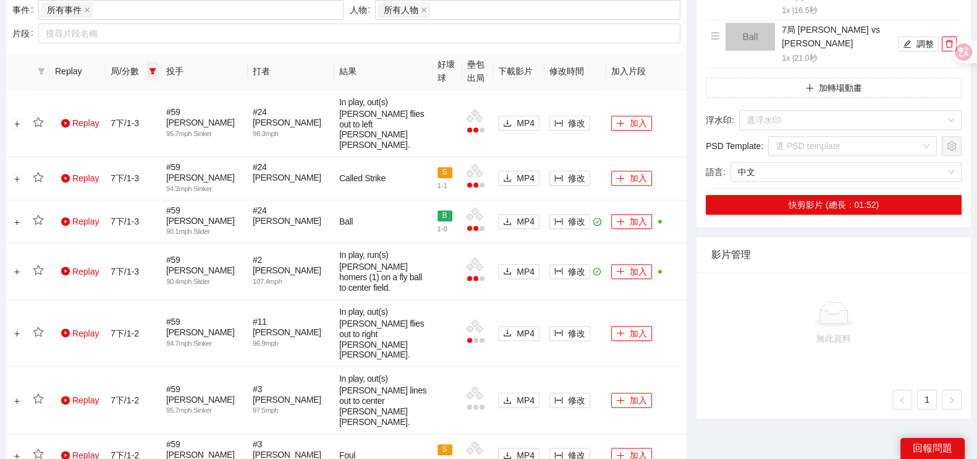
click at [155, 73] on icon "filter" at bounding box center [152, 70] width 7 height 7
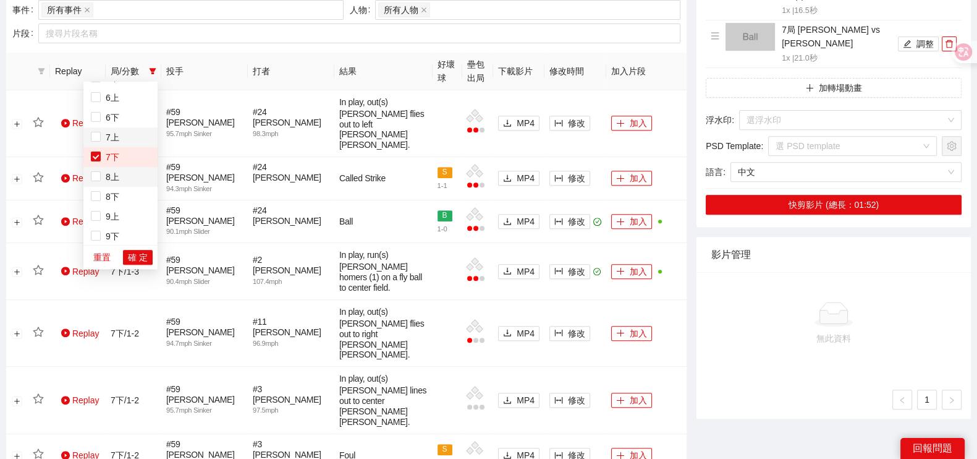
scroll to position [198, 0]
click at [115, 231] on span "9下" at bounding box center [110, 233] width 19 height 10
click at [109, 150] on span "7下" at bounding box center [110, 153] width 19 height 10
click at [137, 257] on span "確 定" at bounding box center [138, 257] width 20 height 14
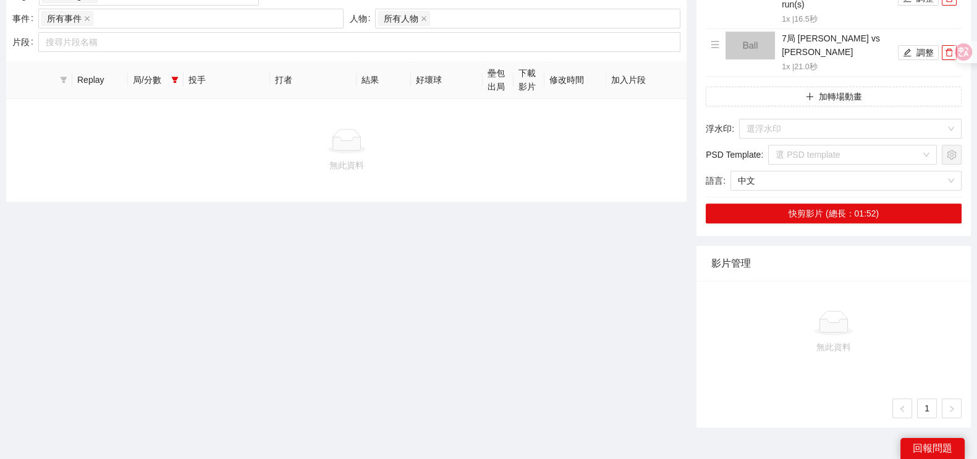
scroll to position [226, 0]
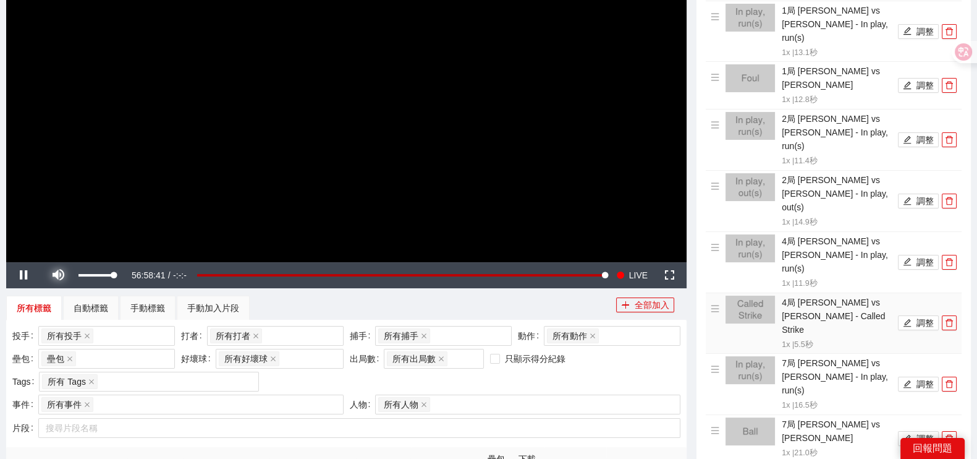
drag, startPoint x: 56, startPoint y: 271, endPoint x: 92, endPoint y: 224, distance: 58.6
click at [56, 275] on span "Video Player" at bounding box center [58, 275] width 35 height 0
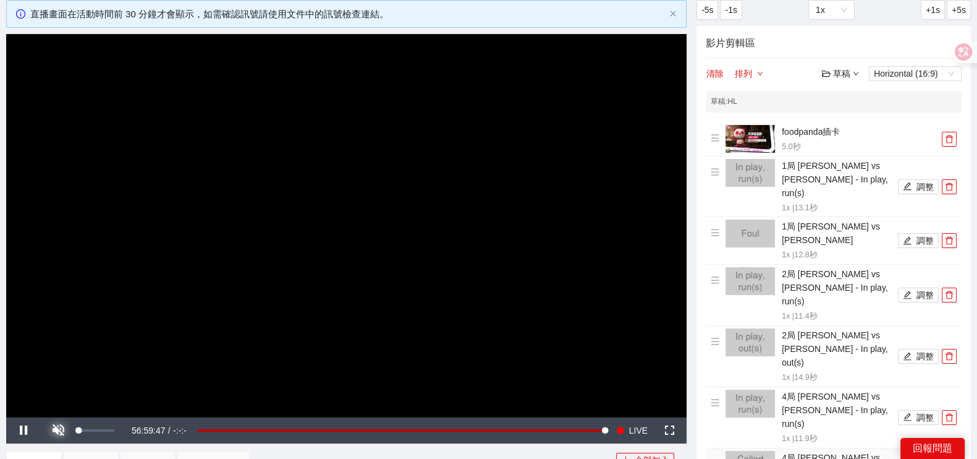
click at [55, 430] on span "Video Player" at bounding box center [58, 430] width 35 height 0
click at [56, 430] on span "Video Player" at bounding box center [58, 430] width 35 height 0
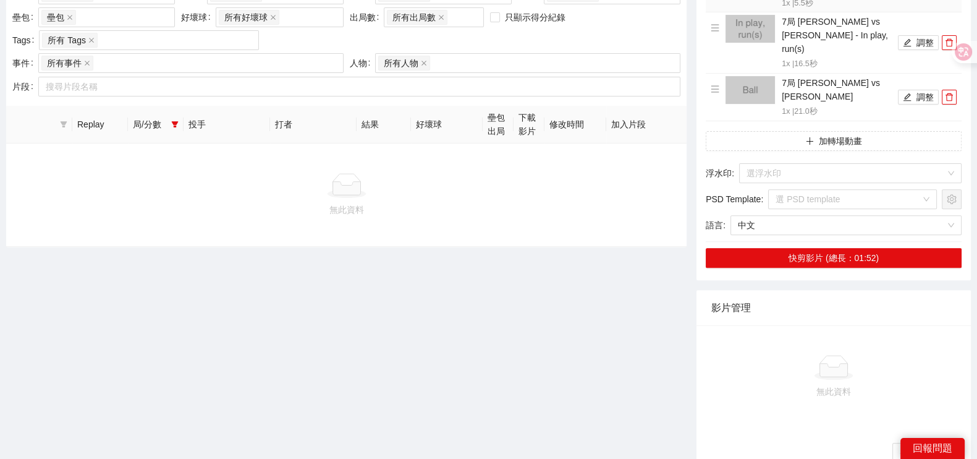
scroll to position [534, 0]
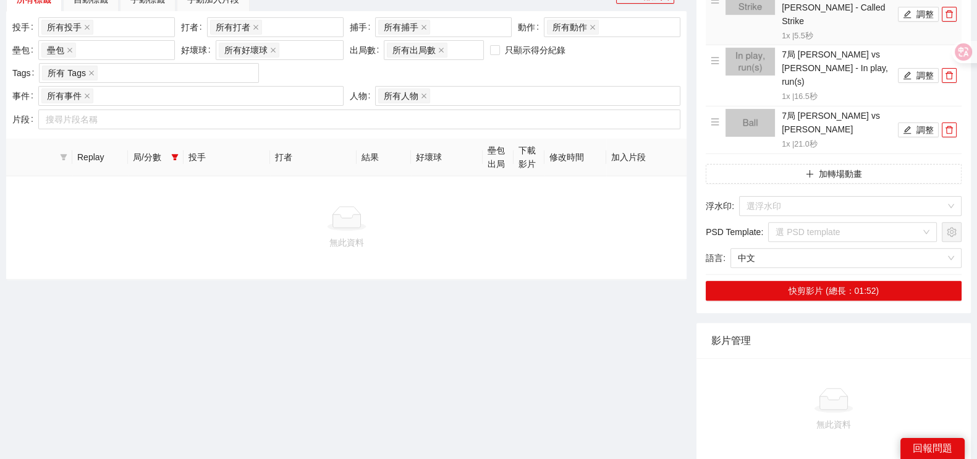
click at [167, 156] on div "局/分數" at bounding box center [156, 157] width 46 height 14
click at [175, 156] on icon "filter" at bounding box center [175, 157] width 7 height 6
click at [132, 296] on span "9上" at bounding box center [132, 298] width 19 height 10
click at [135, 315] on span "9下" at bounding box center [132, 318] width 19 height 10
click at [161, 346] on span "確 定" at bounding box center [160, 343] width 20 height 14
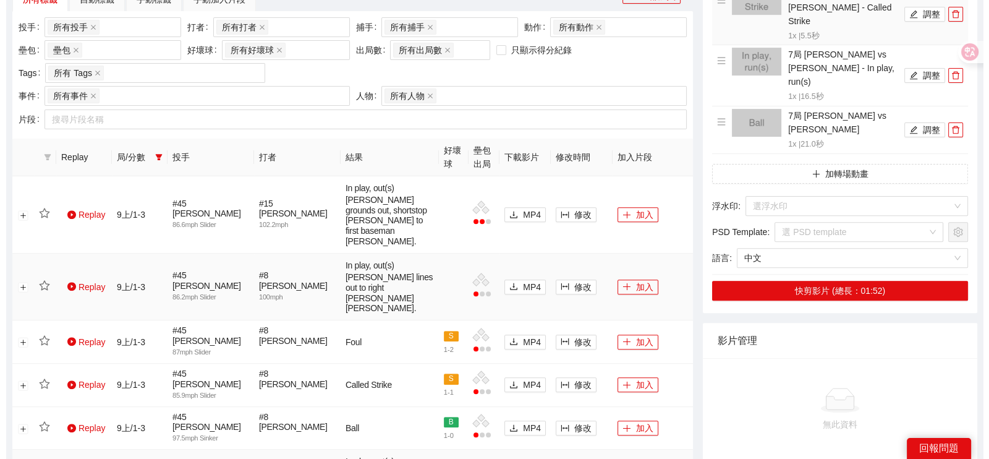
scroll to position [788, 0]
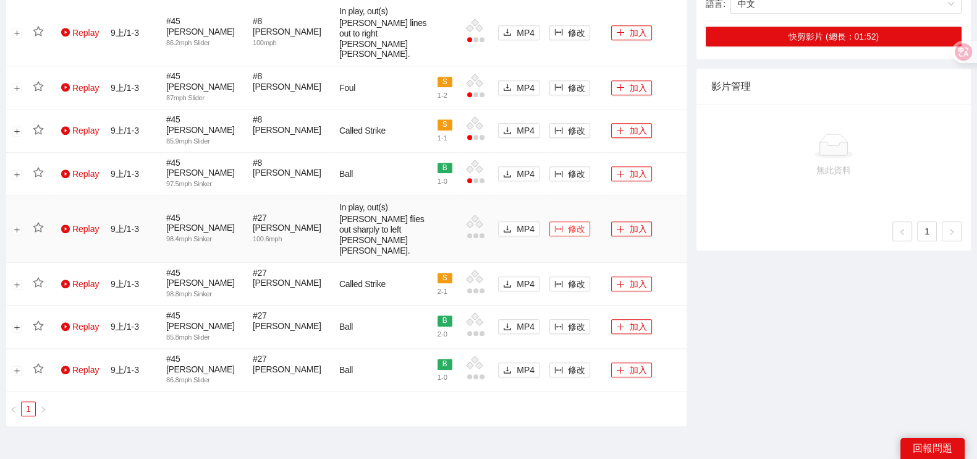
click at [577, 222] on span "修改" at bounding box center [576, 229] width 17 height 14
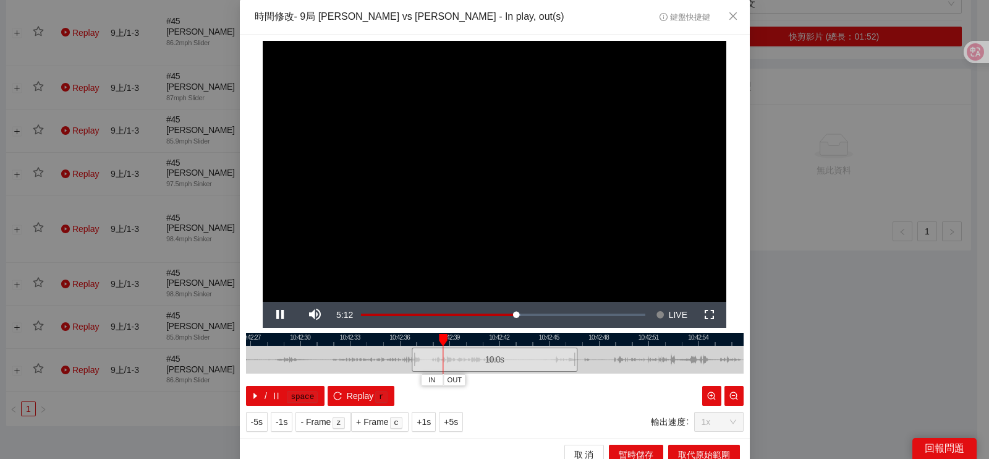
click at [549, 338] on div at bounding box center [495, 339] width 498 height 13
click at [535, 341] on div at bounding box center [495, 339] width 498 height 13
click at [490, 383] on span "IN" at bounding box center [493, 380] width 7 height 11
click at [505, 385] on span "IN" at bounding box center [508, 380] width 7 height 11
drag, startPoint x: 521, startPoint y: 381, endPoint x: 529, endPoint y: 404, distance: 23.7
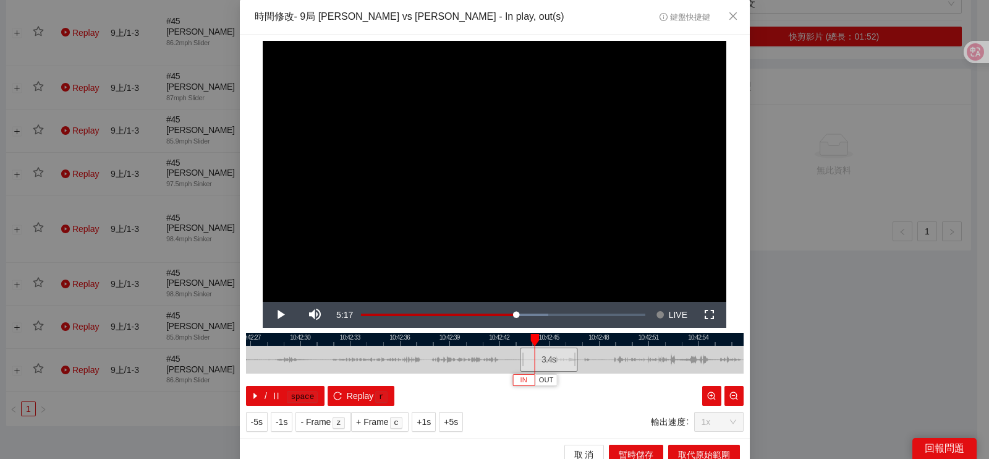
click at [521, 381] on span "IN" at bounding box center [524, 380] width 7 height 11
click at [272, 315] on span "Video Player" at bounding box center [280, 315] width 35 height 0
click at [263, 302] on button "Pause" at bounding box center [280, 315] width 35 height 26
click at [263, 302] on button "Play" at bounding box center [280, 315] width 35 height 26
click at [263, 302] on button "Pause" at bounding box center [280, 315] width 35 height 26
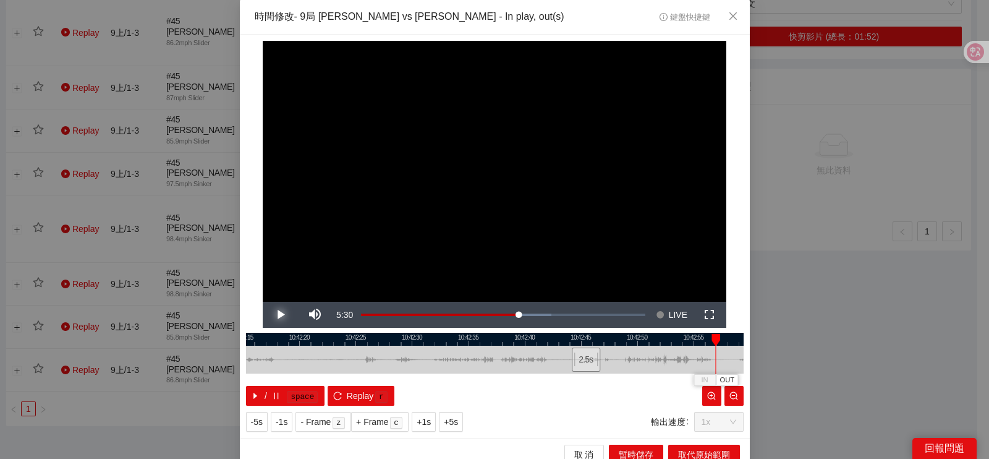
scroll to position [11, 0]
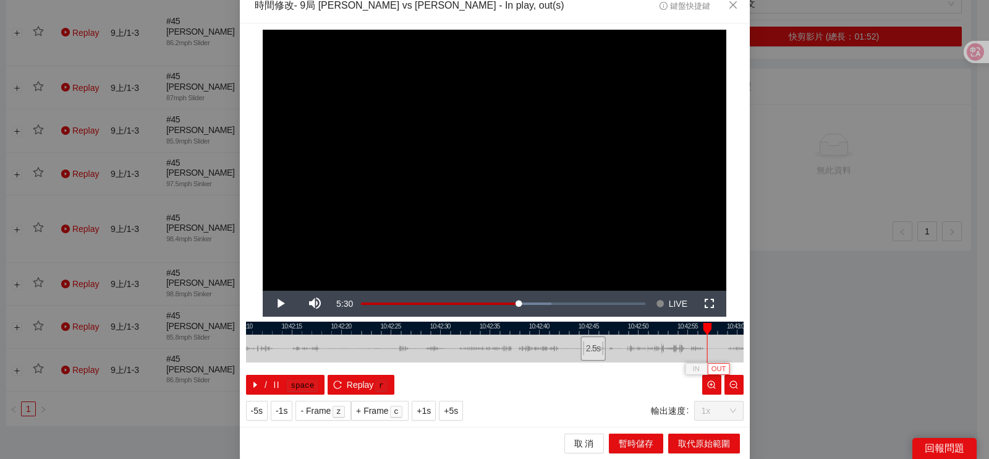
click at [714, 370] on span "OUT" at bounding box center [719, 369] width 15 height 11
click at [721, 440] on span "取代原始範圍" at bounding box center [704, 443] width 52 height 14
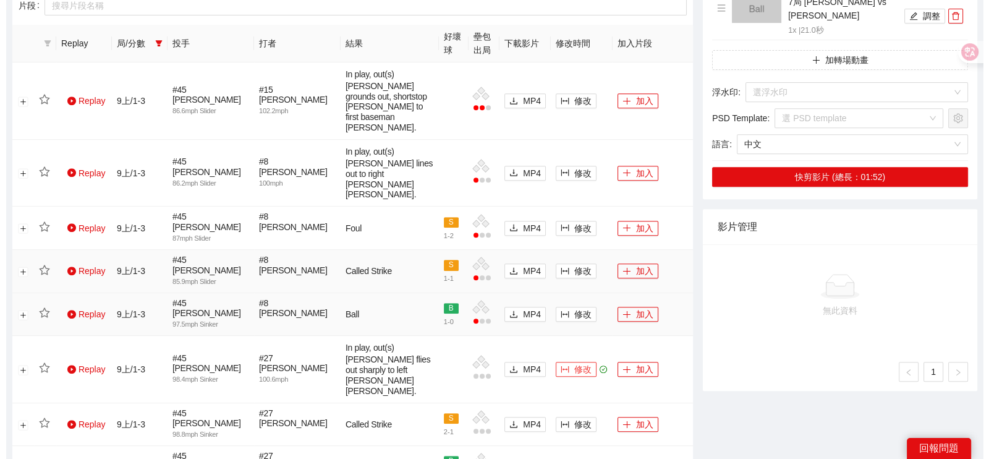
scroll to position [634, 0]
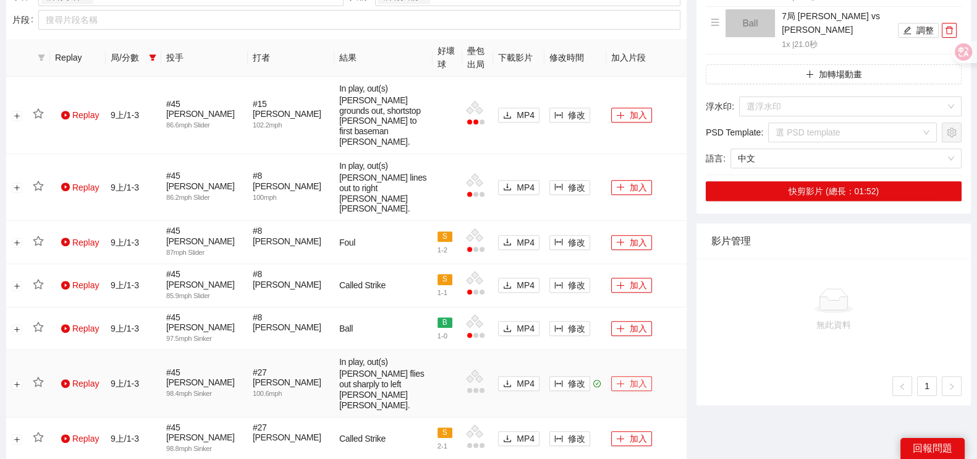
click at [639, 376] on button "加入" at bounding box center [631, 383] width 41 height 15
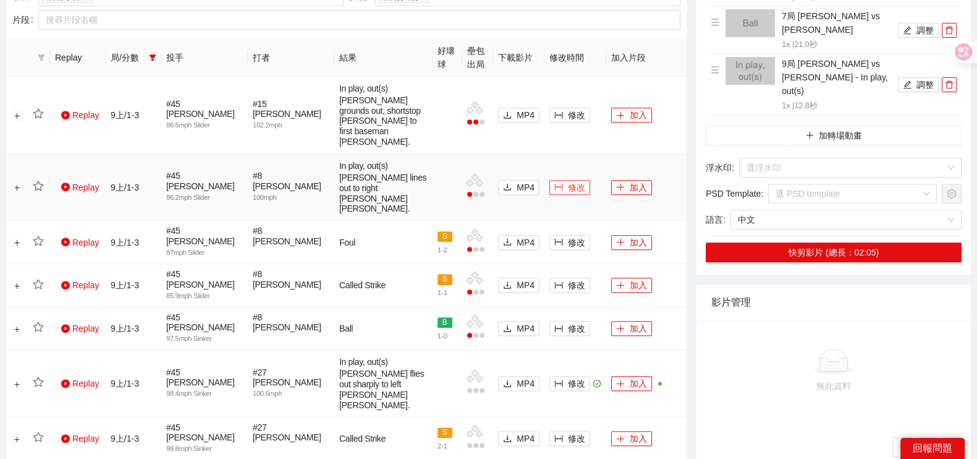
click at [560, 182] on icon "column-width" at bounding box center [559, 186] width 9 height 9
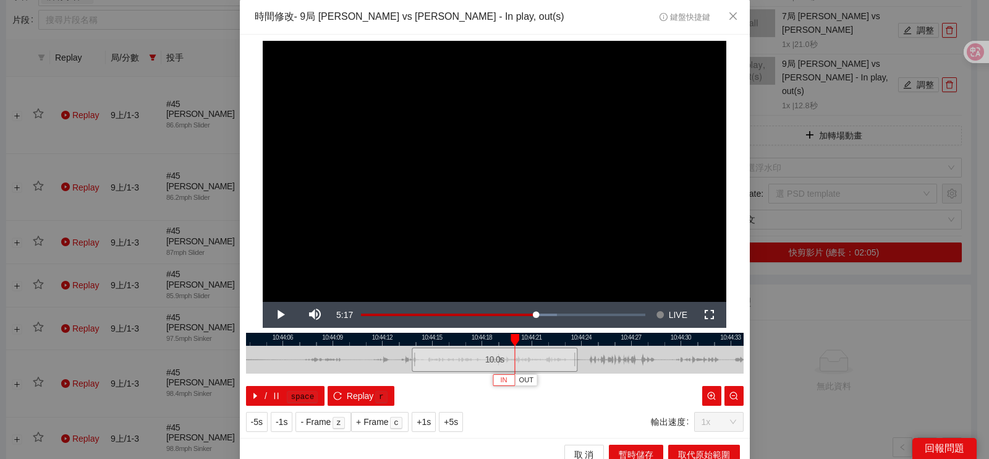
click at [501, 375] on button "IN" at bounding box center [504, 380] width 22 height 12
click at [520, 378] on span "IN" at bounding box center [523, 380] width 7 height 11
click at [279, 315] on span "Video Player" at bounding box center [280, 315] width 35 height 0
click at [263, 302] on button "Pause" at bounding box center [280, 315] width 35 height 26
click at [683, 382] on span "OUT" at bounding box center [690, 380] width 15 height 11
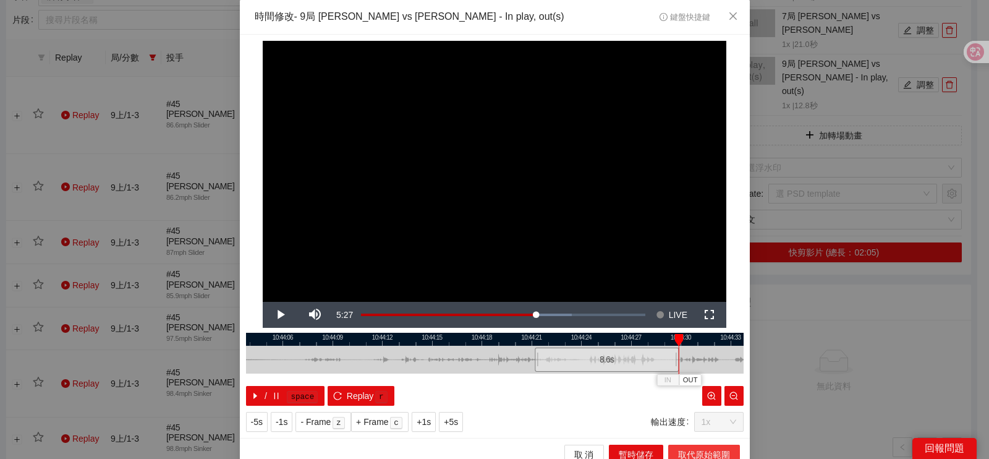
click at [697, 449] on span "取代原始範圍" at bounding box center [704, 455] width 52 height 14
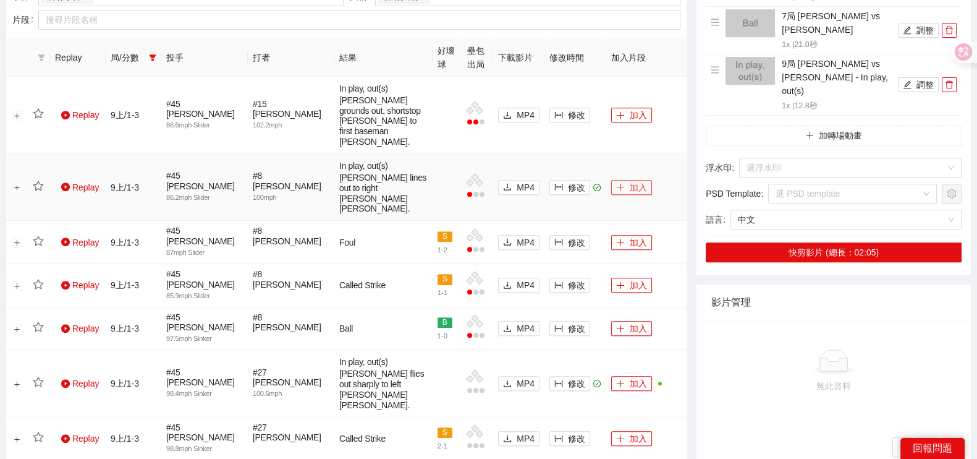
click at [619, 182] on icon "plus" at bounding box center [620, 186] width 9 height 9
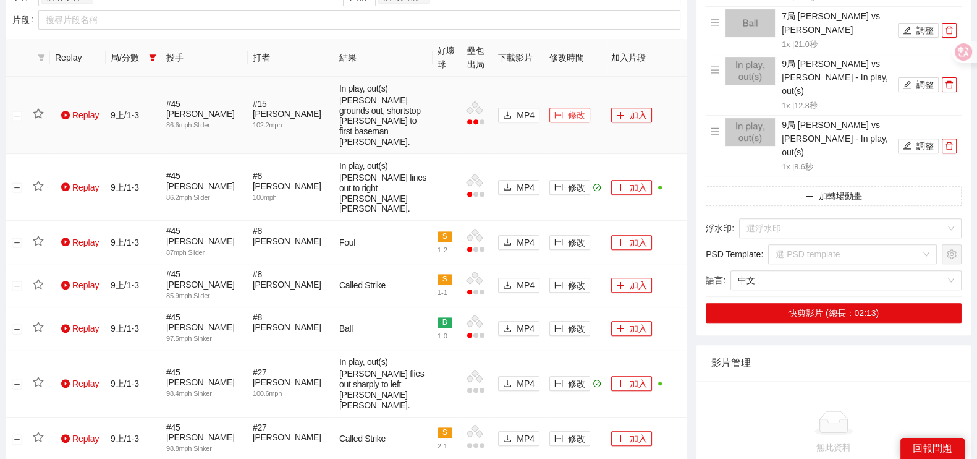
click at [567, 108] on button "修改" at bounding box center [570, 115] width 41 height 15
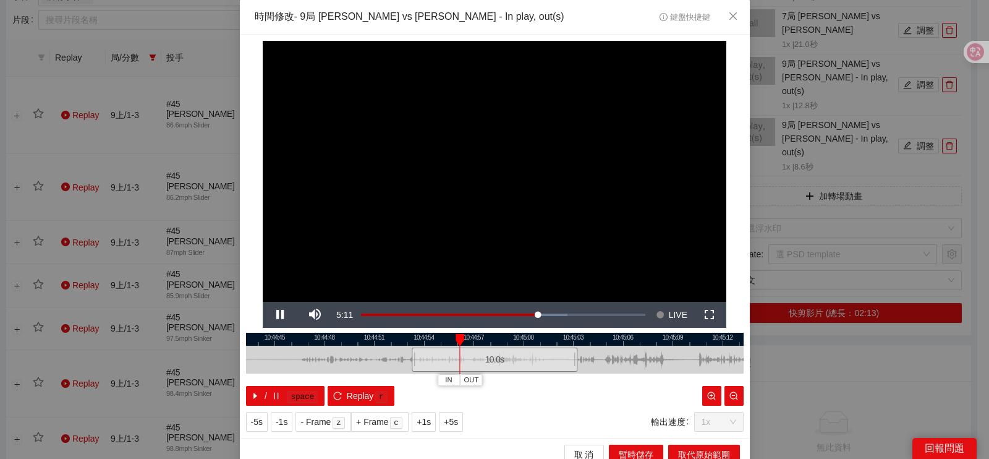
click at [485, 343] on div at bounding box center [495, 339] width 498 height 13
click at [528, 381] on button "IN" at bounding box center [528, 380] width 22 height 12
click at [279, 315] on span "Video Player" at bounding box center [280, 315] width 35 height 0
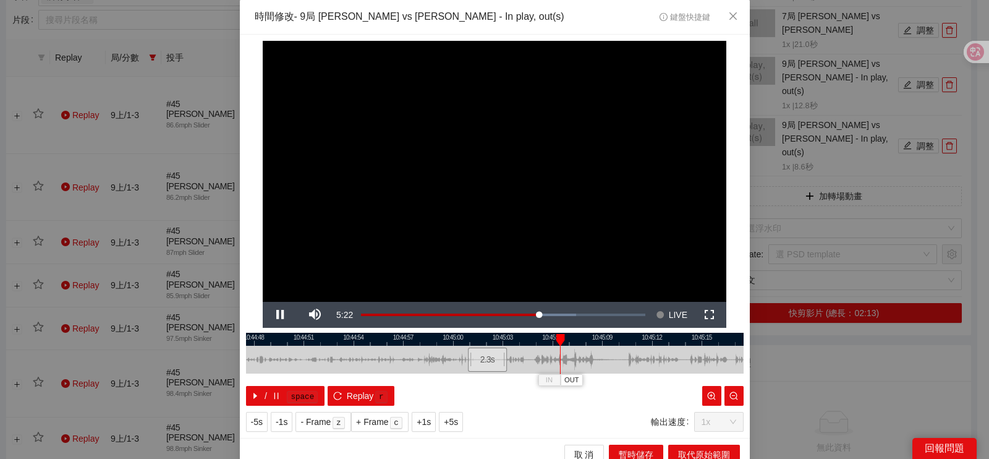
drag, startPoint x: 439, startPoint y: 357, endPoint x: 351, endPoint y: 355, distance: 88.4
click at [352, 357] on div at bounding box center [424, 360] width 498 height 28
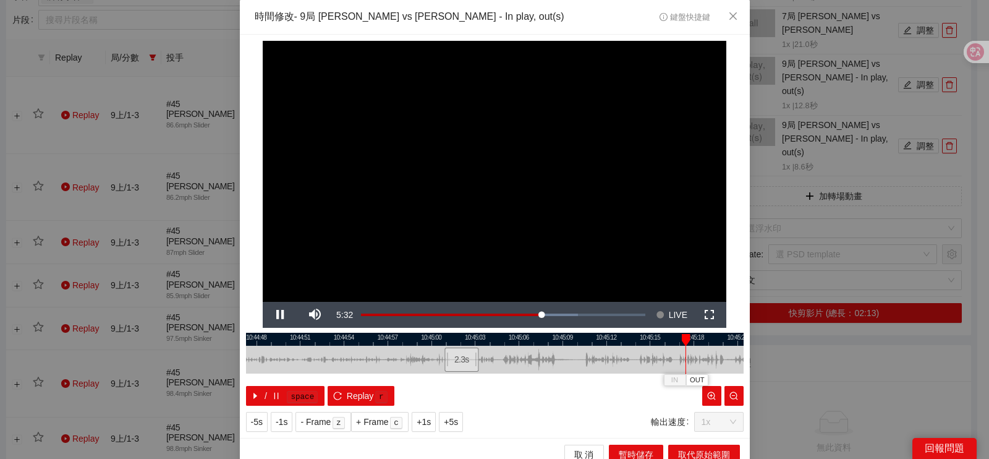
scroll to position [11, 0]
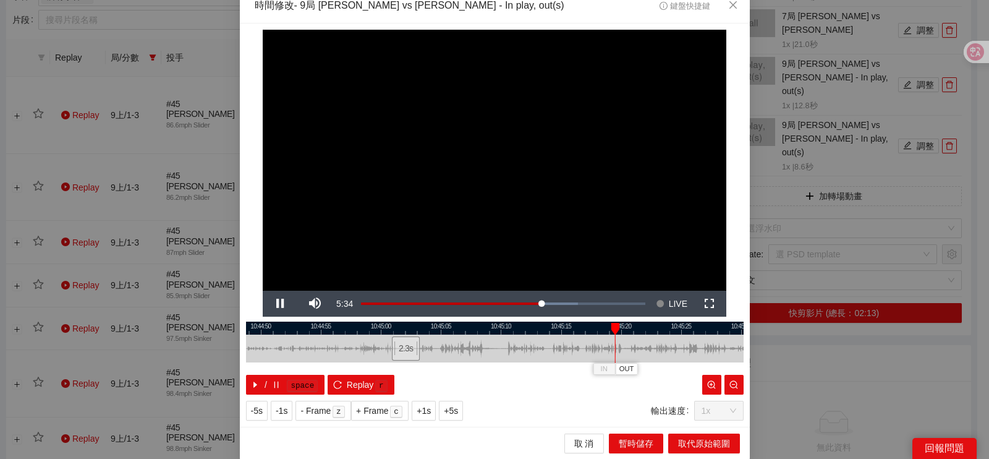
drag, startPoint x: 529, startPoint y: 347, endPoint x: 493, endPoint y: 352, distance: 36.2
click at [495, 352] on div at bounding box center [452, 348] width 498 height 28
drag, startPoint x: 587, startPoint y: 350, endPoint x: 537, endPoint y: 350, distance: 50.1
click at [537, 350] on div at bounding box center [445, 348] width 498 height 28
click at [617, 369] on span "OUT" at bounding box center [624, 369] width 15 height 11
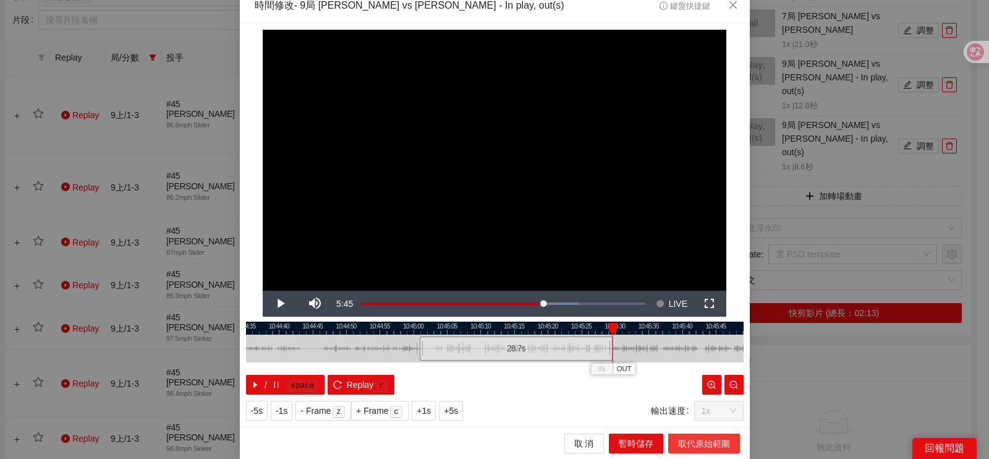
click at [682, 441] on span "取代原始範圍" at bounding box center [704, 443] width 52 height 14
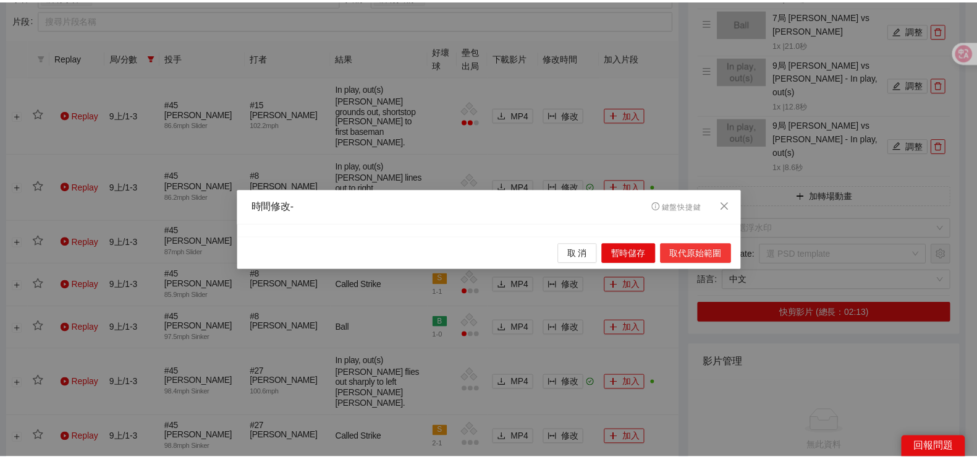
scroll to position [0, 0]
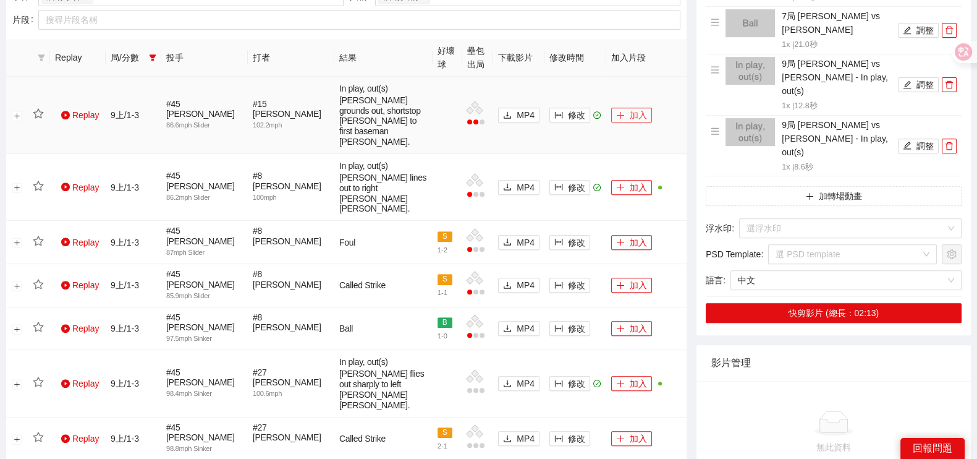
click at [628, 108] on button "加入" at bounding box center [631, 115] width 41 height 15
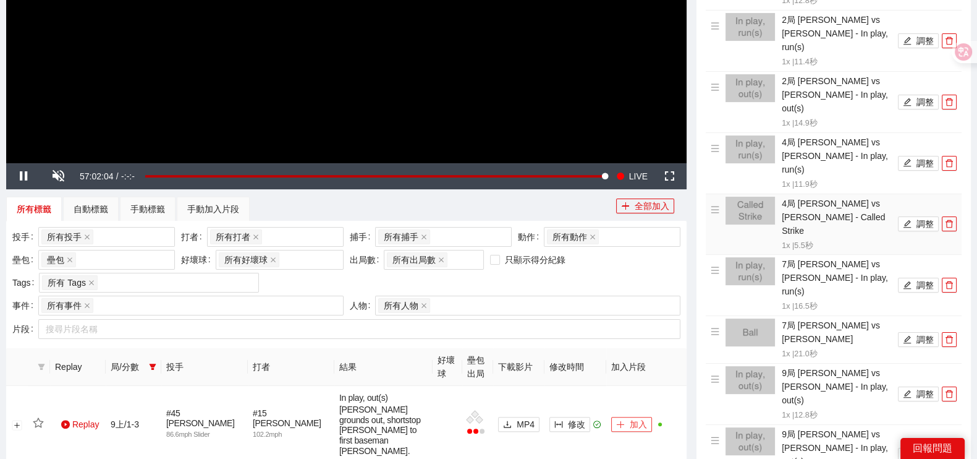
scroll to position [479, 0]
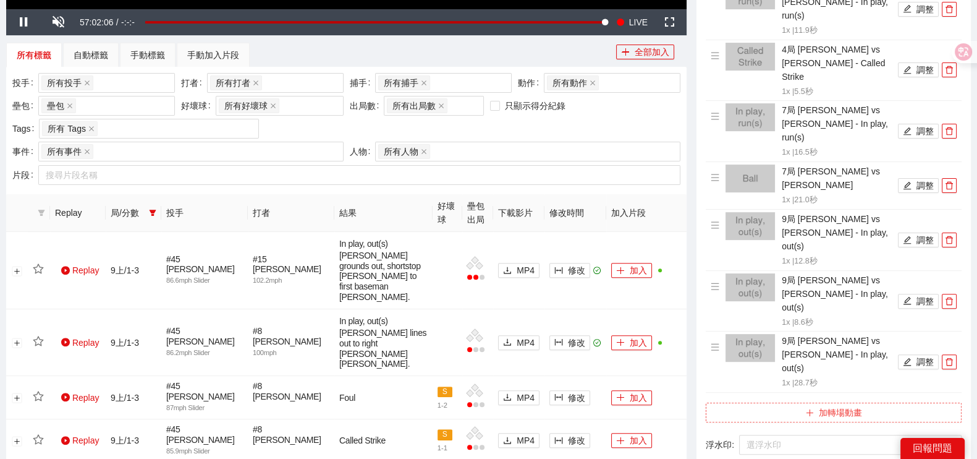
click at [821, 402] on button "加轉場動畫" at bounding box center [834, 412] width 256 height 20
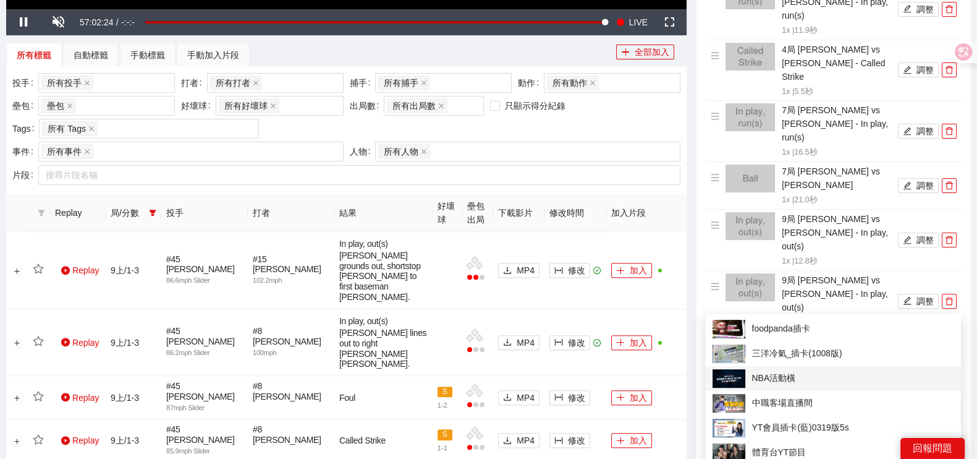
click at [808, 381] on span "NBA活動橫" at bounding box center [833, 378] width 241 height 19
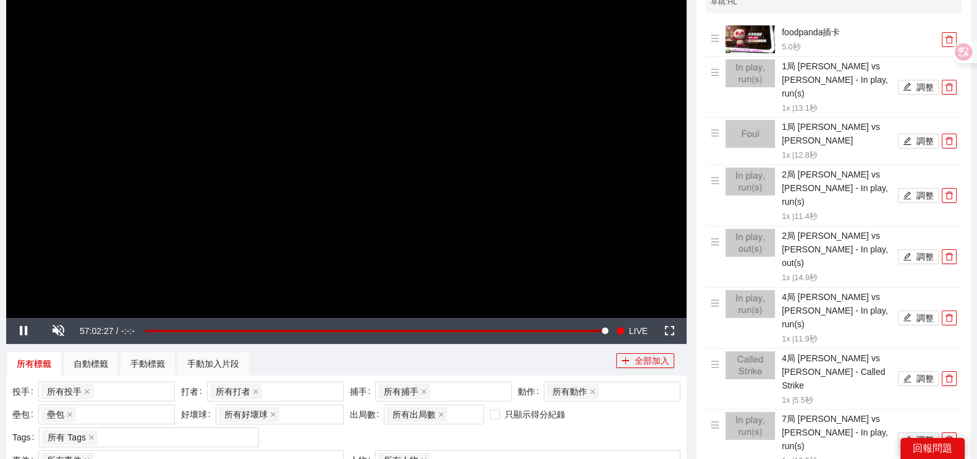
scroll to position [93, 0]
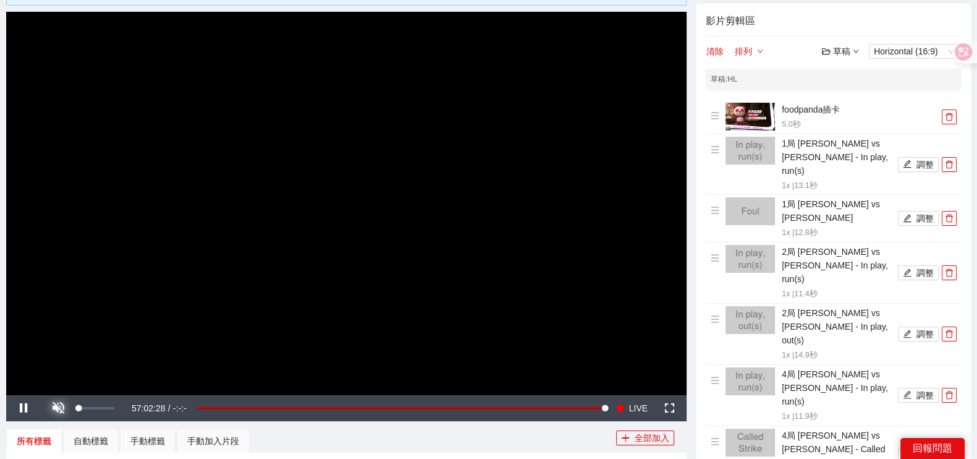
click at [54, 408] on span "Video Player" at bounding box center [58, 408] width 35 height 0
click at [27, 408] on span "Video Player" at bounding box center [23, 408] width 35 height 0
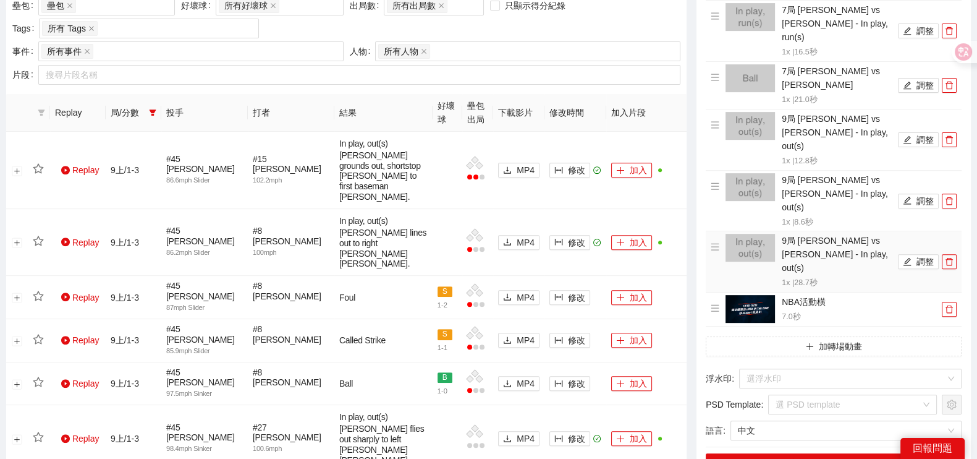
scroll to position [634, 0]
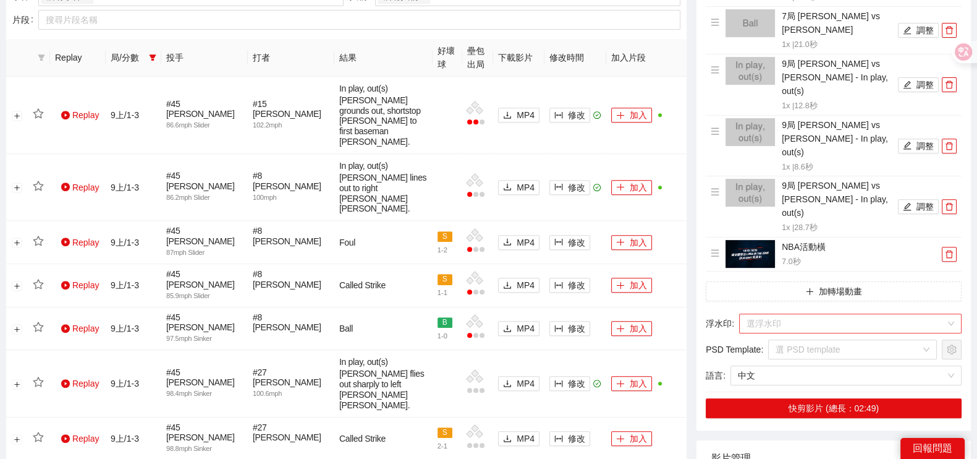
click at [812, 314] on input "search" at bounding box center [846, 323] width 199 height 19
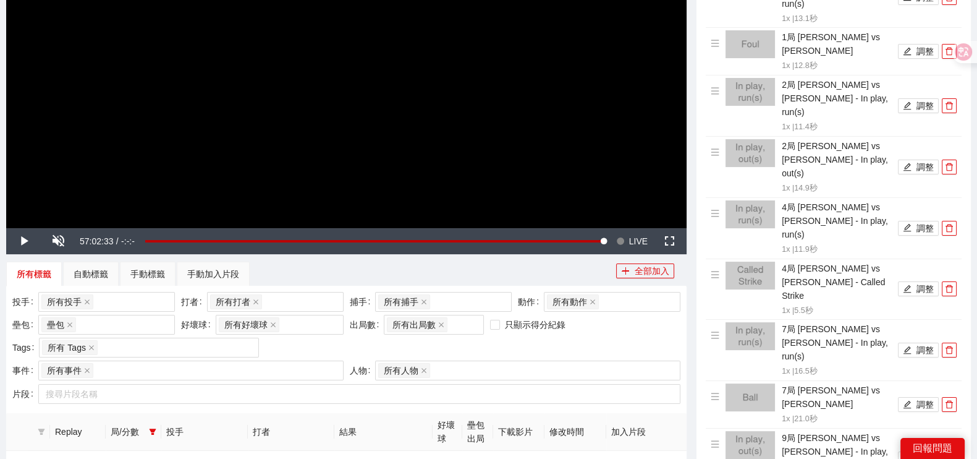
scroll to position [170, 0]
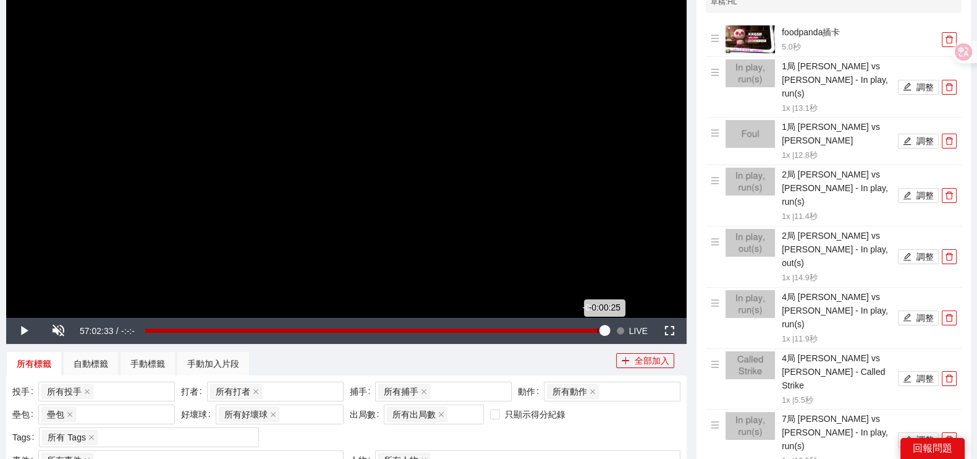
click at [597, 328] on div "-0:00:25" at bounding box center [374, 330] width 459 height 4
click at [576, 332] on div "-0:12:21" at bounding box center [576, 330] width 1 height 4
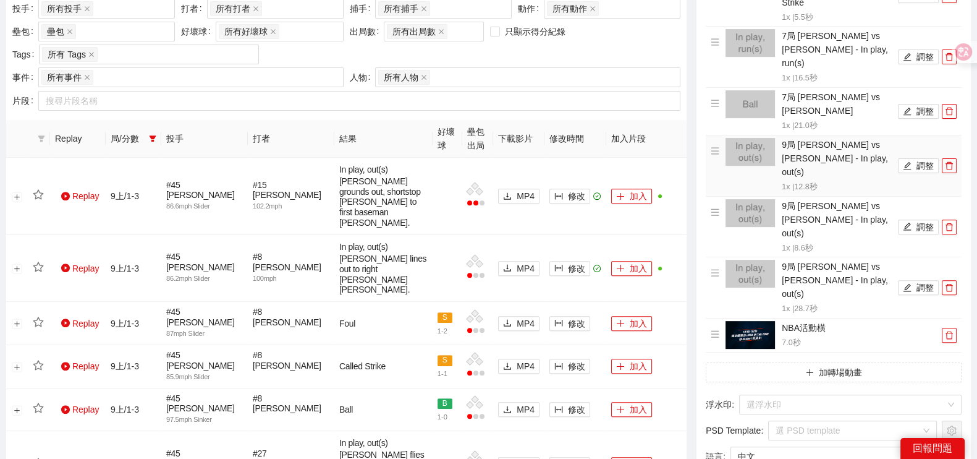
scroll to position [556, 0]
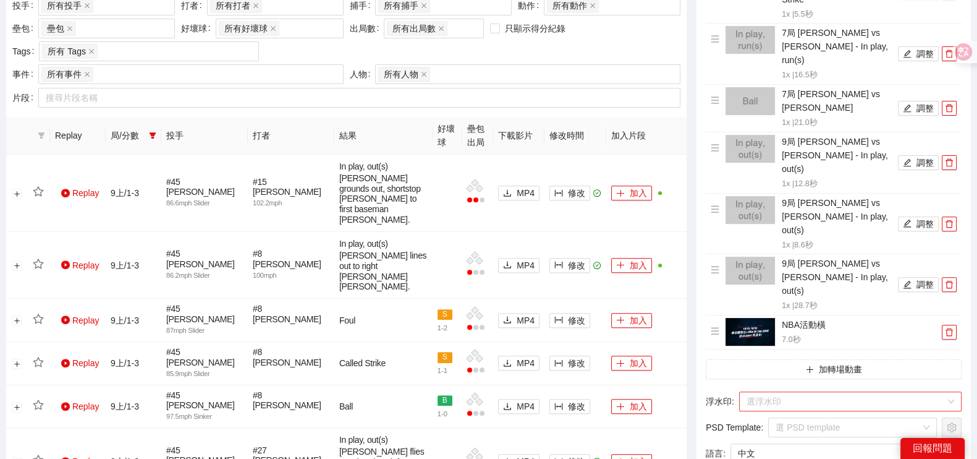
click at [801, 392] on input "search" at bounding box center [846, 401] width 199 height 19
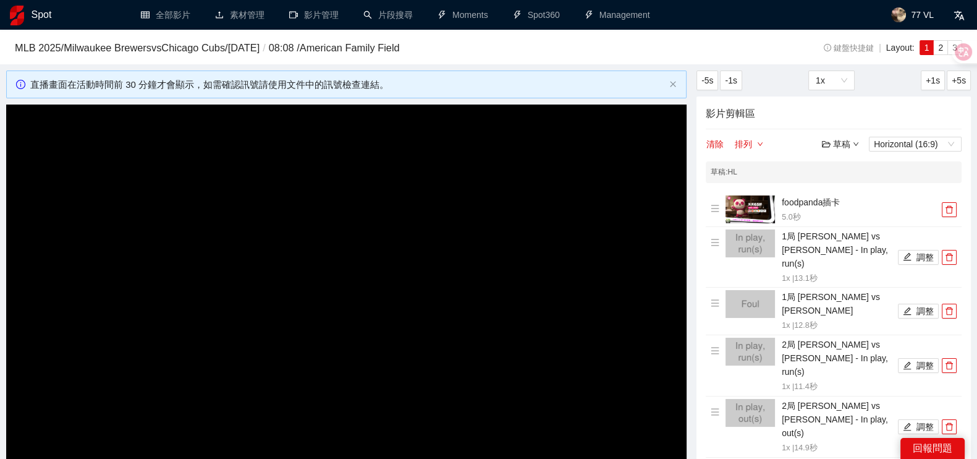
scroll to position [540, 0]
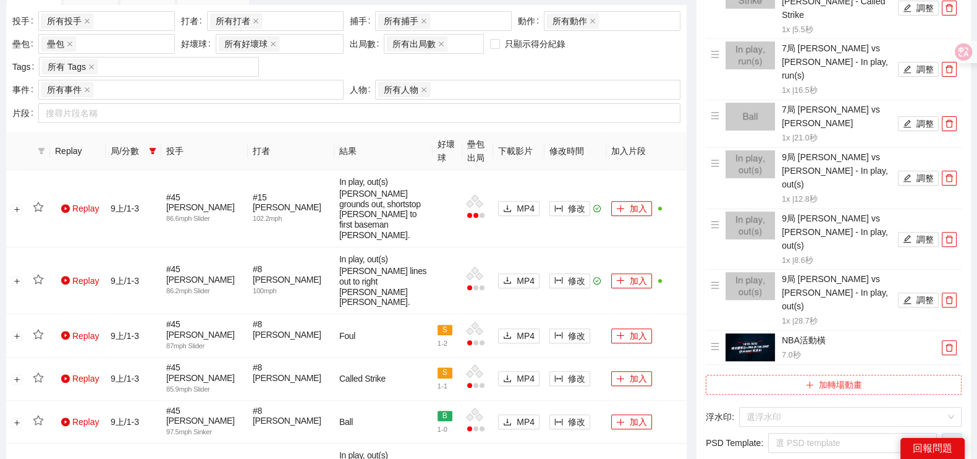
click at [787, 375] on button "加轉場動畫" at bounding box center [834, 385] width 256 height 20
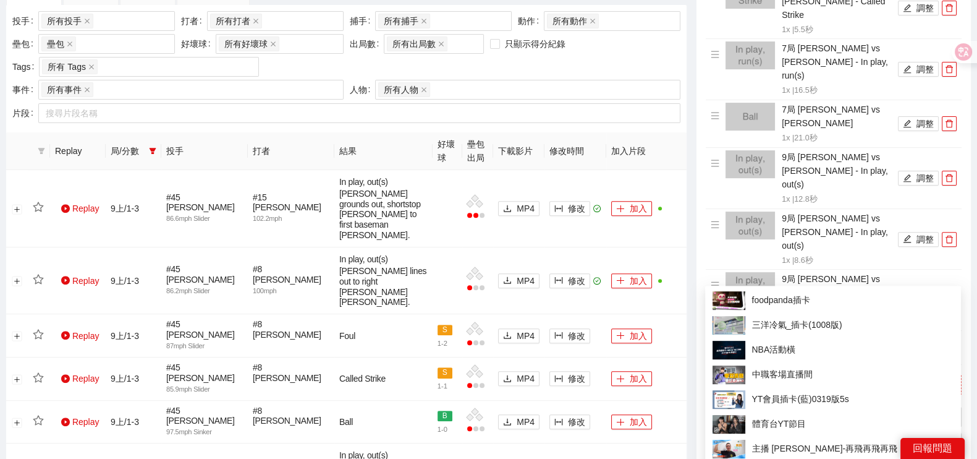
click at [773, 375] on button "加轉場動畫" at bounding box center [834, 385] width 256 height 20
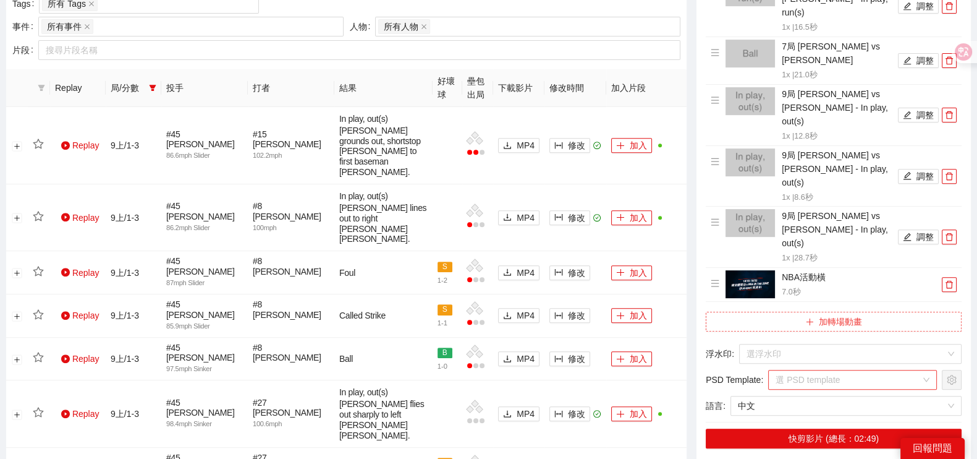
scroll to position [618, 0]
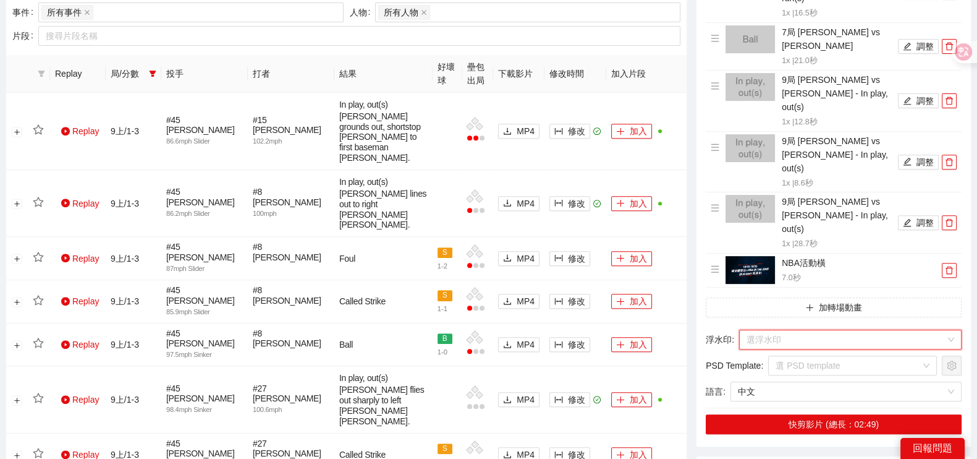
click at [786, 330] on input "search" at bounding box center [846, 339] width 199 height 19
click at [777, 330] on input "search" at bounding box center [846, 339] width 199 height 19
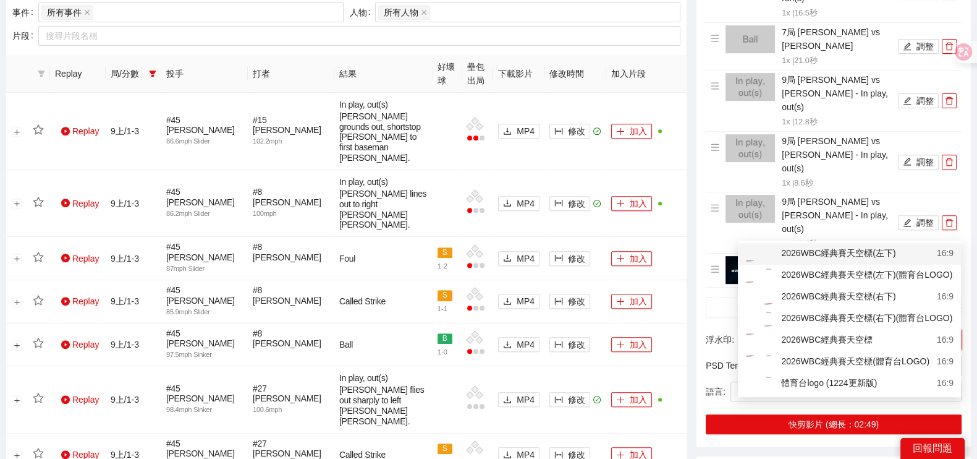
click at [779, 249] on div "2026WBC經典賽天空標(左下)" at bounding box center [821, 253] width 150 height 15
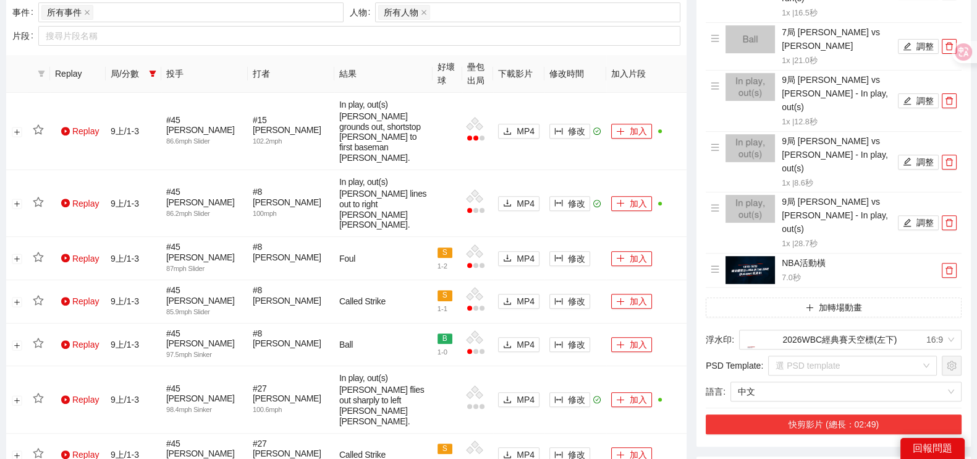
click at [799, 414] on button "快剪影片 (總長：02:49)" at bounding box center [834, 424] width 256 height 20
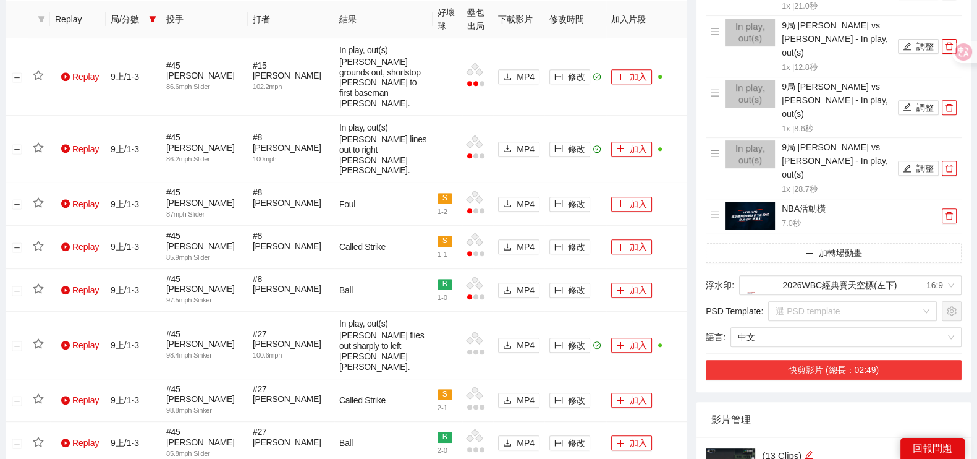
scroll to position [696, 0]
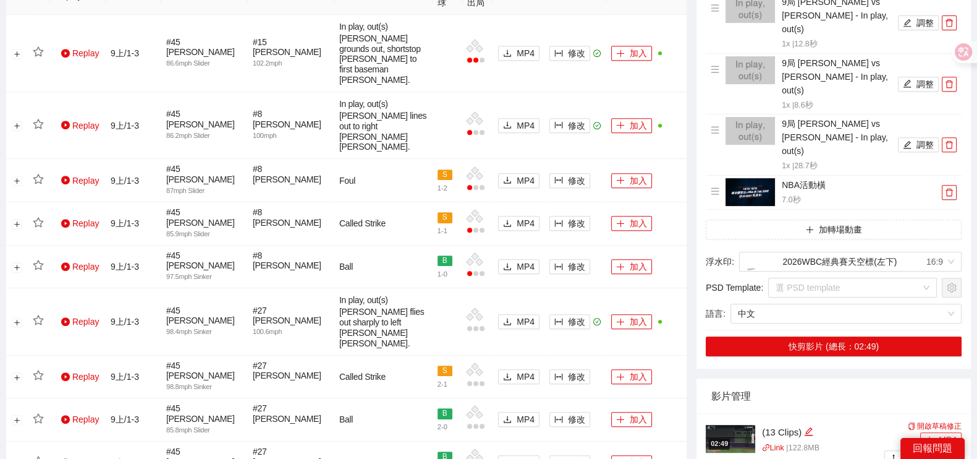
click at [937, 432] on button "MP4" at bounding box center [941, 439] width 41 height 15
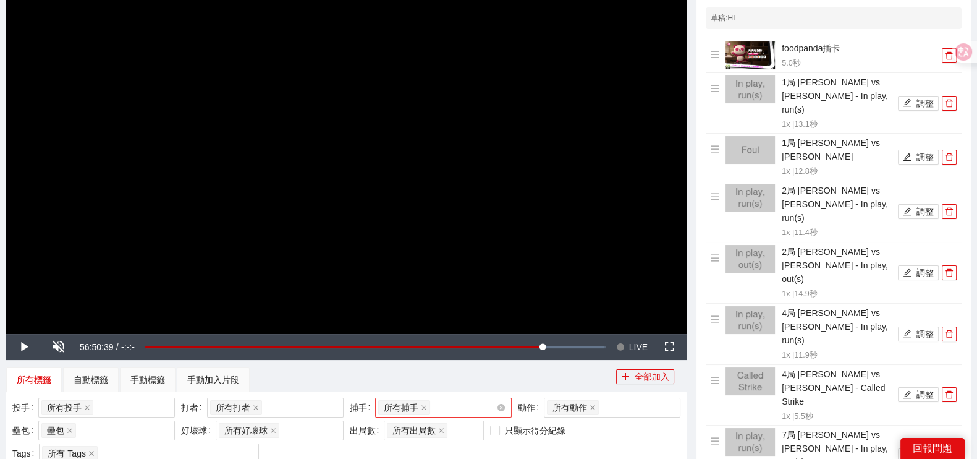
scroll to position [464, 0]
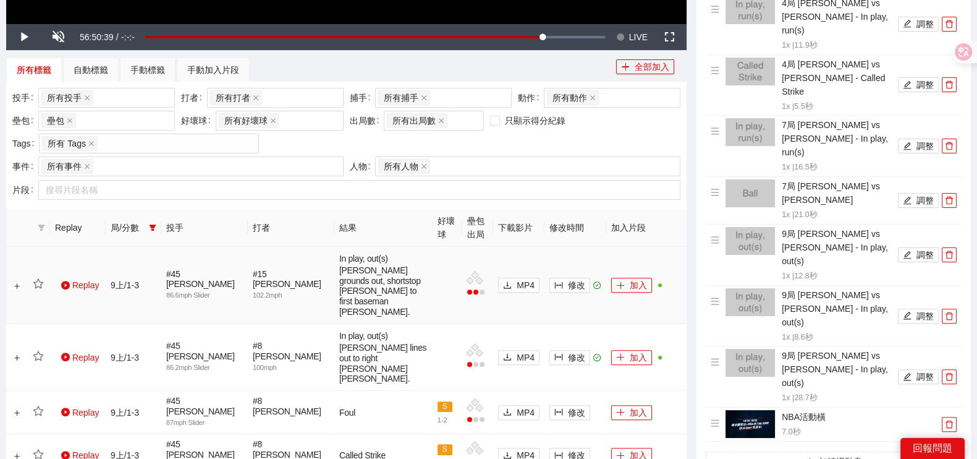
click at [74, 287] on td "Replay" at bounding box center [78, 285] width 56 height 77
click at [72, 283] on link "Replay" at bounding box center [80, 285] width 38 height 10
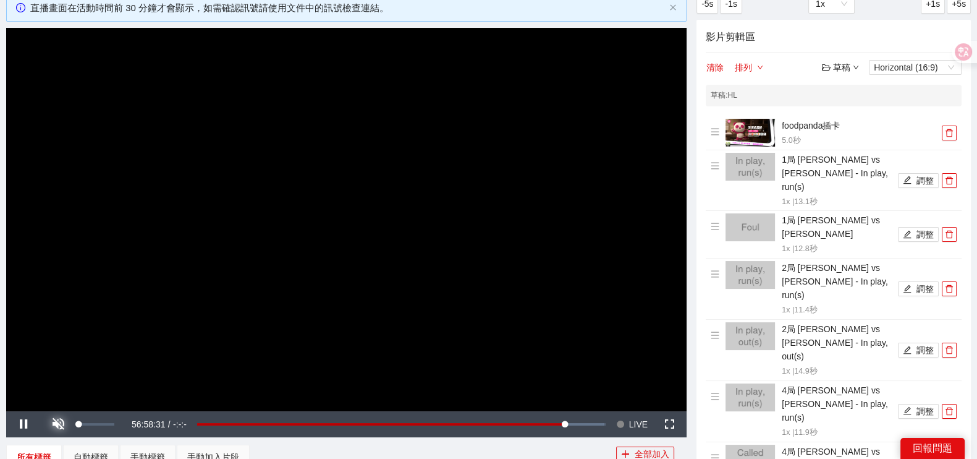
click at [52, 424] on span "Video Player" at bounding box center [58, 424] width 35 height 0
click at [41, 411] on button "Mute" at bounding box center [58, 424] width 35 height 26
click at [41, 411] on button "Unmute" at bounding box center [58, 424] width 35 height 26
click at [64, 424] on span "Video Player" at bounding box center [58, 424] width 35 height 0
click at [10, 424] on span "Video Player" at bounding box center [23, 424] width 35 height 0
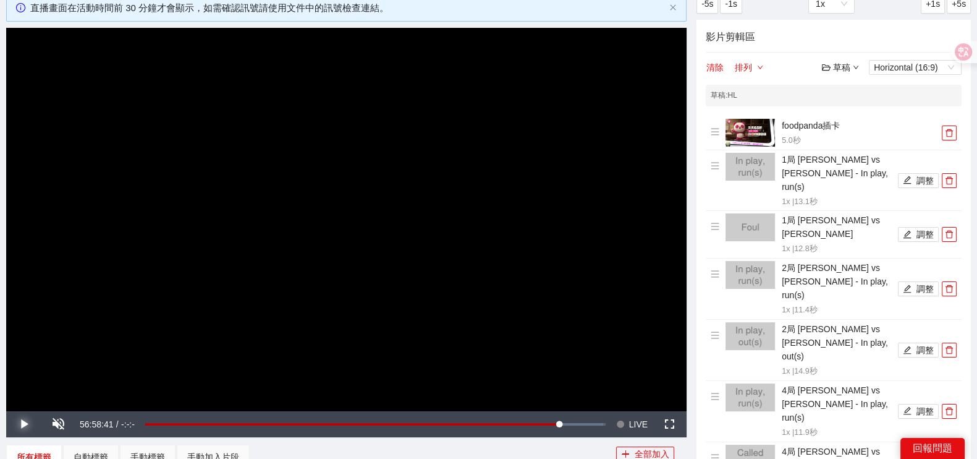
click at [12, 424] on span "Video Player" at bounding box center [23, 424] width 35 height 0
click at [6, 411] on button "Pause" at bounding box center [23, 424] width 35 height 26
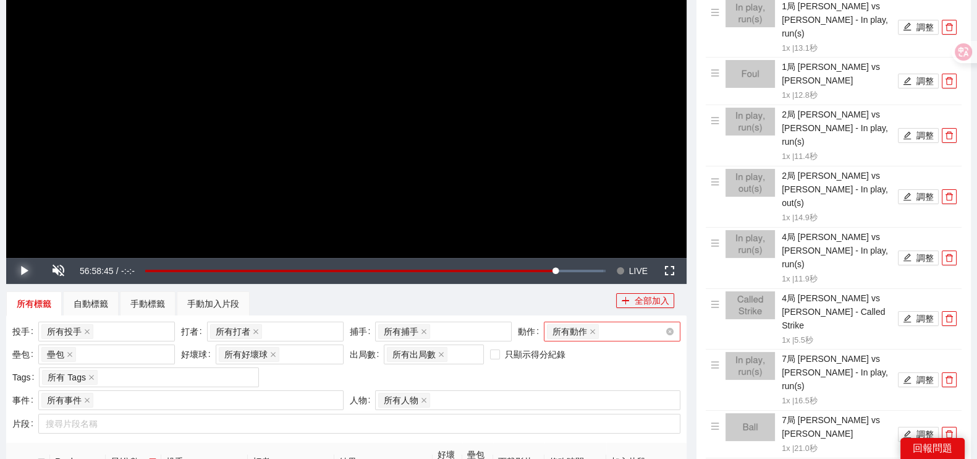
scroll to position [154, 0]
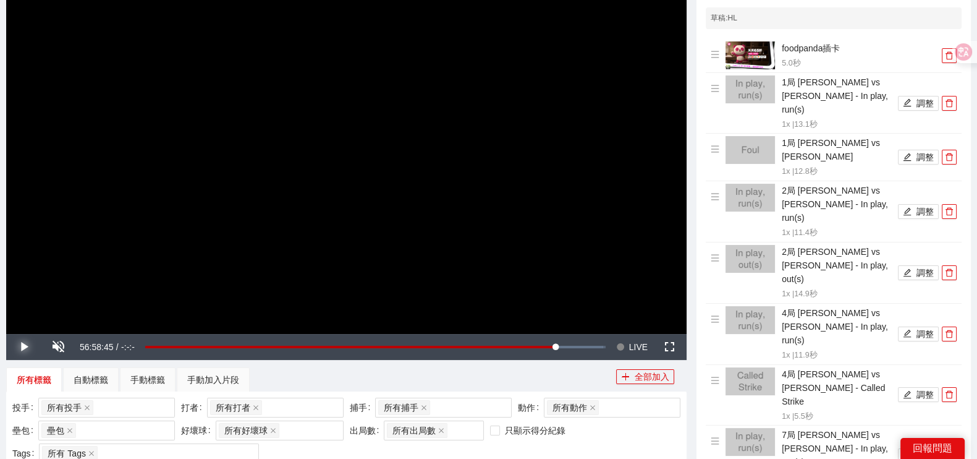
click at [6, 334] on button "Play" at bounding box center [23, 347] width 35 height 26
click at [64, 347] on span "Video Player" at bounding box center [58, 347] width 35 height 0
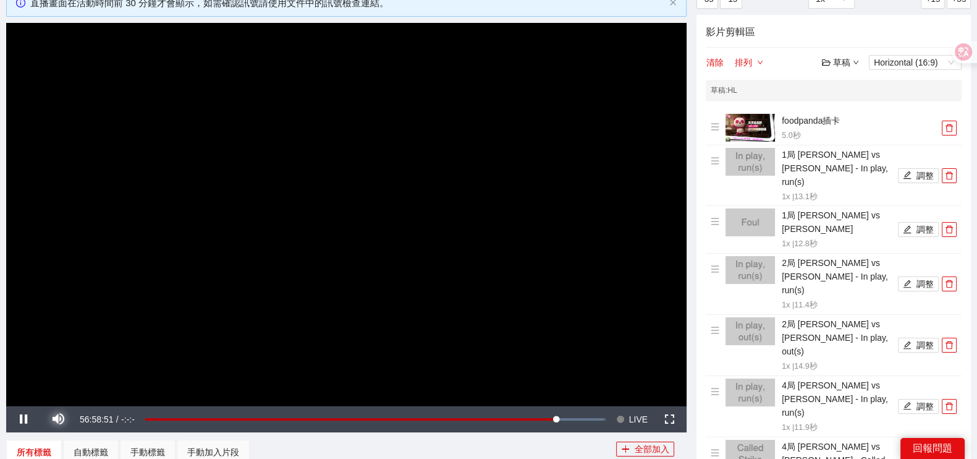
scroll to position [77, 0]
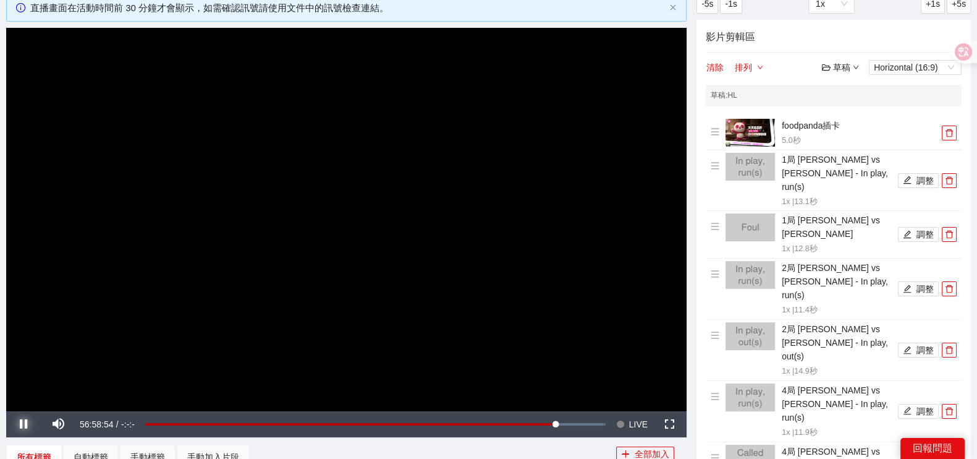
click at [15, 424] on span "Video Player" at bounding box center [23, 424] width 35 height 0
click at [16, 424] on span "Video Player" at bounding box center [23, 424] width 35 height 0
click at [101, 424] on span "56:58:59" at bounding box center [97, 424] width 34 height 10
click at [163, 423] on div "Pause Mute 89% Current Time 56:59:08 / Duration -:-:- Loaded : 99.38% -3:30:24 …" at bounding box center [346, 424] width 681 height 26
click at [118, 417] on div "/" at bounding box center [117, 424] width 4 height 26
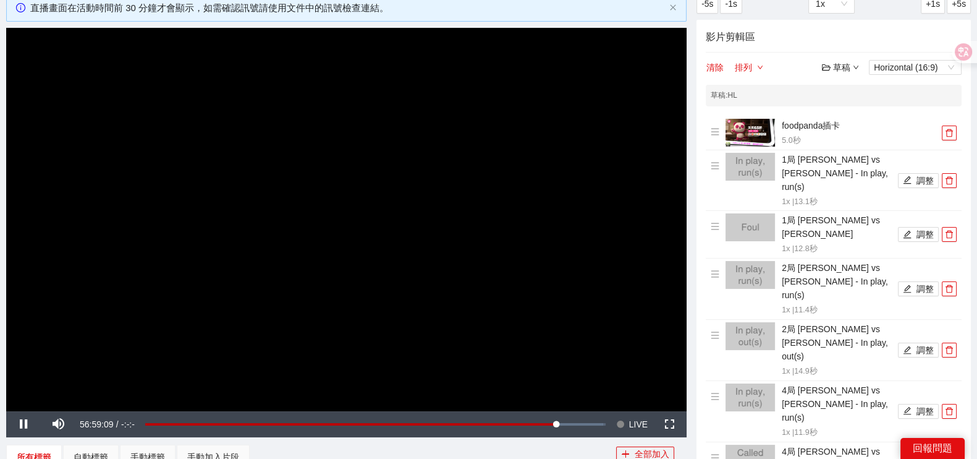
click at [114, 420] on div "Current Time 56:59:09" at bounding box center [95, 424] width 40 height 26
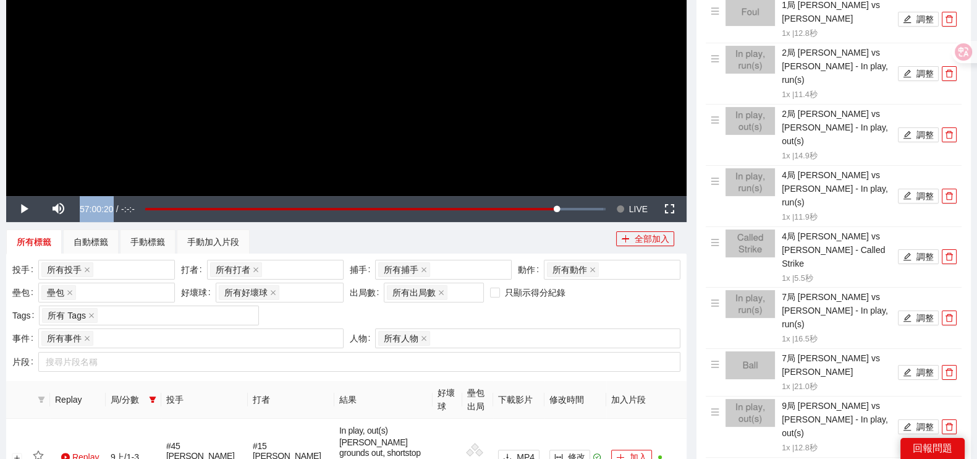
scroll to position [464, 0]
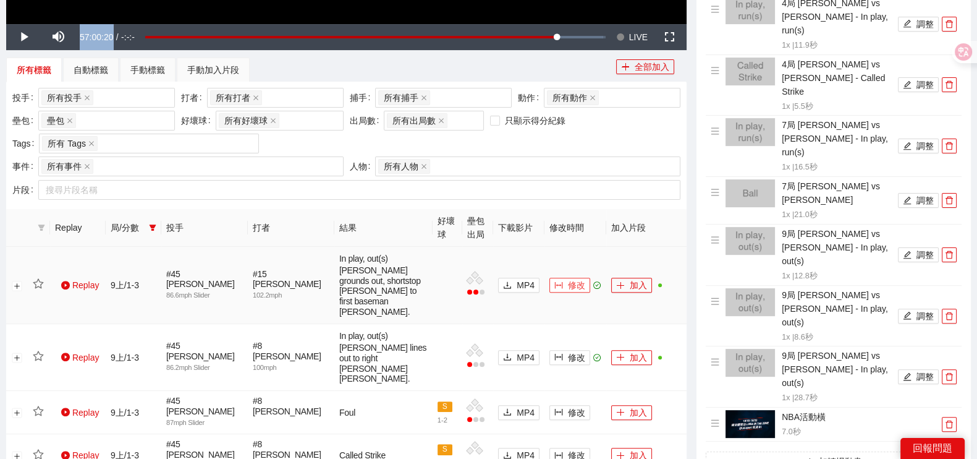
click at [553, 279] on button "修改" at bounding box center [570, 285] width 41 height 15
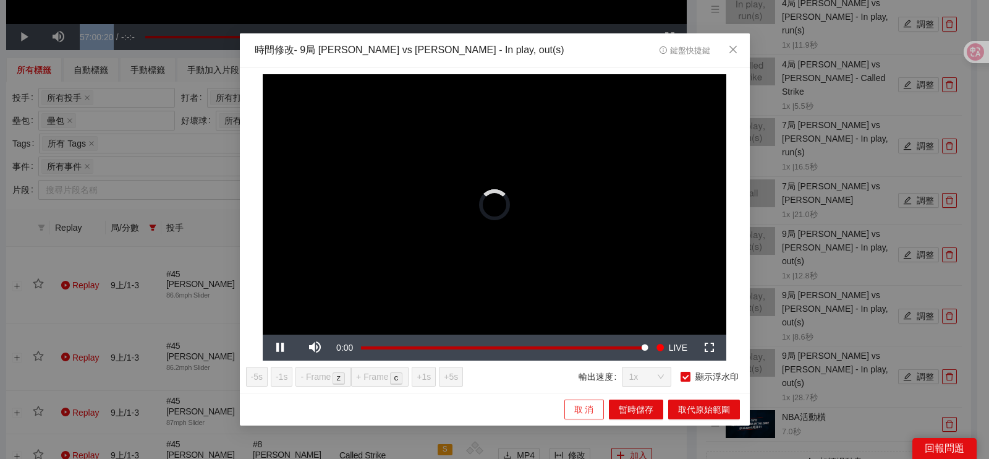
click at [588, 411] on span "取 消" at bounding box center [584, 409] width 20 height 14
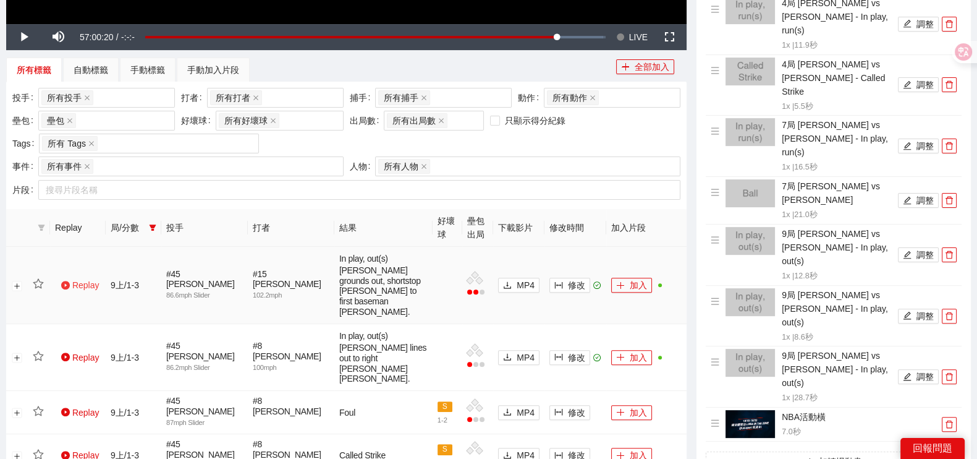
click at [81, 280] on link "Replay" at bounding box center [80, 285] width 38 height 10
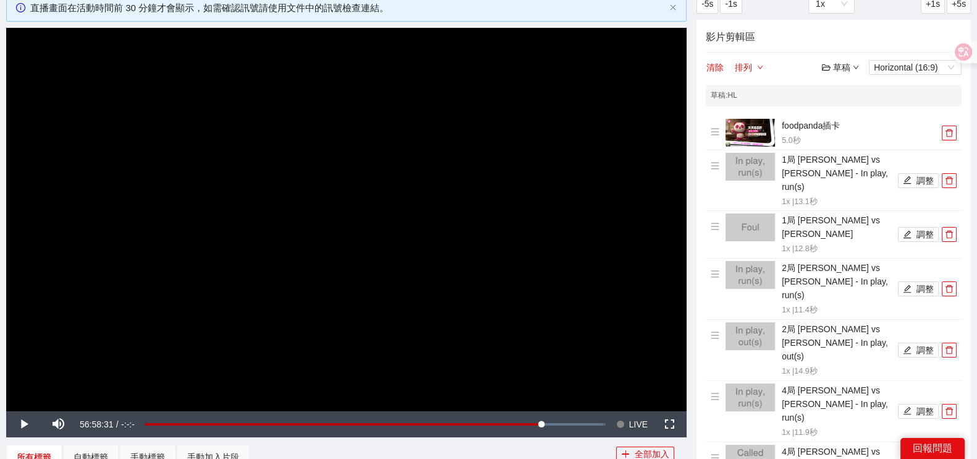
scroll to position [0, 0]
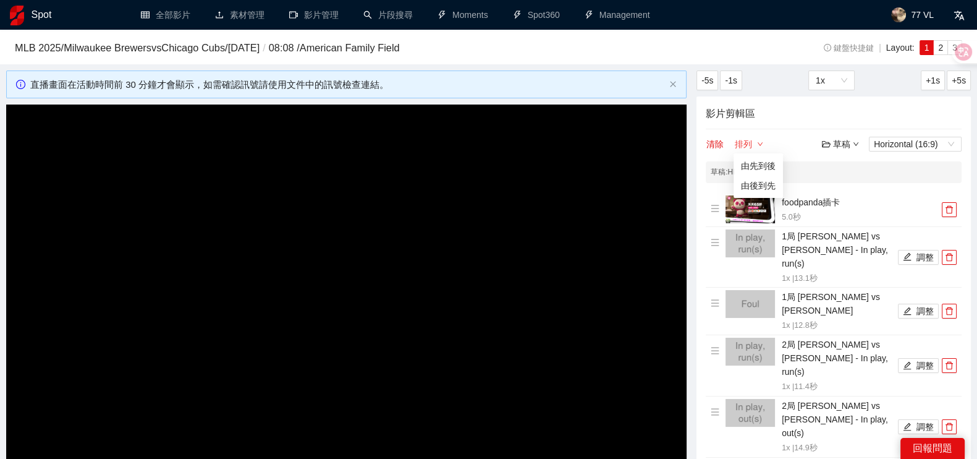
click at [744, 146] on button "排列" at bounding box center [749, 144] width 30 height 15
click at [842, 149] on div "草稿" at bounding box center [840, 144] width 37 height 14
click at [844, 194] on link "儲存" at bounding box center [844, 190] width 28 height 10
click at [845, 145] on div "草稿" at bounding box center [840, 144] width 37 height 14
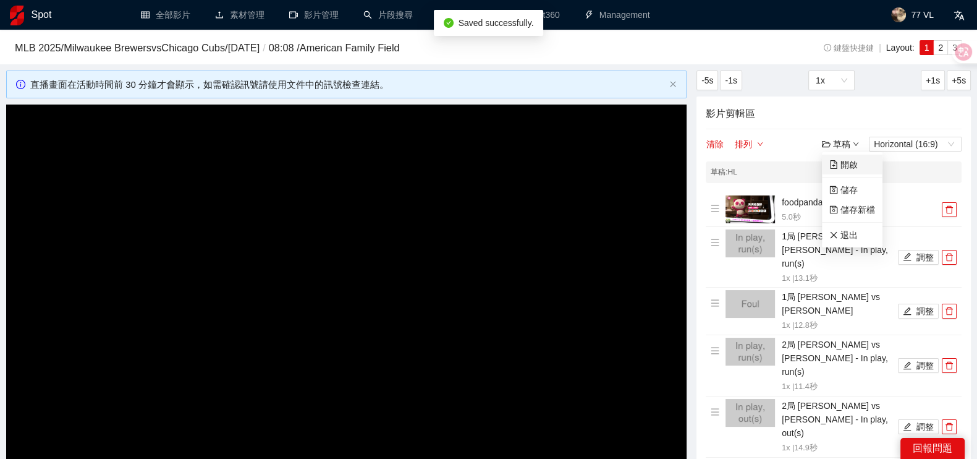
click at [839, 163] on link "開啟" at bounding box center [844, 165] width 28 height 10
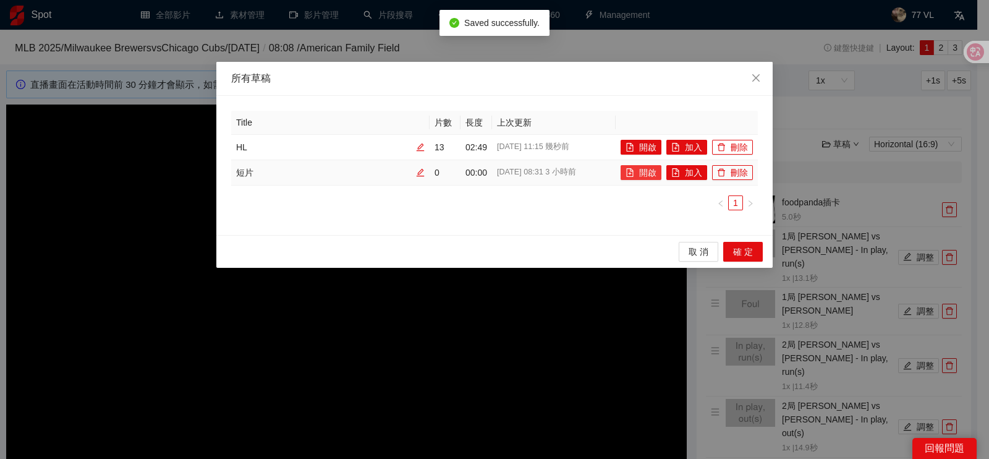
click at [631, 171] on icon "file-add" at bounding box center [630, 172] width 9 height 9
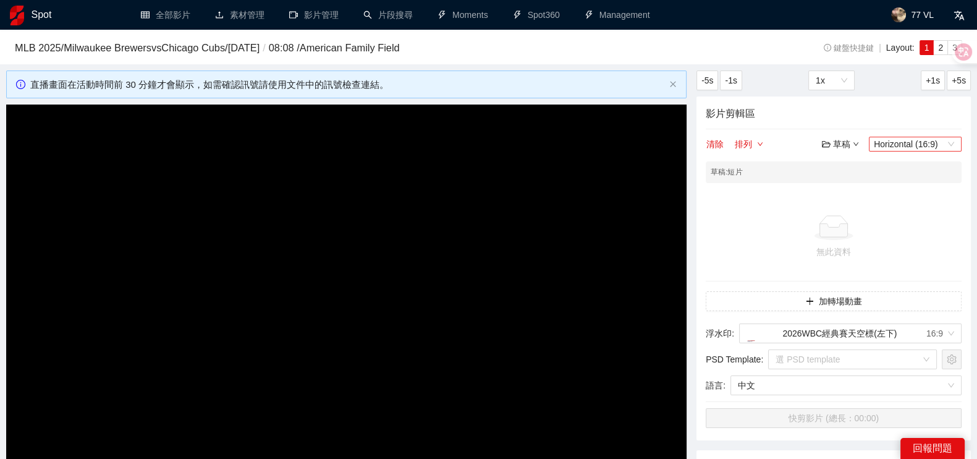
click at [924, 142] on span "Horizontal (16:9)" at bounding box center [915, 144] width 83 height 14
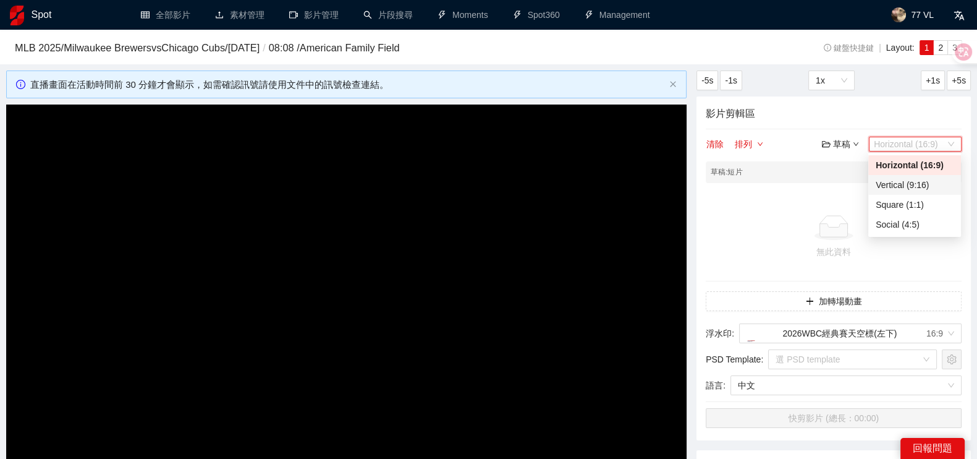
click at [919, 187] on div "Vertical (9:16)" at bounding box center [915, 185] width 78 height 14
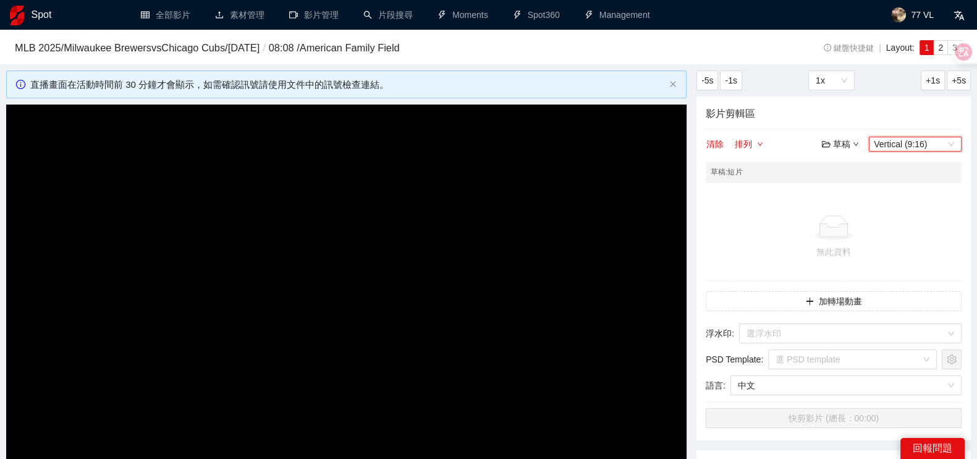
click at [788, 147] on div "清除 排列 草稿 Vertical (9:16) Vertical (9:16)" at bounding box center [834, 144] width 256 height 15
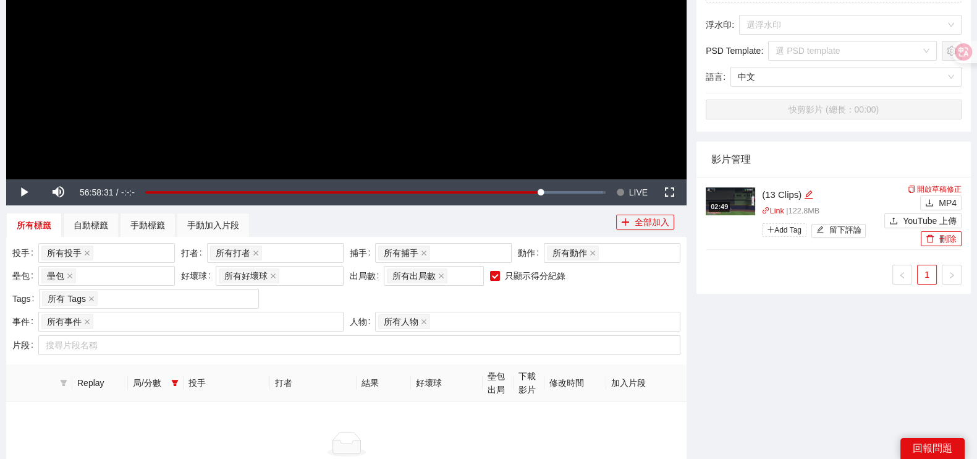
scroll to position [461, 0]
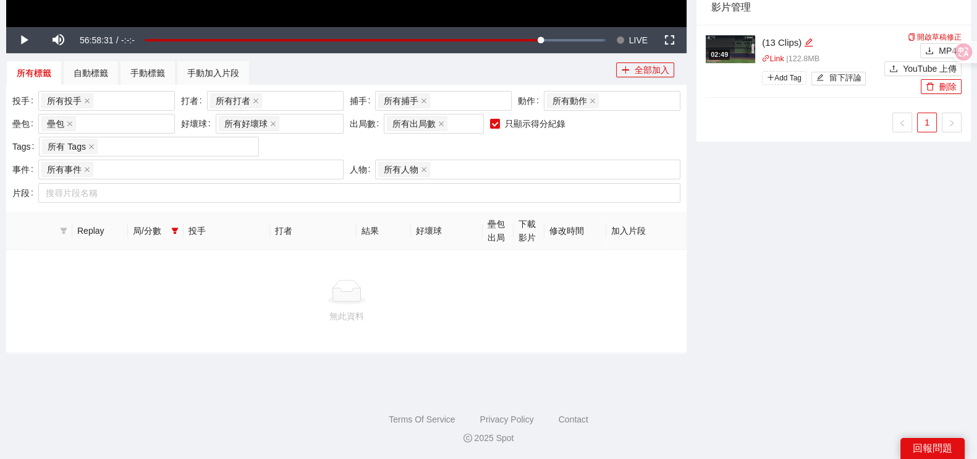
click at [167, 232] on div "局/分數" at bounding box center [156, 231] width 46 height 14
click at [171, 233] on icon "filter" at bounding box center [174, 230] width 7 height 7
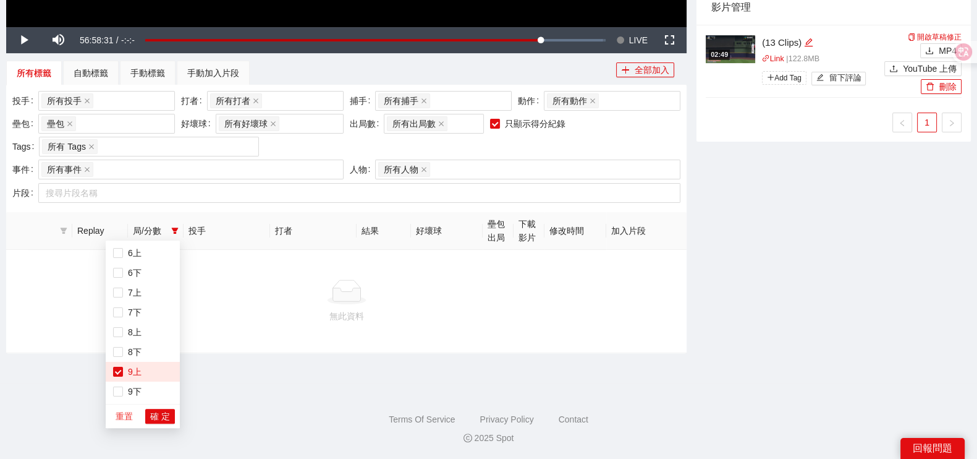
click at [117, 422] on span "重置" at bounding box center [124, 416] width 17 height 14
click at [161, 415] on span "確 定" at bounding box center [160, 416] width 20 height 14
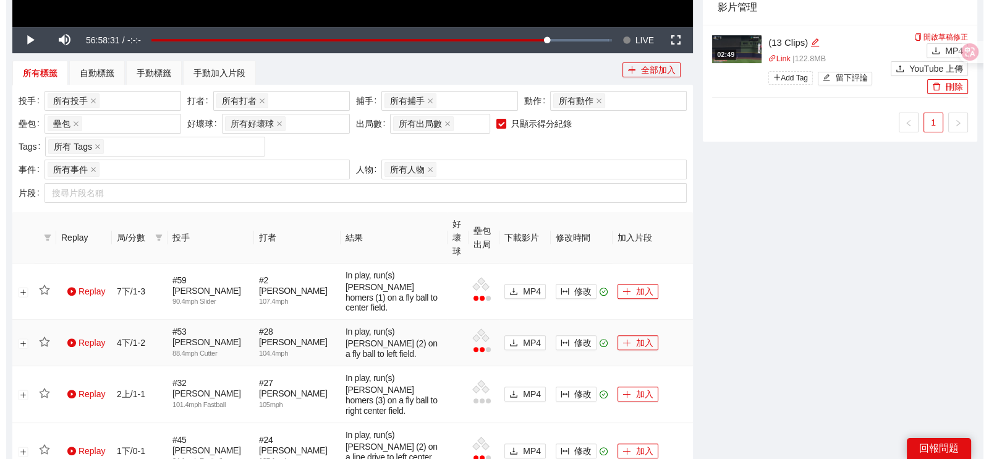
scroll to position [611, 0]
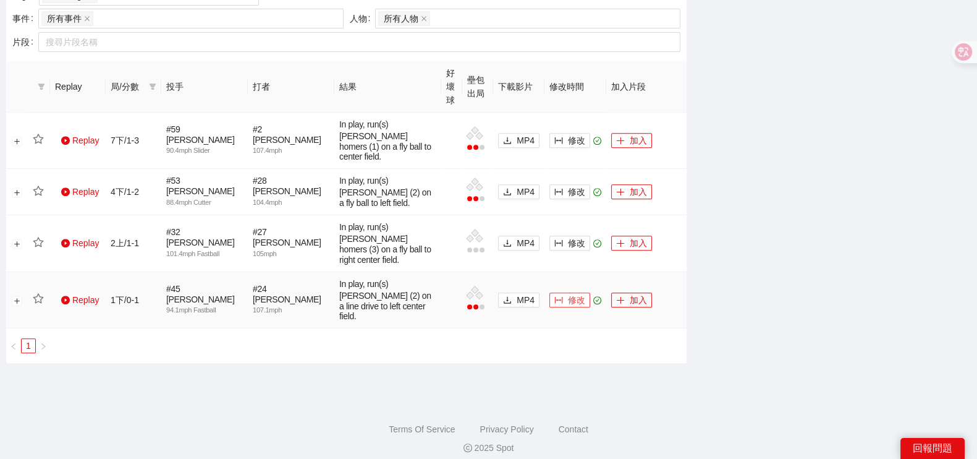
click at [577, 296] on button "修改" at bounding box center [570, 299] width 41 height 15
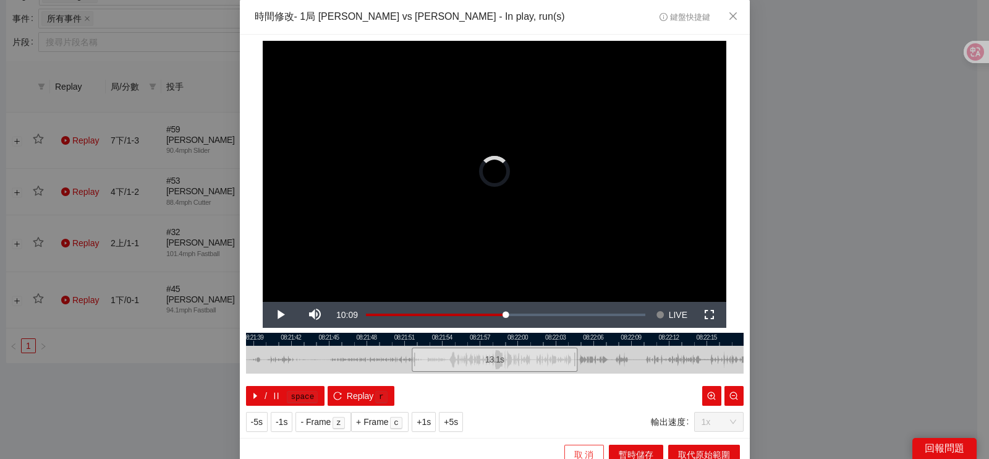
click at [586, 452] on span "取 消" at bounding box center [584, 455] width 20 height 14
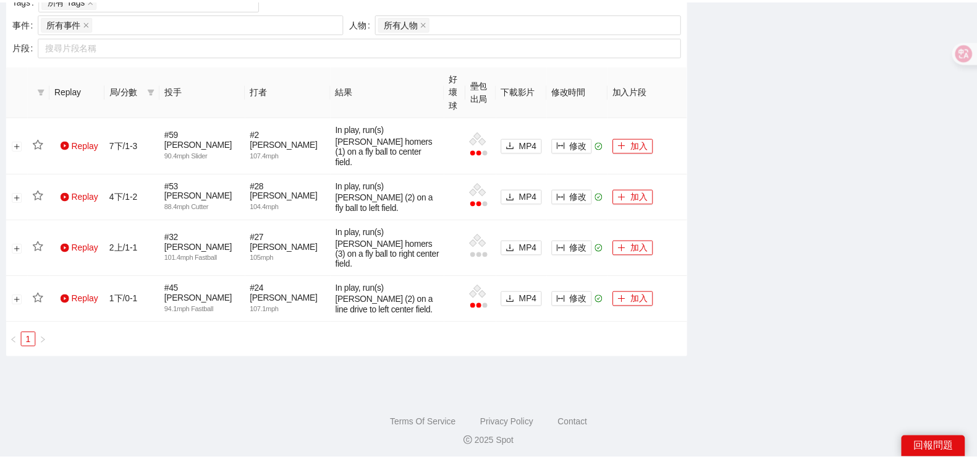
scroll to position [606, 0]
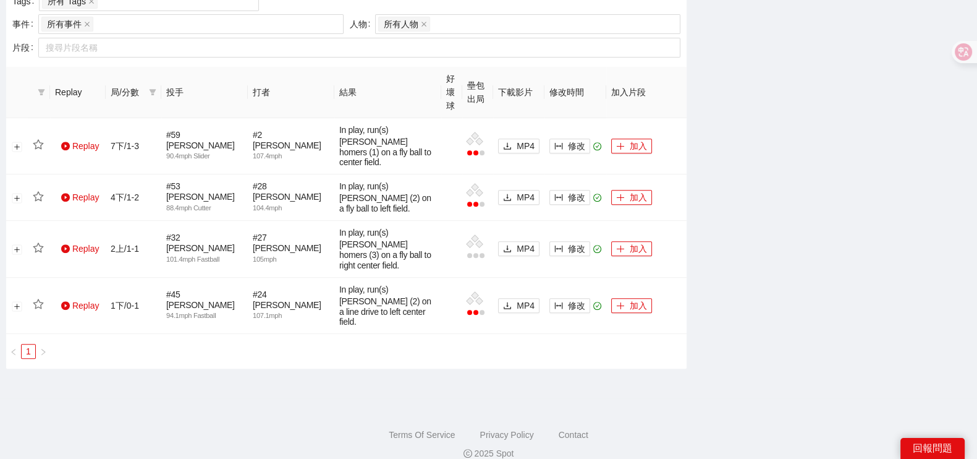
click at [637, 298] on button "加入" at bounding box center [631, 305] width 41 height 15
drag, startPoint x: 628, startPoint y: 189, endPoint x: 631, endPoint y: 174, distance: 14.6
click at [628, 190] on button "加入" at bounding box center [631, 197] width 41 height 15
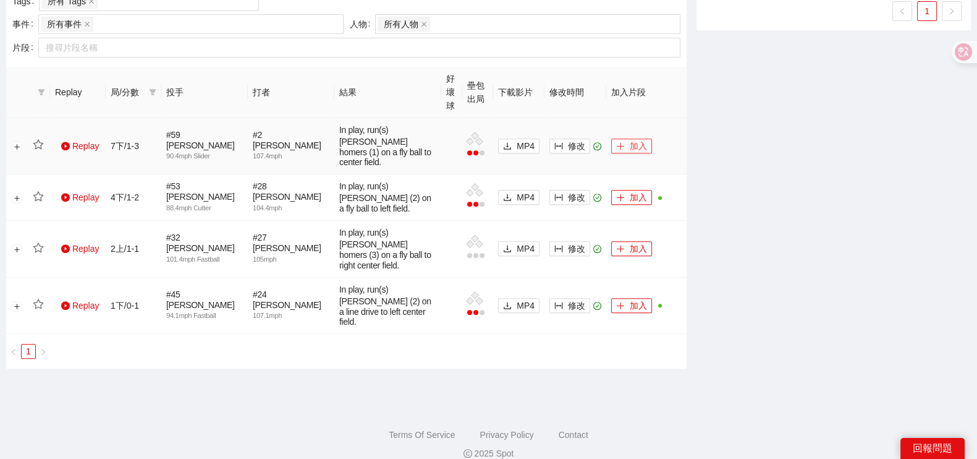
click at [632, 138] on button "加入" at bounding box center [631, 145] width 41 height 15
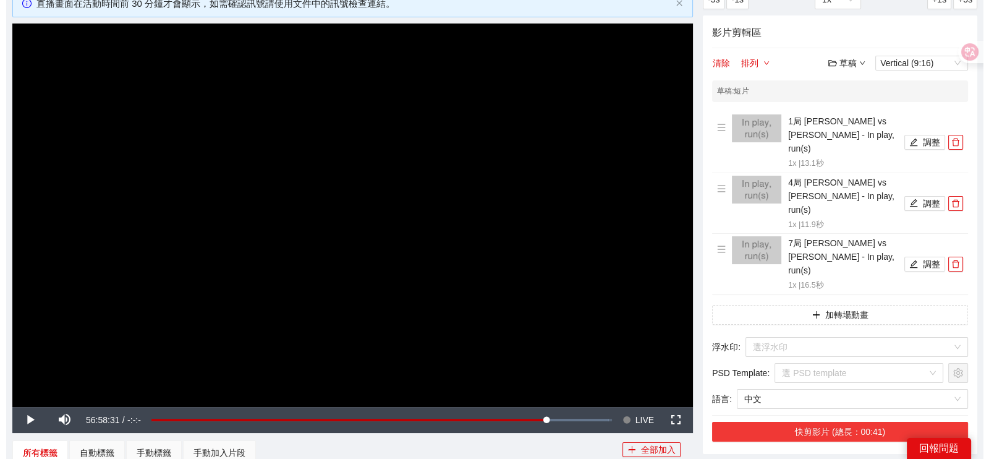
scroll to position [77, 0]
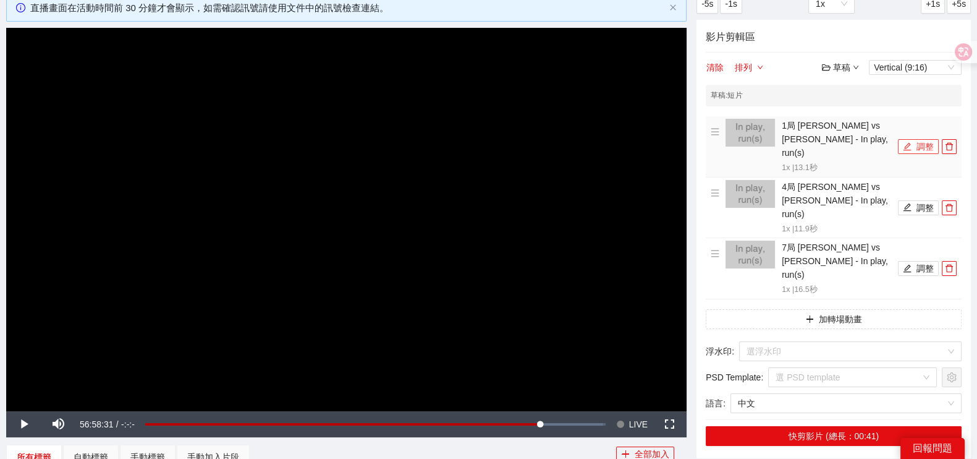
click at [912, 145] on button "調整" at bounding box center [918, 146] width 41 height 15
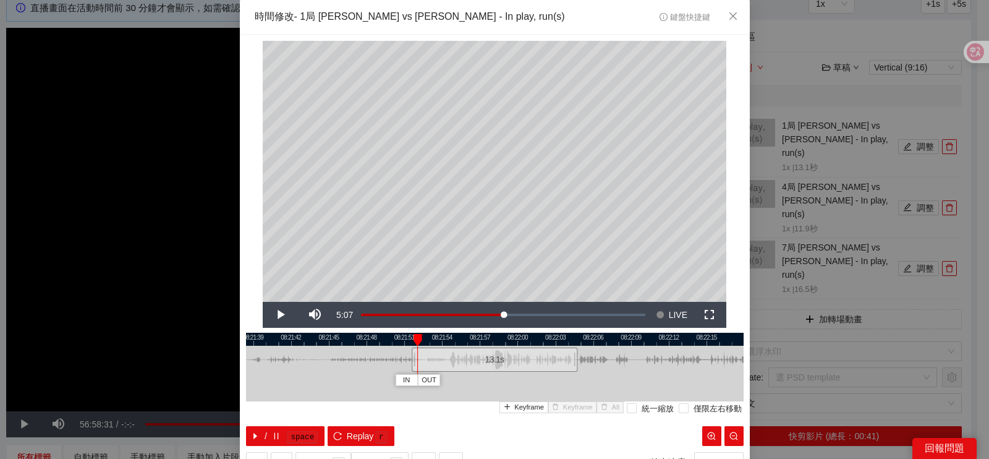
click at [796, 320] on div "**********" at bounding box center [494, 229] width 989 height 459
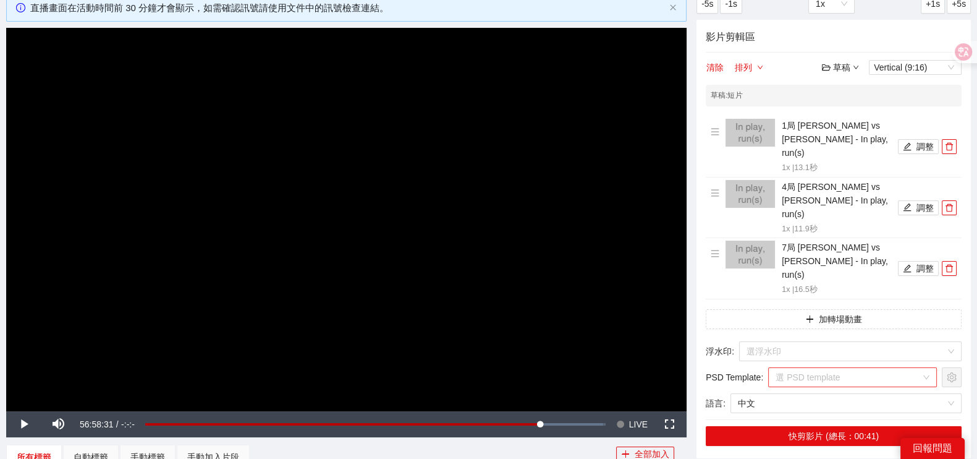
click at [813, 368] on input "search" at bounding box center [848, 377] width 145 height 19
click at [814, 369] on div "MLB限時動態" at bounding box center [799, 374] width 53 height 14
click at [906, 150] on icon "edit" at bounding box center [907, 146] width 9 height 9
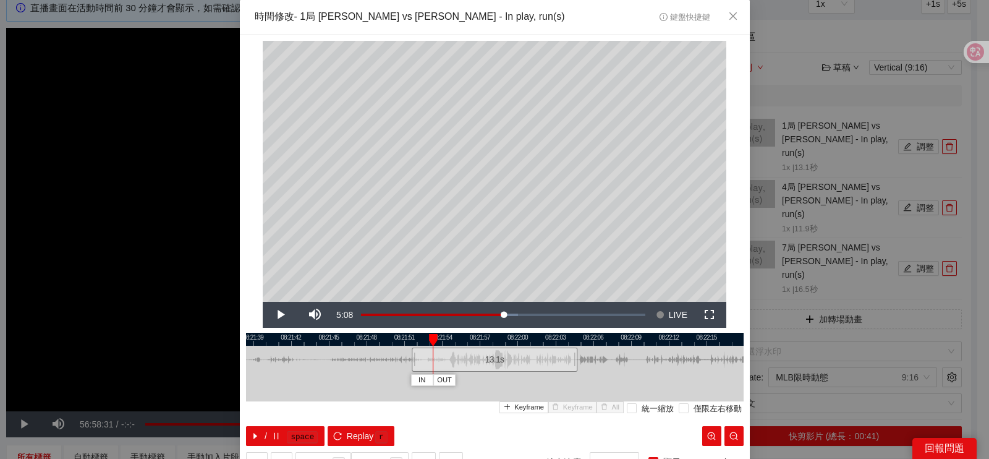
click at [415, 341] on div at bounding box center [495, 339] width 498 height 13
click at [413, 381] on span "IN" at bounding box center [416, 380] width 7 height 11
click at [527, 380] on button "OUT" at bounding box center [523, 380] width 22 height 12
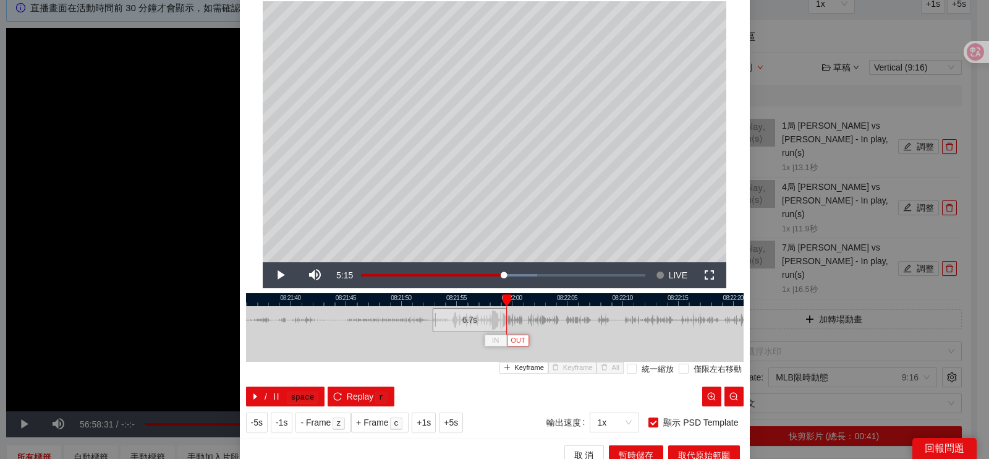
scroll to position [51, 0]
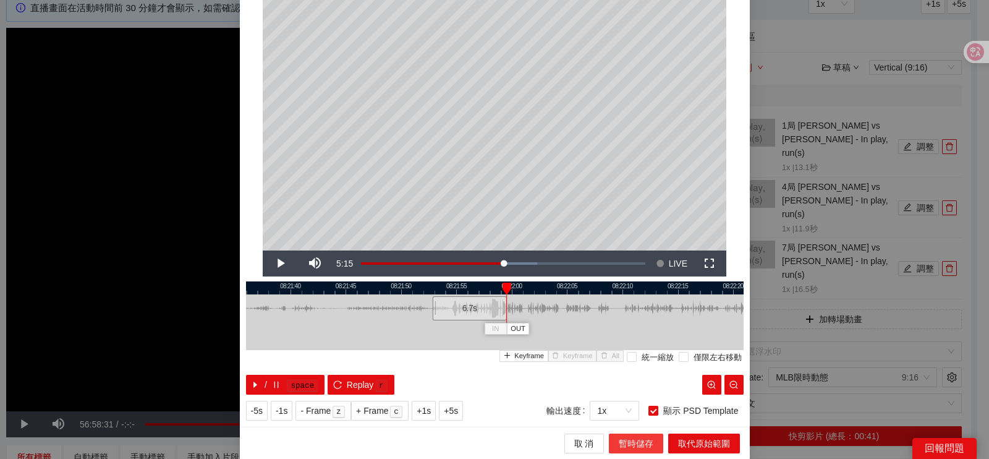
click at [644, 445] on span "暫時儲存" at bounding box center [636, 443] width 35 height 14
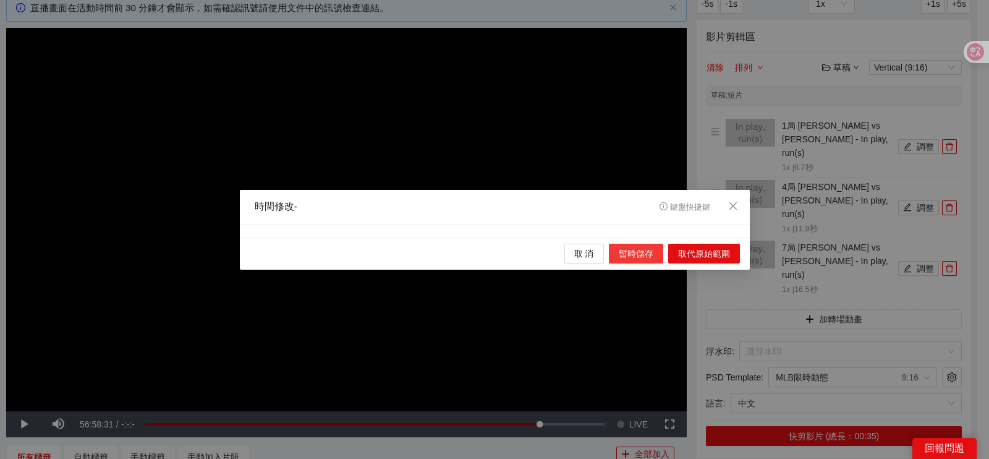
scroll to position [0, 0]
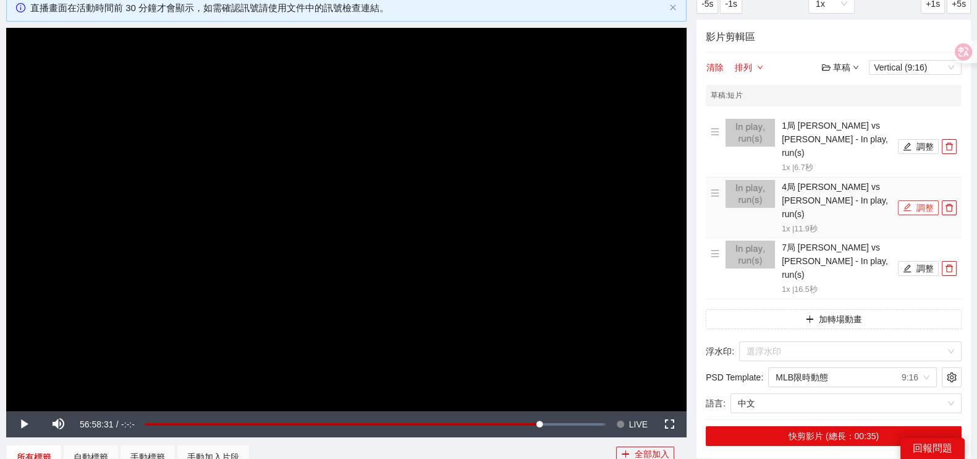
drag, startPoint x: 913, startPoint y: 205, endPoint x: 895, endPoint y: 205, distance: 17.9
click at [913, 204] on button "調整" at bounding box center [918, 207] width 41 height 15
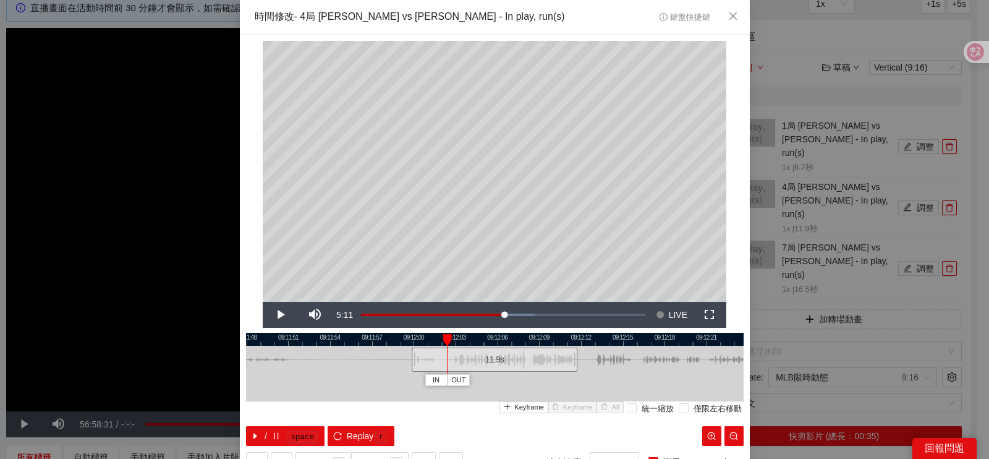
click at [411, 342] on div at bounding box center [495, 339] width 498 height 13
click at [413, 336] on div at bounding box center [495, 339] width 498 height 13
click at [404, 381] on span "IN" at bounding box center [407, 380] width 7 height 11
click at [536, 381] on span "OUT" at bounding box center [541, 380] width 15 height 11
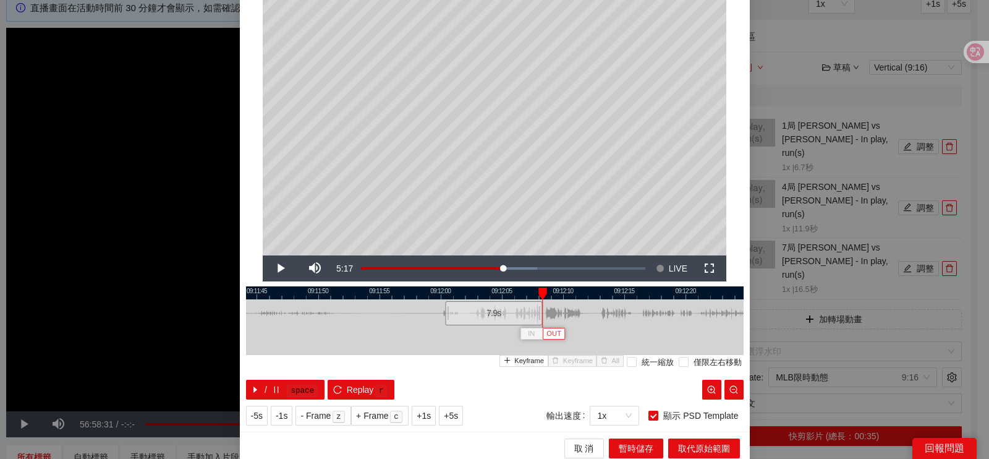
scroll to position [51, 0]
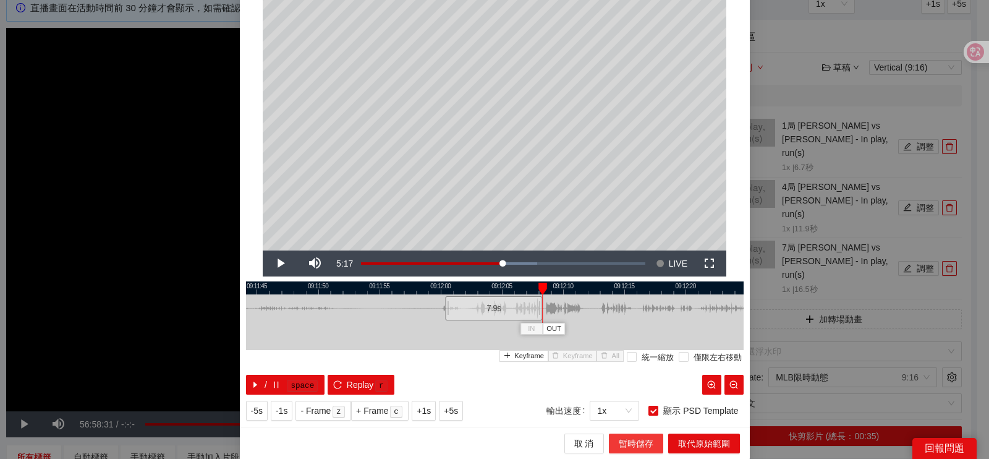
click at [641, 448] on span "暫時儲存" at bounding box center [636, 443] width 35 height 14
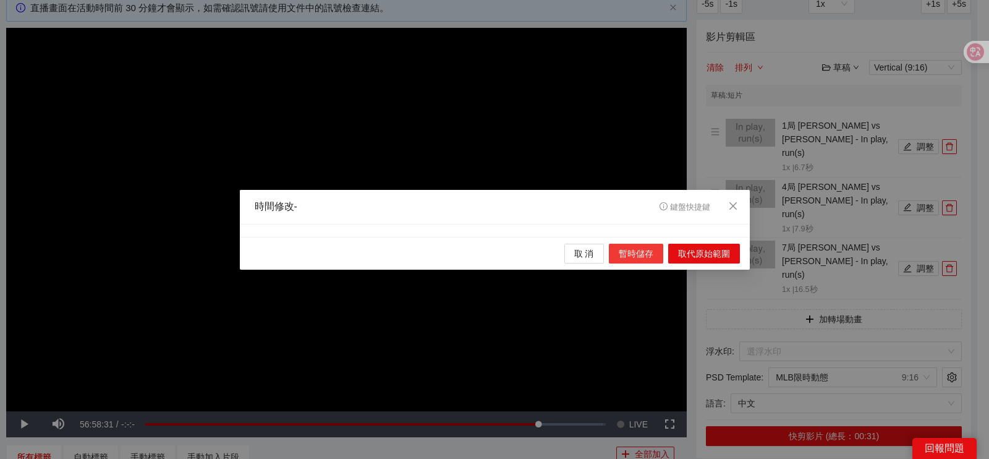
scroll to position [0, 0]
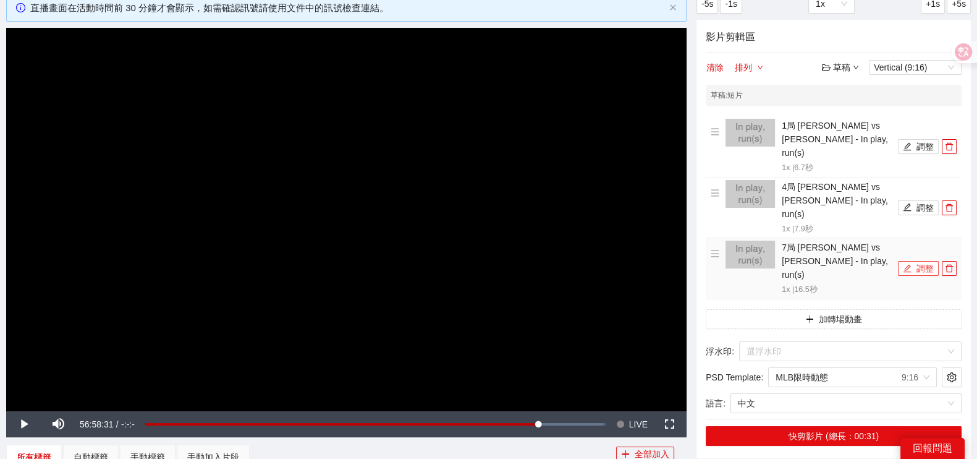
click at [921, 261] on button "調整" at bounding box center [918, 268] width 41 height 15
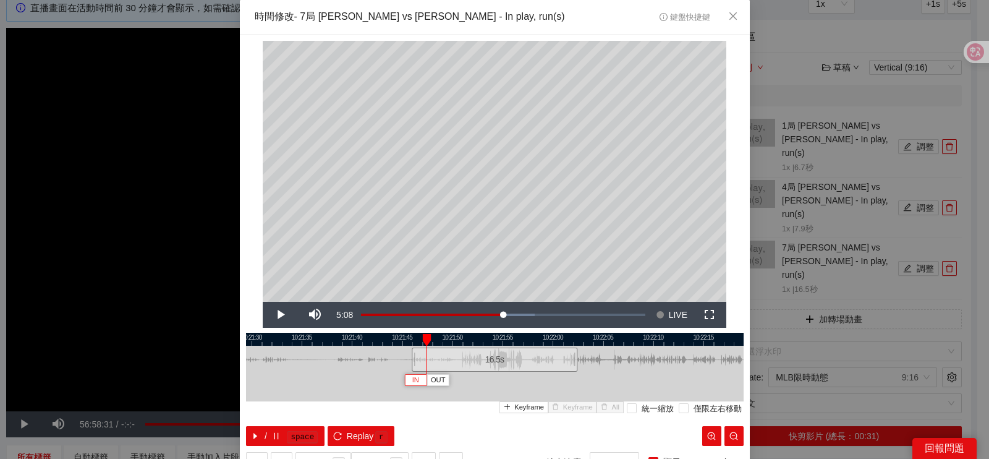
click at [412, 380] on span "IN" at bounding box center [415, 380] width 7 height 11
click at [417, 377] on span "IN" at bounding box center [420, 380] width 7 height 11
click at [455, 338] on div at bounding box center [495, 339] width 498 height 13
click at [433, 338] on div at bounding box center [495, 339] width 498 height 13
click at [537, 381] on span "OUT" at bounding box center [538, 380] width 15 height 11
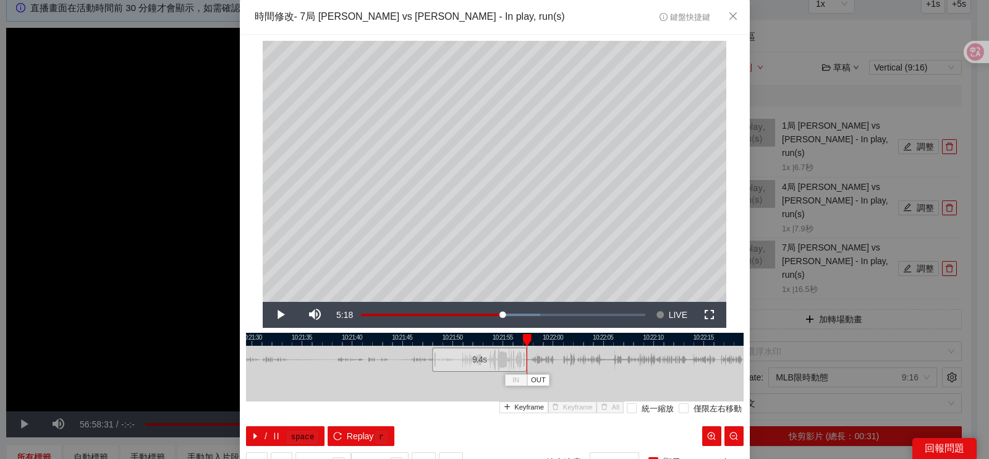
click at [469, 415] on div "10:21:25 10:21:30 10:21:35 10:21:40 10:21:45 10:21:50 10:21:55 10:22:00 10:22:0…" at bounding box center [495, 389] width 498 height 113
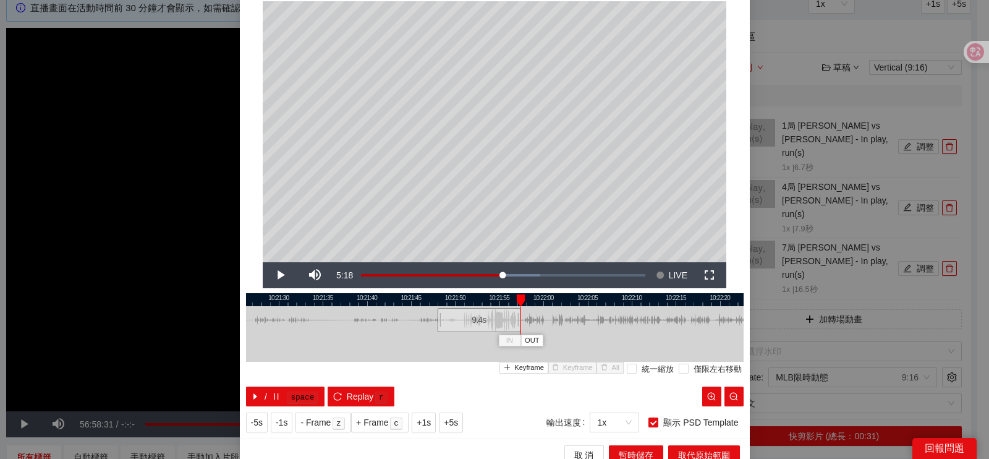
scroll to position [51, 0]
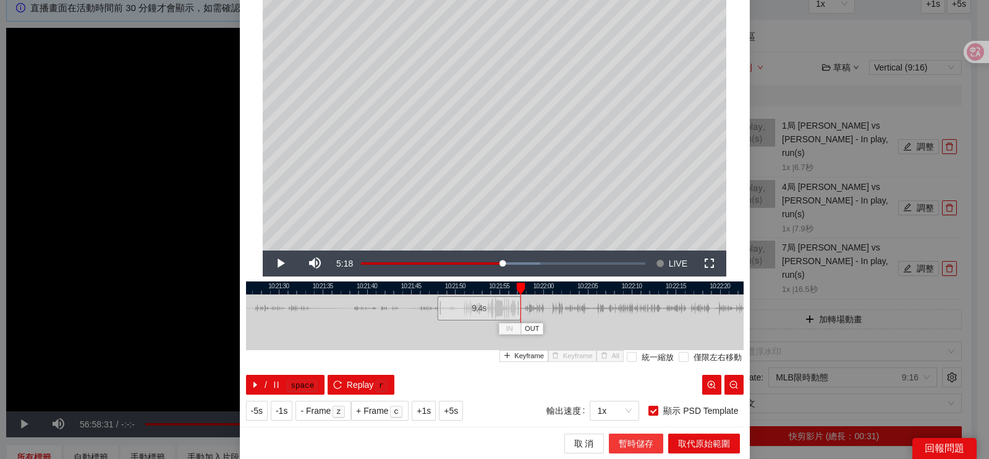
click at [626, 445] on span "暫時儲存" at bounding box center [636, 443] width 35 height 14
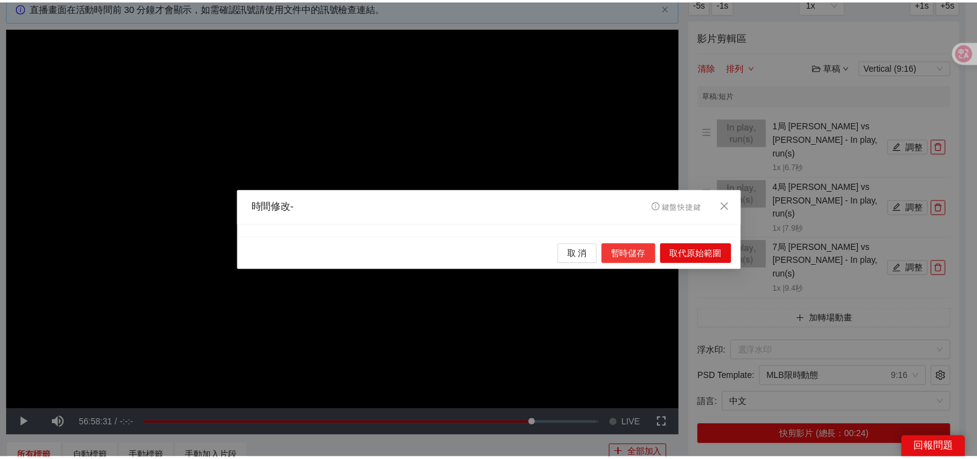
scroll to position [0, 0]
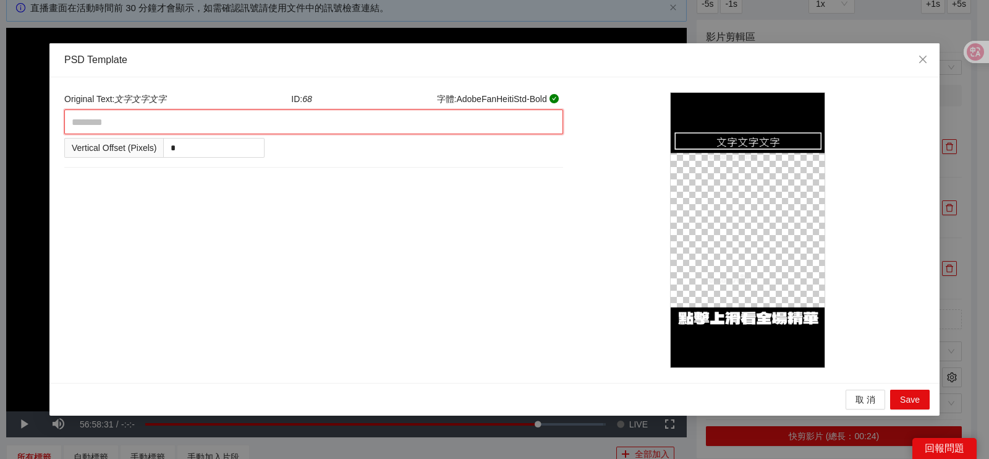
click at [464, 129] on textarea at bounding box center [313, 121] width 499 height 25
type textarea "*"
type textarea "**"
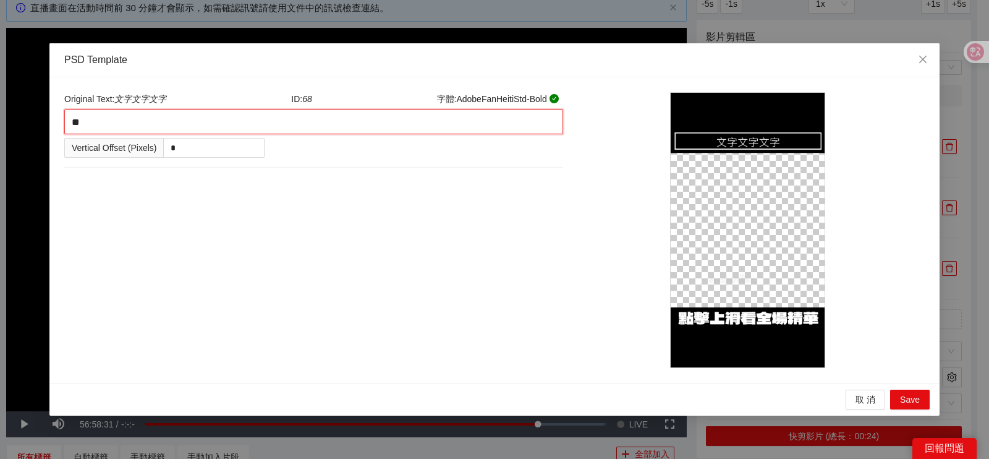
type textarea "**"
type textarea "****"
type textarea "*****"
type textarea "******"
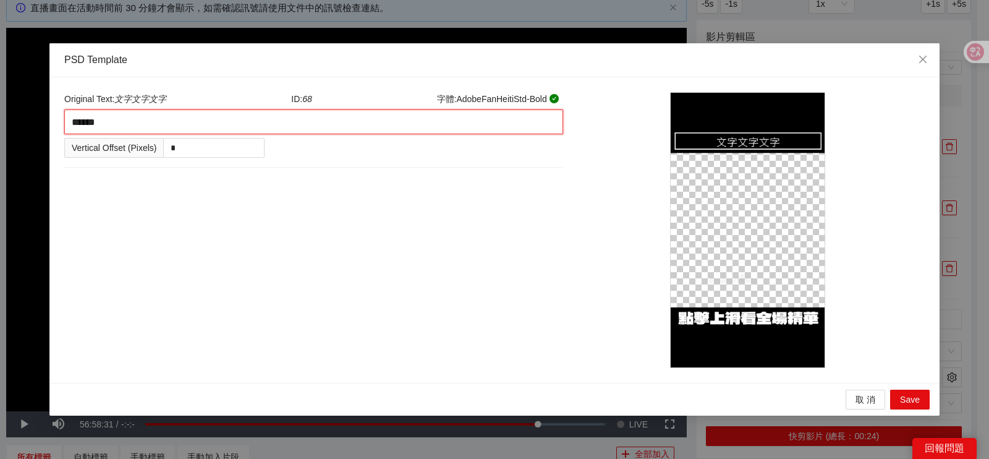
type textarea "******"
type textarea "*****"
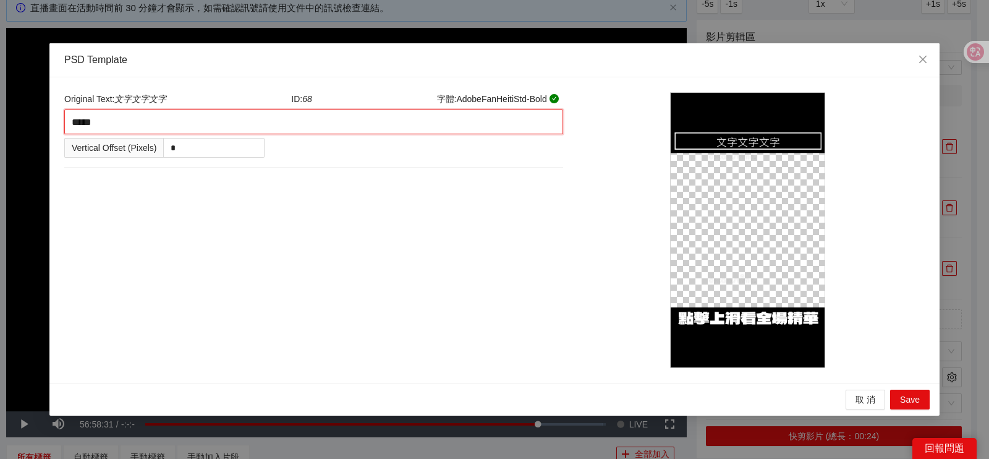
type textarea "****"
type textarea "**"
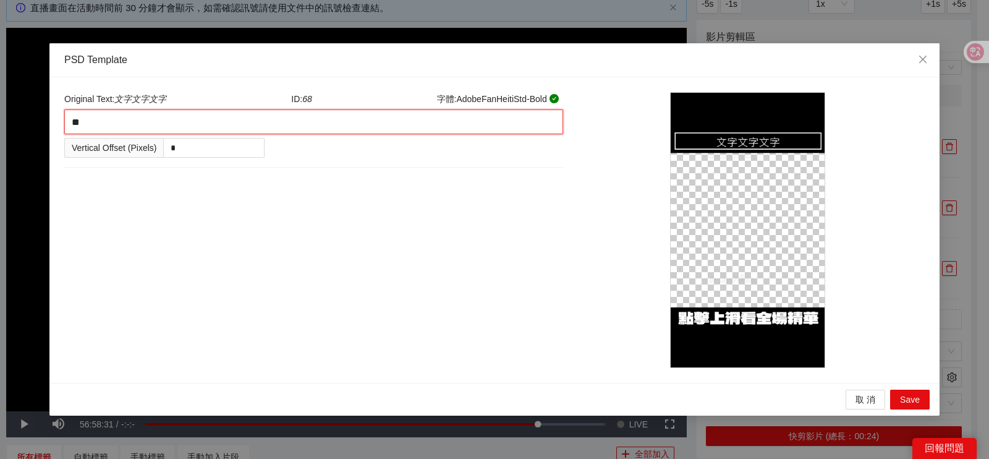
type textarea "*"
type textarea "********"
type textarea "*"
type textarea "**"
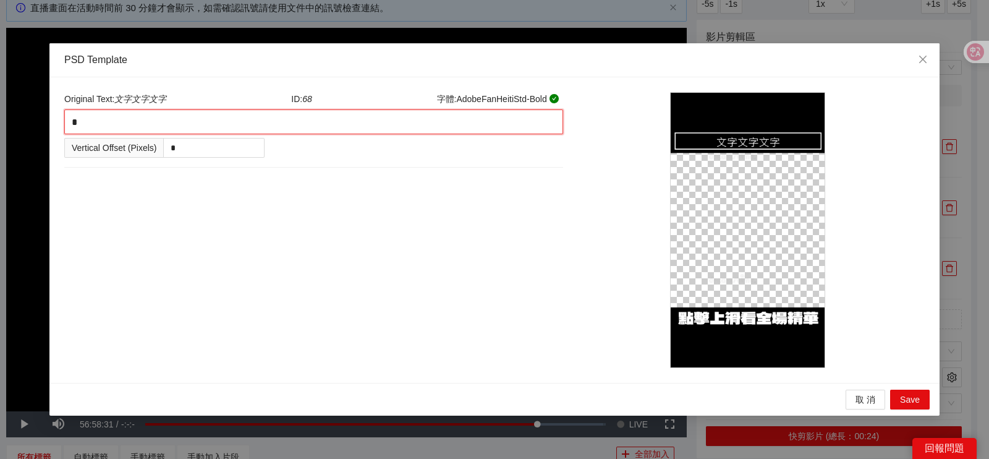
type textarea "**"
type textarea "***"
type textarea "****"
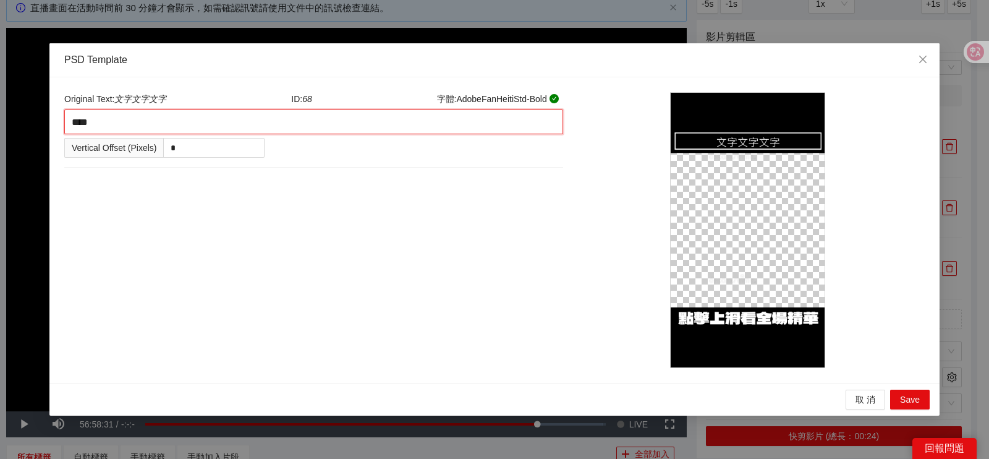
type textarea "***"
type textarea "**"
type textarea "*"
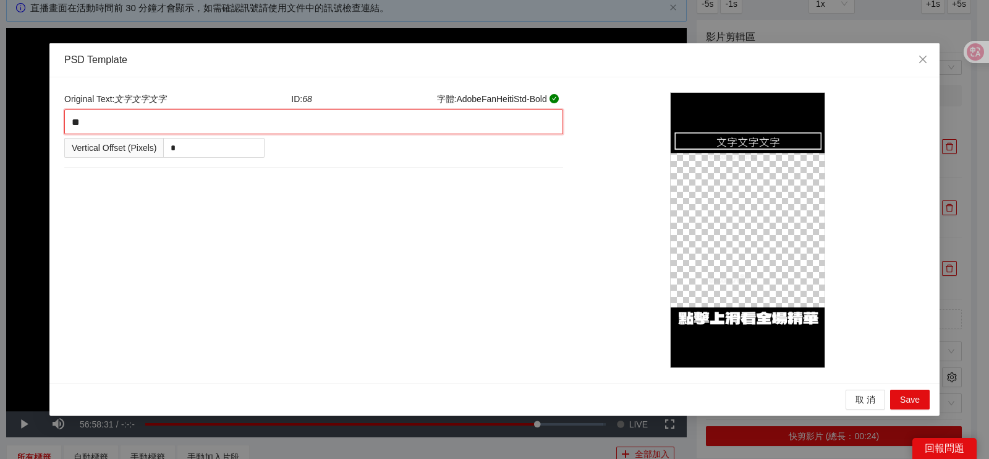
type textarea "*"
type textarea "********"
type textarea "*"
type textarea "**"
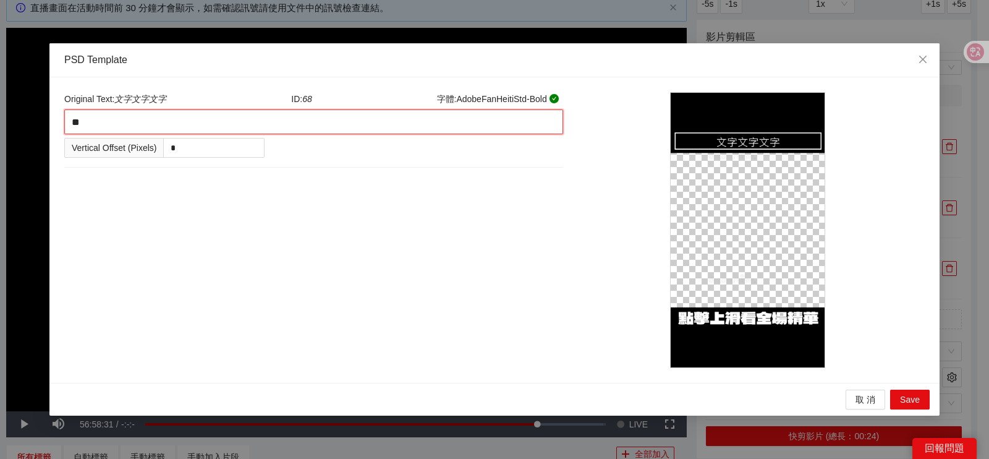
type textarea "***"
type textarea "*"
type textarea "**"
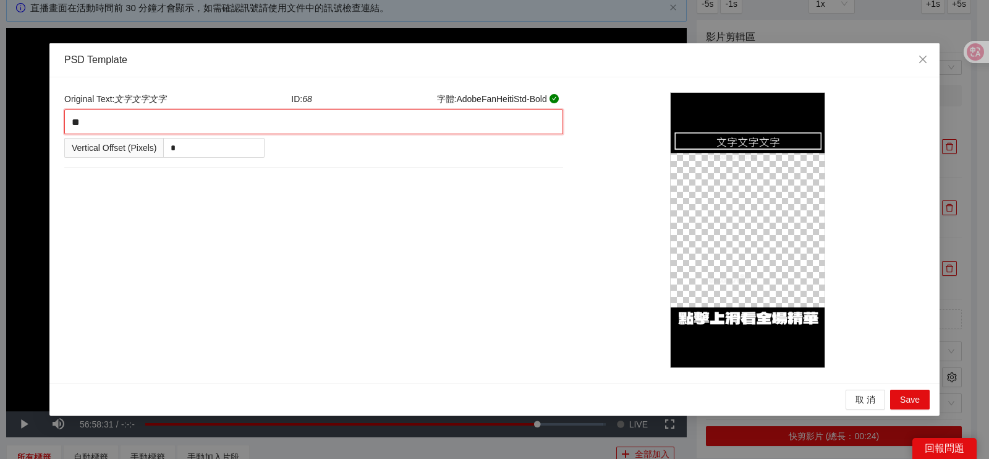
type textarea "***"
type textarea "****"
type textarea "**"
type textarea "***"
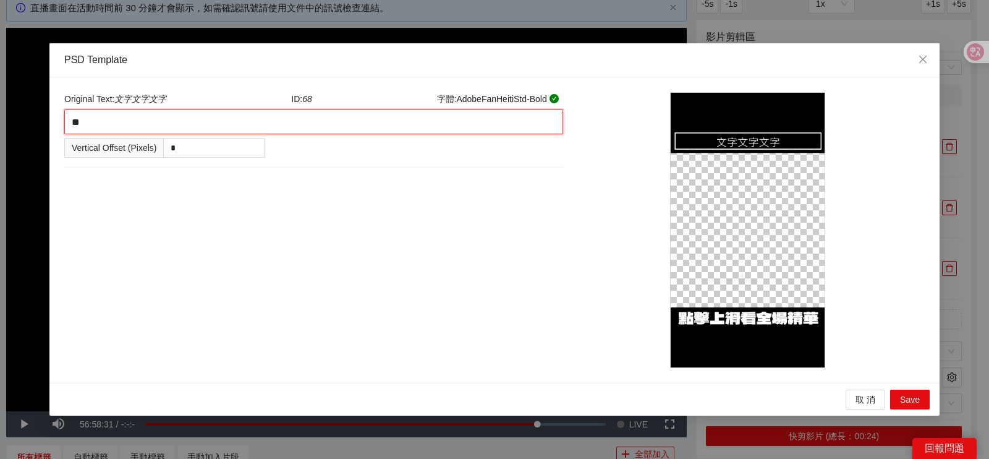
type textarea "***"
type textarea "****"
type textarea "***"
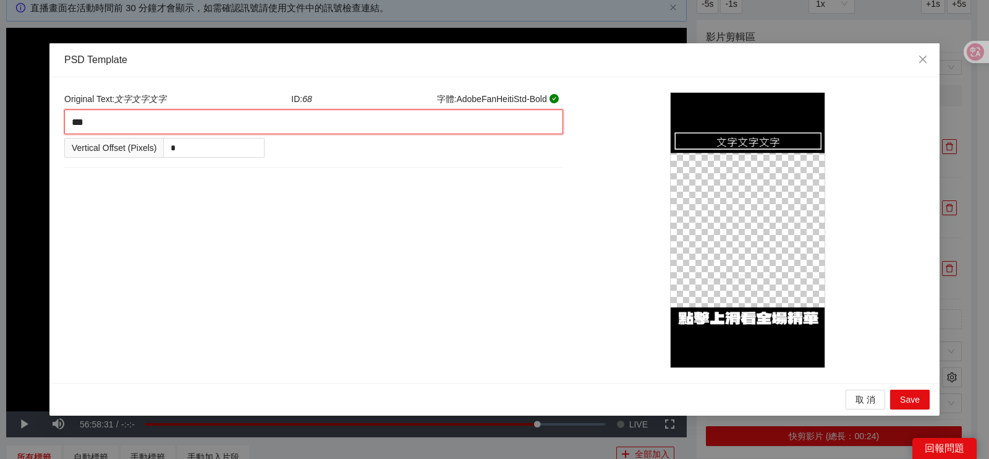
type textarea "****"
type textarea "*****"
type textarea "****"
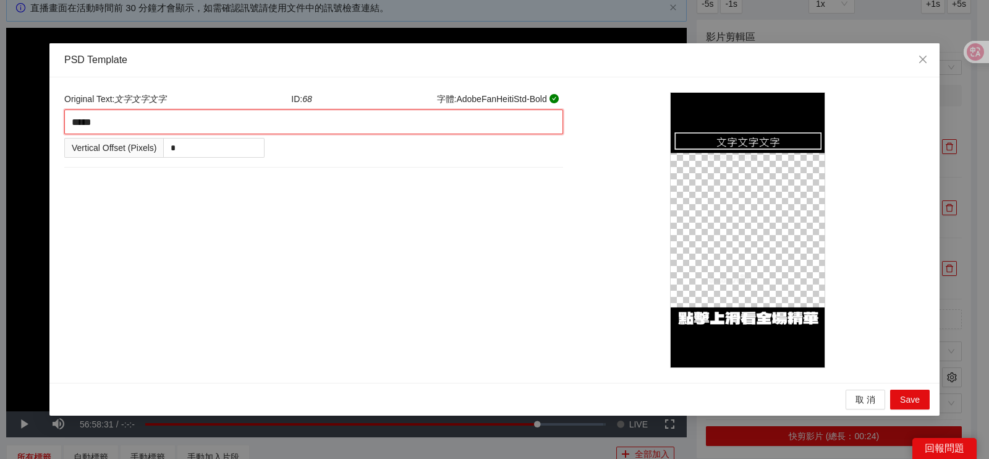
type textarea "****"
type textarea "*****"
type textarea "******"
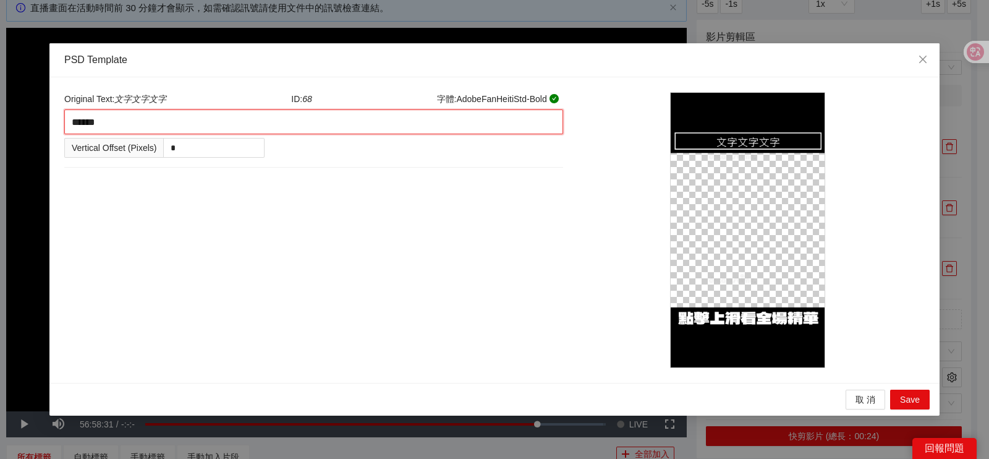
type textarea "*******"
type textarea "*****"
type textarea "******"
type textarea "*******"
type textarea "********"
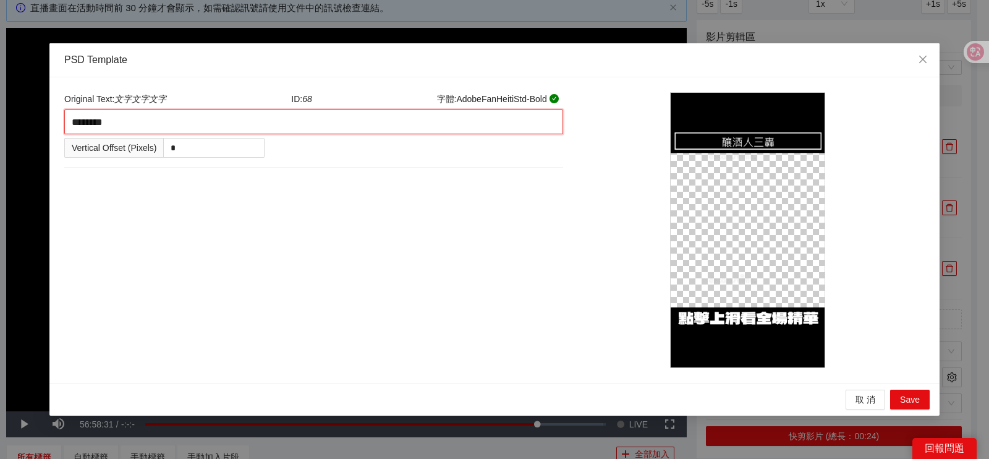
type textarea "******"
type textarea "*******"
type textarea "********"
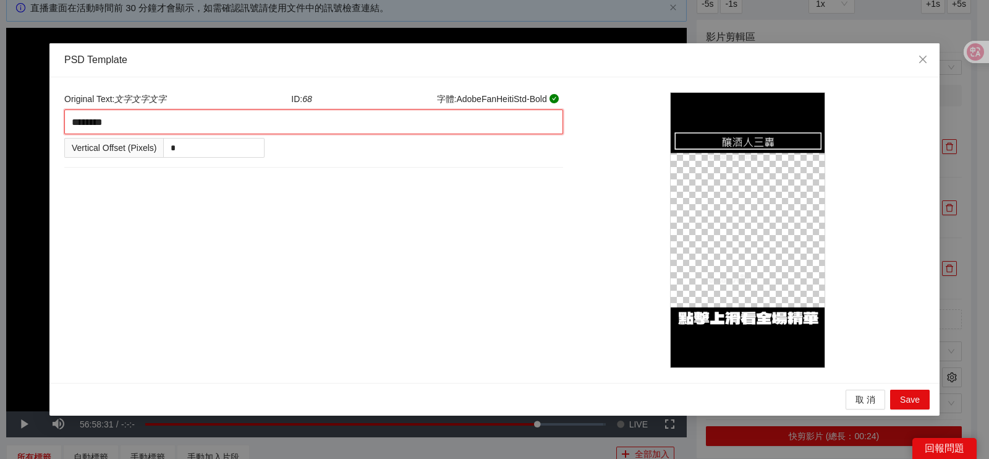
type textarea "*********"
type textarea "*******"
type textarea "********"
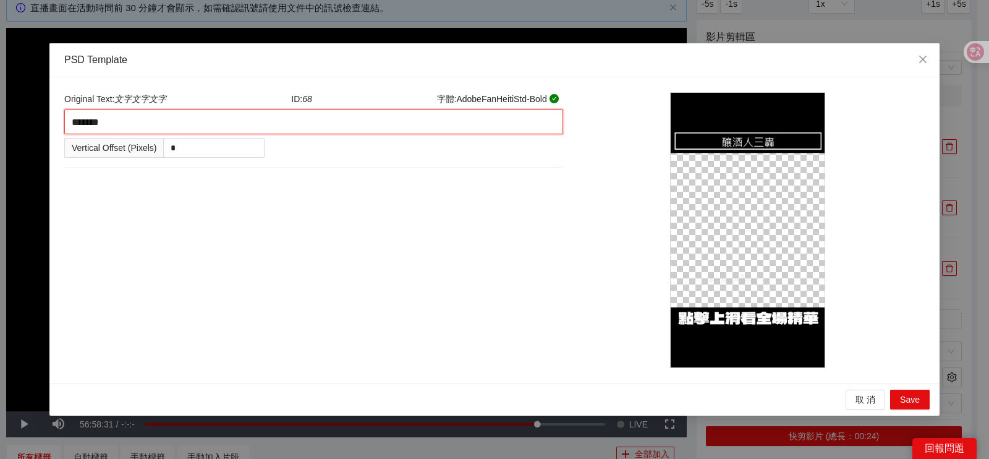
type textarea "********"
type textarea "*********"
type textarea "**********"
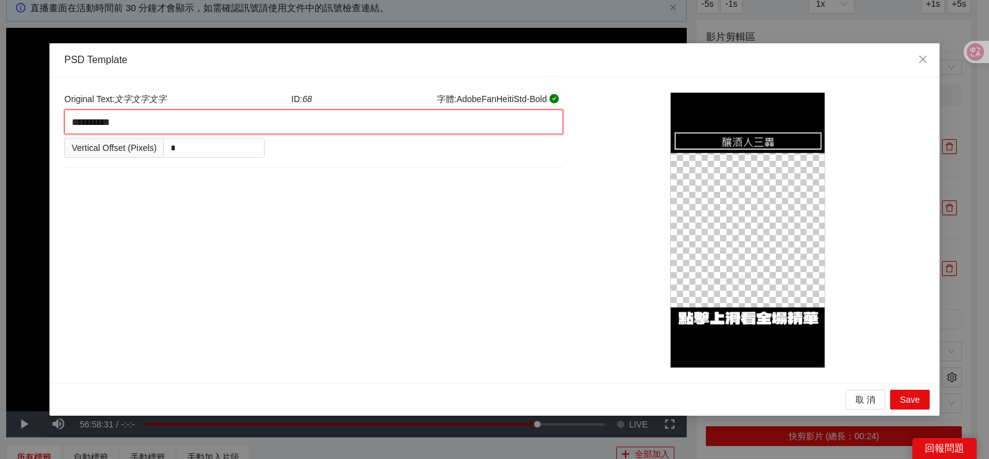
type textarea "********"
type textarea "*********"
type textarea "**********"
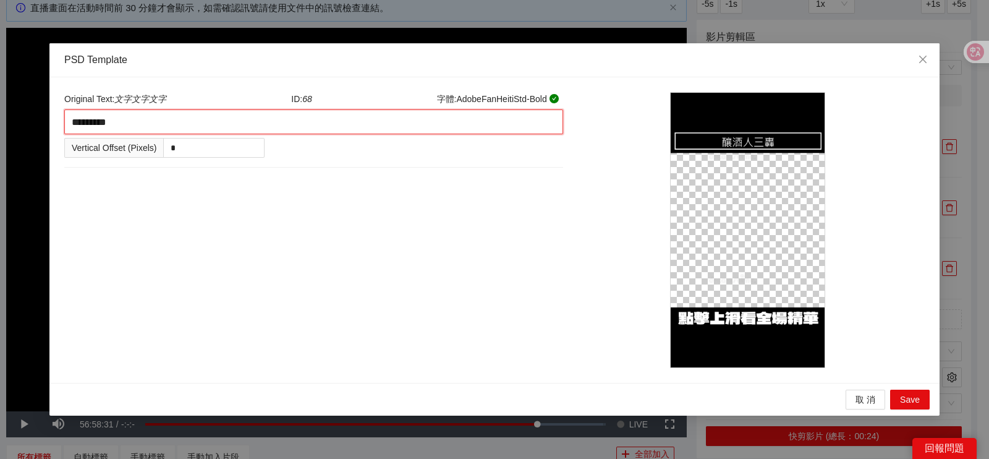
type textarea "**********"
type textarea "*********"
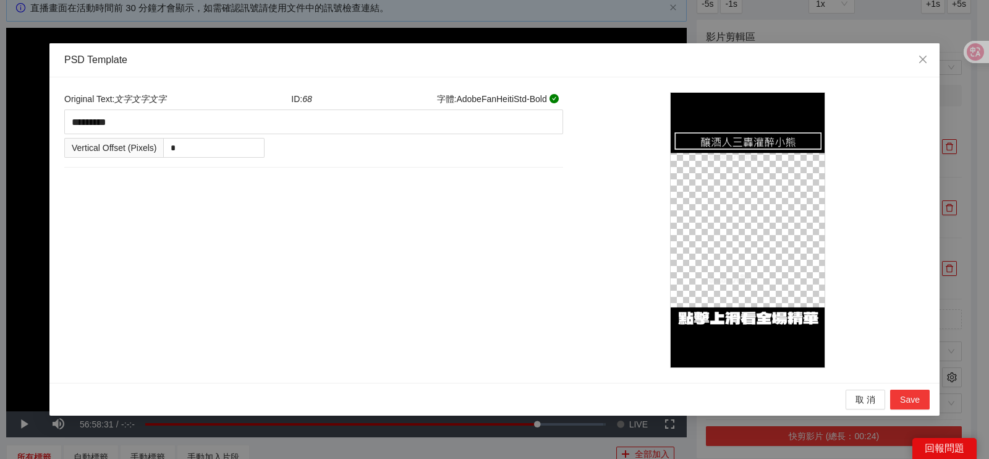
click at [913, 401] on span "Save" at bounding box center [910, 400] width 20 height 14
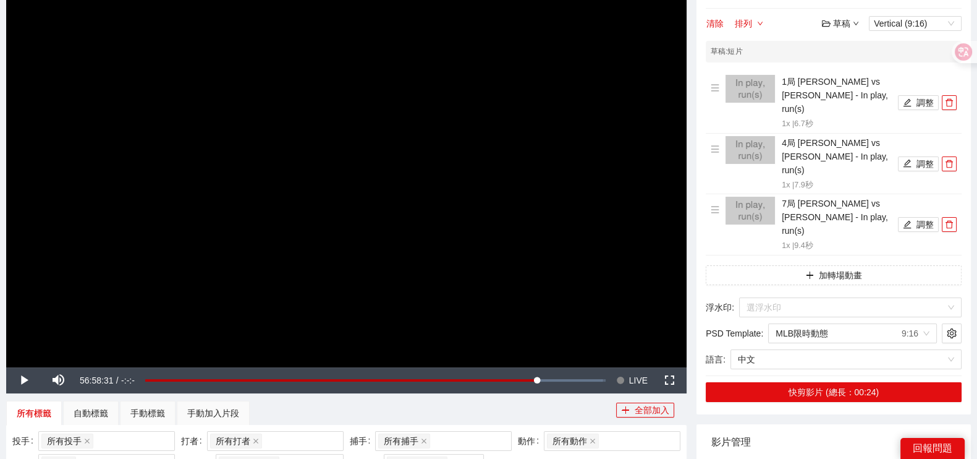
scroll to position [154, 0]
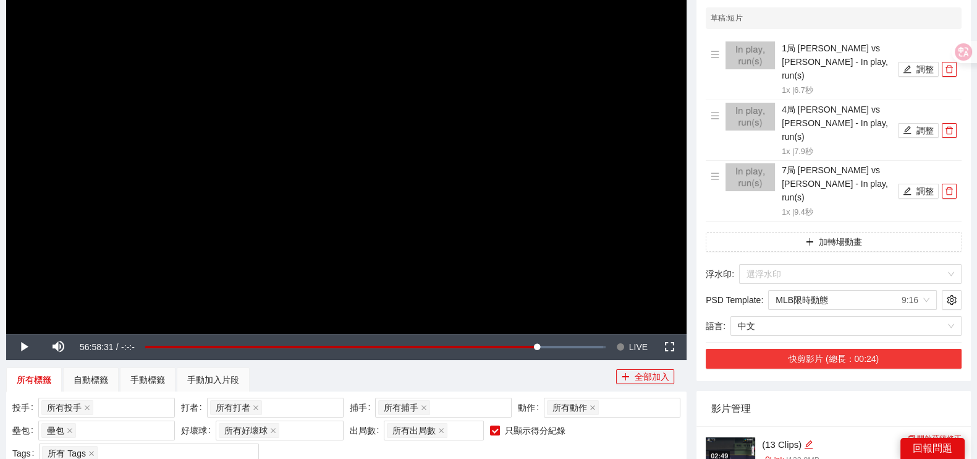
click at [794, 349] on button "快剪影片 (總長：00:24)" at bounding box center [834, 359] width 256 height 20
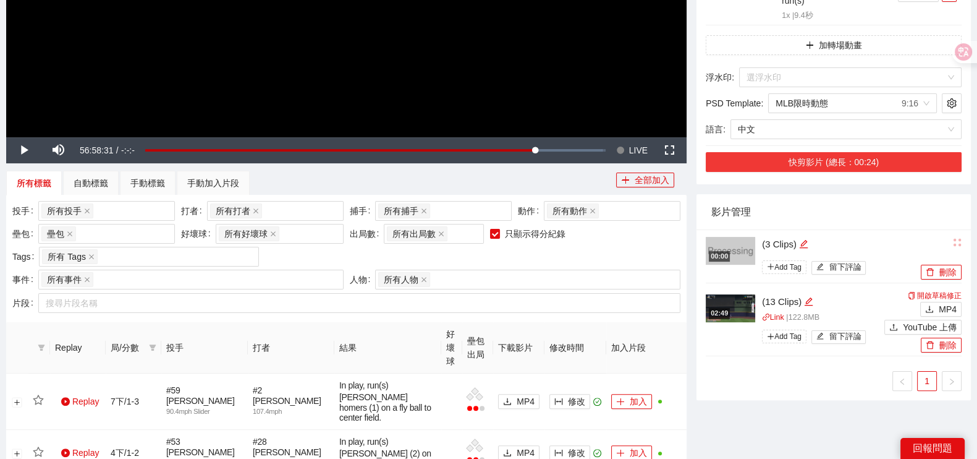
scroll to position [386, 0]
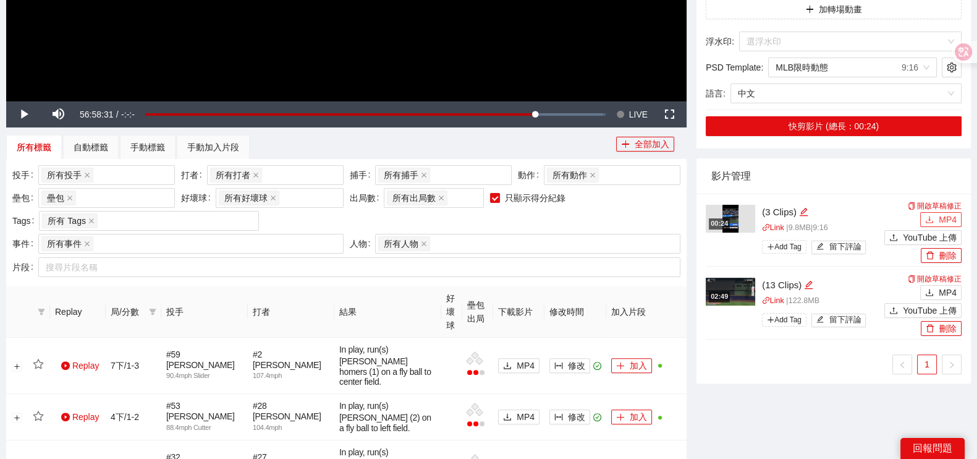
click at [945, 213] on span "MP4" at bounding box center [948, 220] width 18 height 14
click at [25, 114] on span "Video Player" at bounding box center [23, 114] width 35 height 0
click at [630, 119] on span "LIVE" at bounding box center [638, 114] width 19 height 26
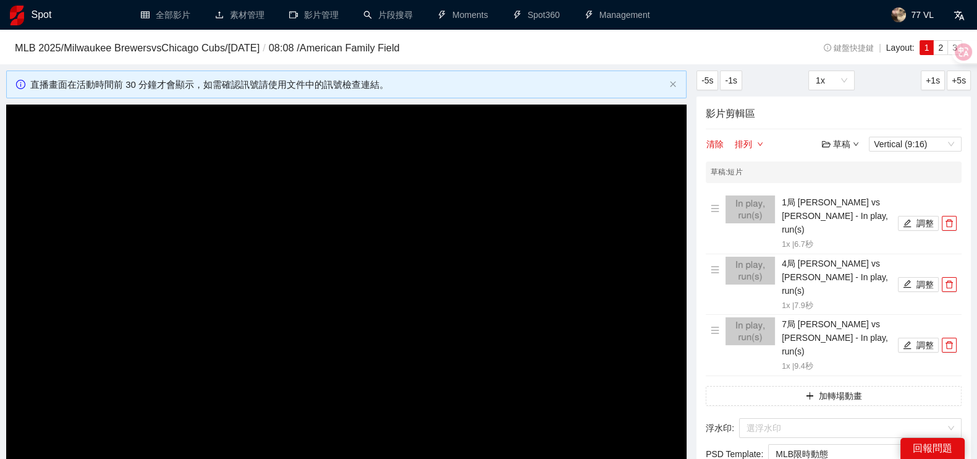
scroll to position [77, 0]
